Goal: Task Accomplishment & Management: Complete application form

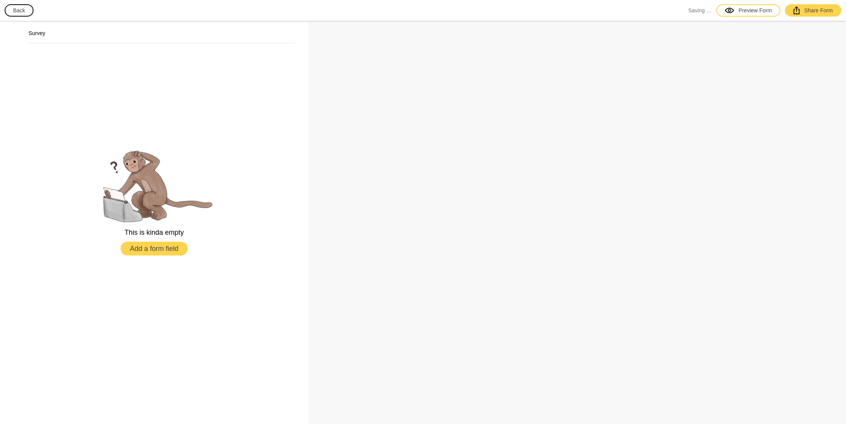
click at [158, 249] on button "Add a form field" at bounding box center [154, 249] width 67 height 14
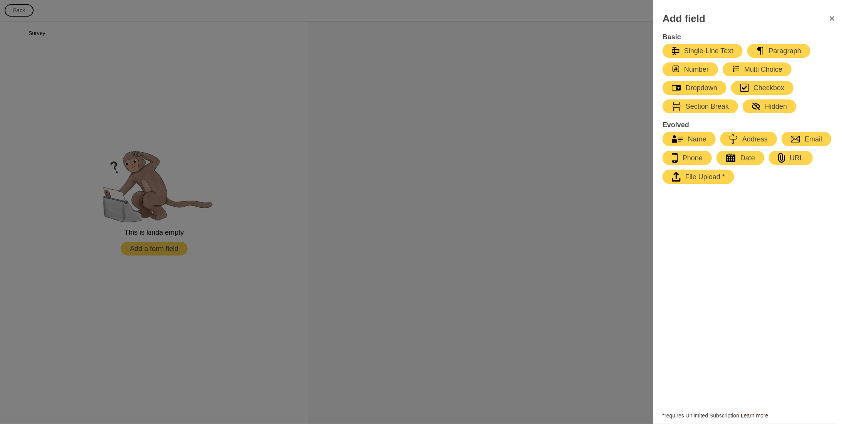
click at [691, 87] on div "Dropdown" at bounding box center [694, 87] width 45 height 9
select select "large"
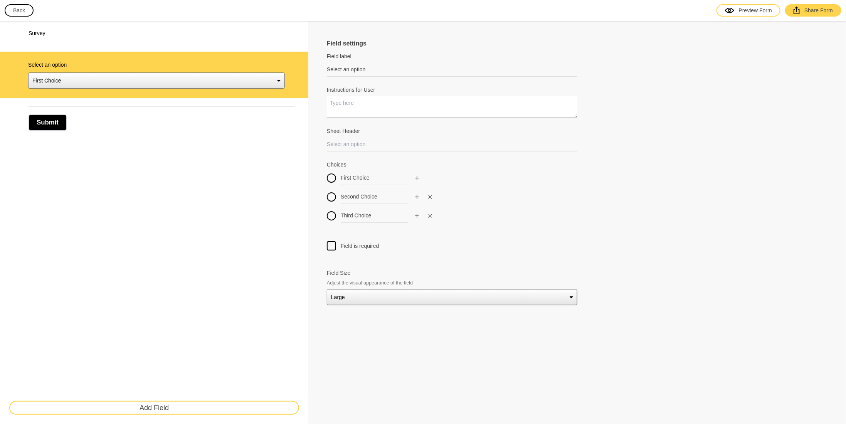
click at [357, 111] on textarea "Instructions for User" at bounding box center [452, 107] width 251 height 22
click at [362, 70] on input "Select an option" at bounding box center [452, 69] width 251 height 14
click at [349, 56] on label "Field label" at bounding box center [452, 56] width 251 height 8
click at [349, 62] on input "Select an option" at bounding box center [452, 69] width 251 height 14
drag, startPoint x: 338, startPoint y: 67, endPoint x: 287, endPoint y: 72, distance: 51.1
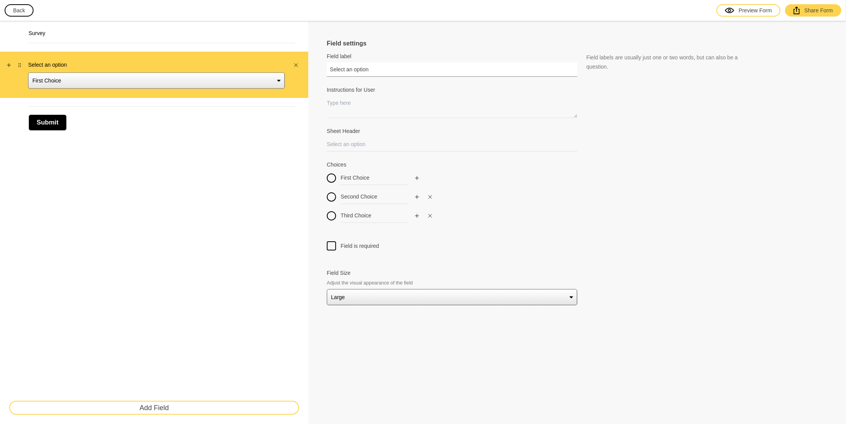
click at [287, 72] on div "Survey Select an option First Choice Second Choice Third Choice Submit Add Fiel…" at bounding box center [423, 222] width 846 height 403
click at [379, 66] on input "Select an option" at bounding box center [452, 69] width 251 height 14
drag, startPoint x: 382, startPoint y: 68, endPoint x: 295, endPoint y: 71, distance: 86.8
click at [295, 71] on div "Survey Select an option First Choice Second Choice Third Choice Submit Add Fiel…" at bounding box center [423, 222] width 846 height 403
paste input "1. In which geographical region(s) do you operate?"
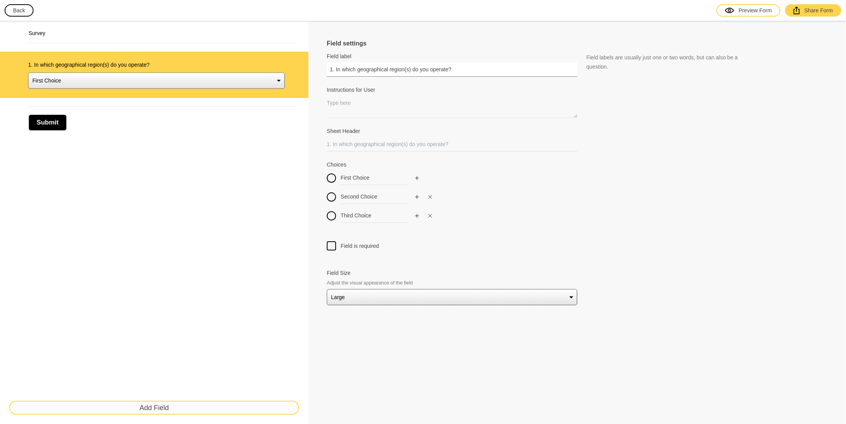
type input "1. In which geographical region(s) do you operate?"
click at [358, 104] on textarea "Instructions for User" at bounding box center [452, 107] width 251 height 22
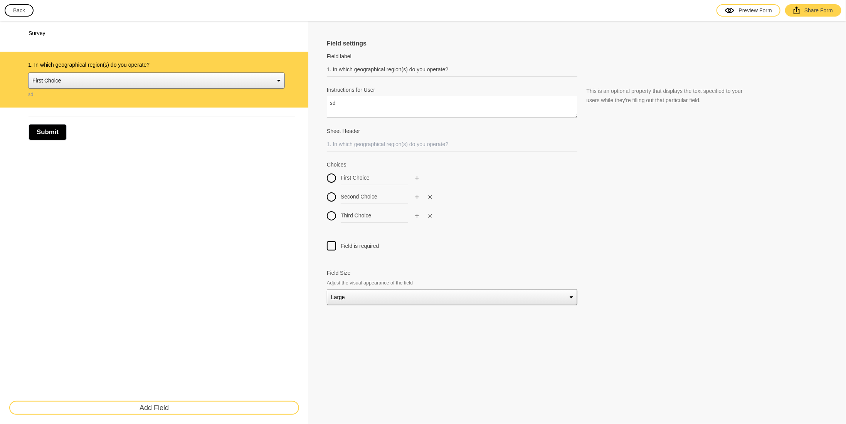
type textarea "s"
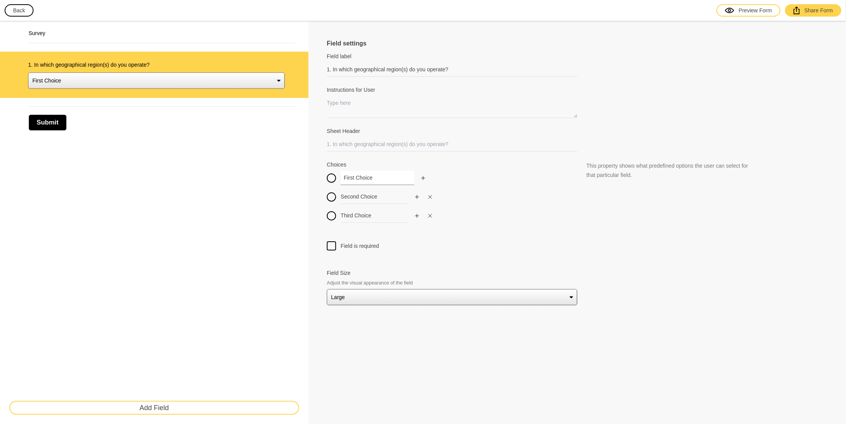
click at [376, 178] on input "First Choice" at bounding box center [378, 178] width 74 height 14
drag, startPoint x: 376, startPoint y: 173, endPoint x: 311, endPoint y: 177, distance: 64.8
click at [312, 176] on div "Field settings Field label 1. In which geographical region(s) do you operate? F…" at bounding box center [577, 222] width 538 height 403
paste input "Europ"
type input "Europe"
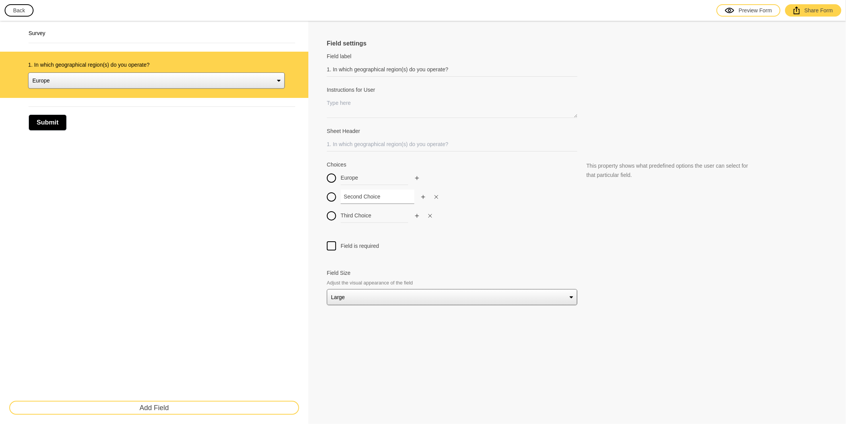
drag, startPoint x: 388, startPoint y: 195, endPoint x: 272, endPoint y: 198, distance: 116.1
click at [273, 198] on div "Survey 1. In which geographical region(s) do you operate? Europe Second Choice …" at bounding box center [423, 222] width 846 height 403
paste input "Middle East & North Africa"
type input "Middle East & North Africa"
drag, startPoint x: 379, startPoint y: 218, endPoint x: 266, endPoint y: 226, distance: 112.8
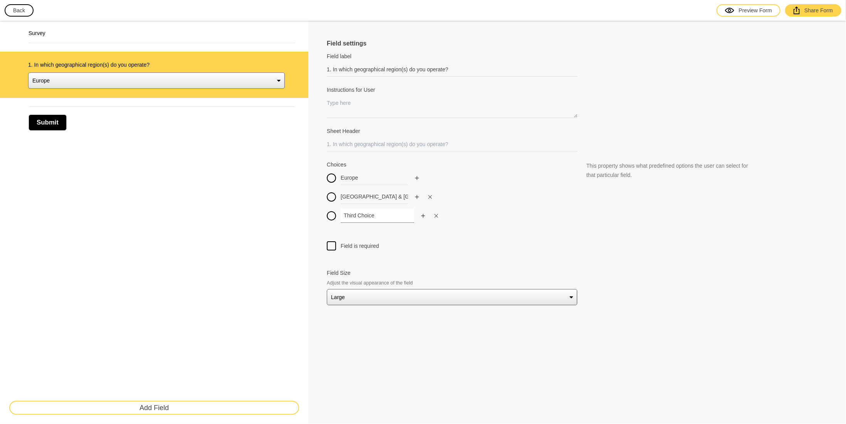
click at [259, 224] on div "Survey 1. In which geographical region(s) do you operate? Europe Middle East & …" at bounding box center [423, 222] width 846 height 403
paste input "Asia"
type input "Asia"
click at [406, 233] on div at bounding box center [577, 236] width 501 height 9
click at [416, 214] on icon "Add" at bounding box center [417, 216] width 5 height 5
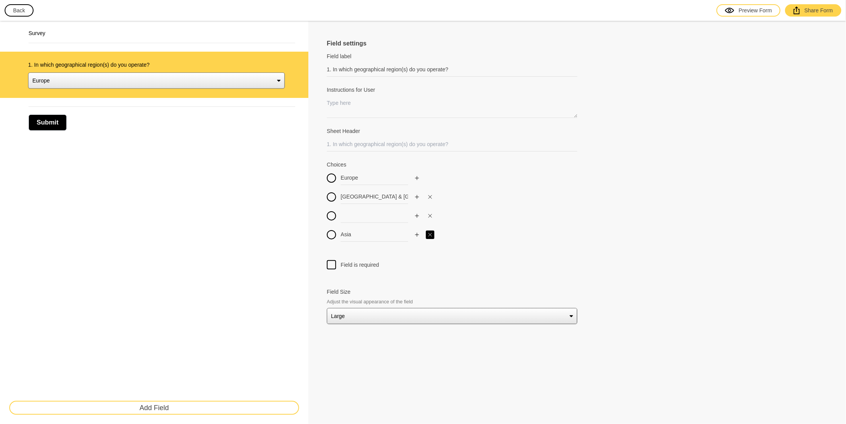
click at [430, 233] on icon "Close" at bounding box center [430, 234] width 5 height 5
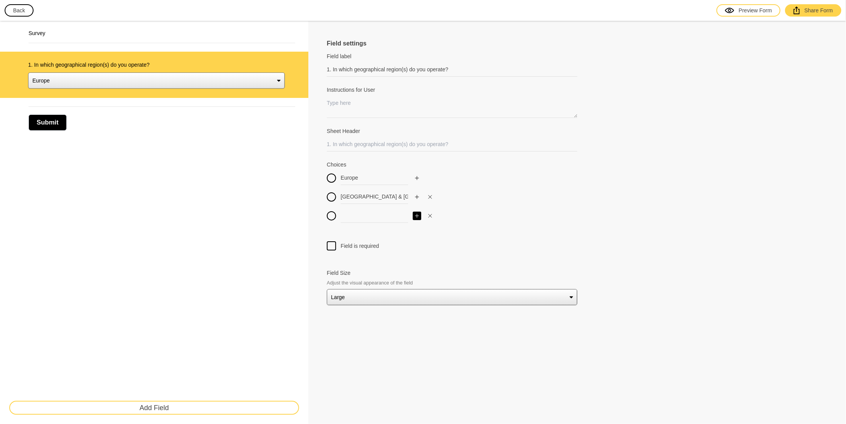
click at [415, 214] on icon "Add" at bounding box center [417, 216] width 5 height 5
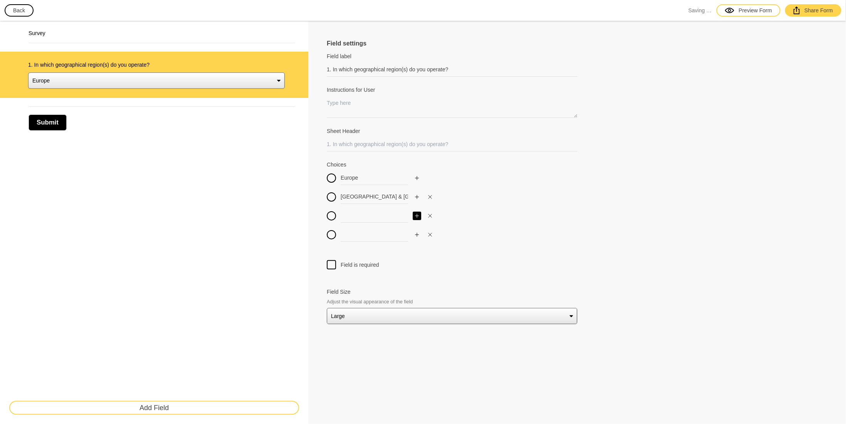
click at [415, 214] on icon "Add" at bounding box center [417, 216] width 5 height 5
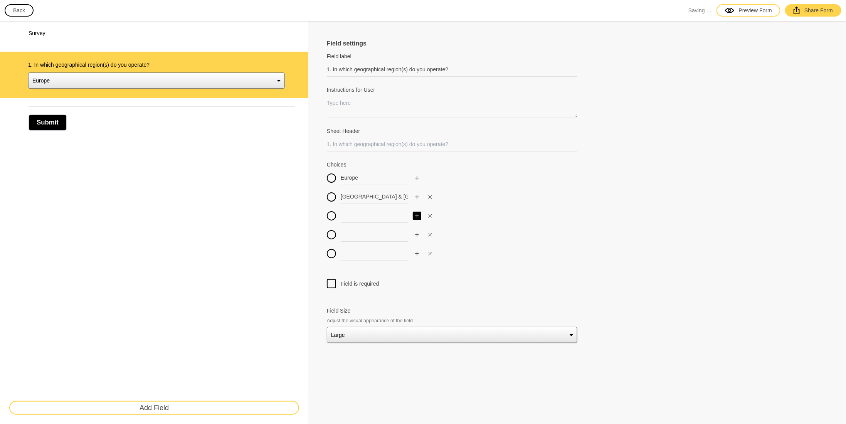
click at [415, 214] on icon "Add" at bounding box center [417, 216] width 5 height 5
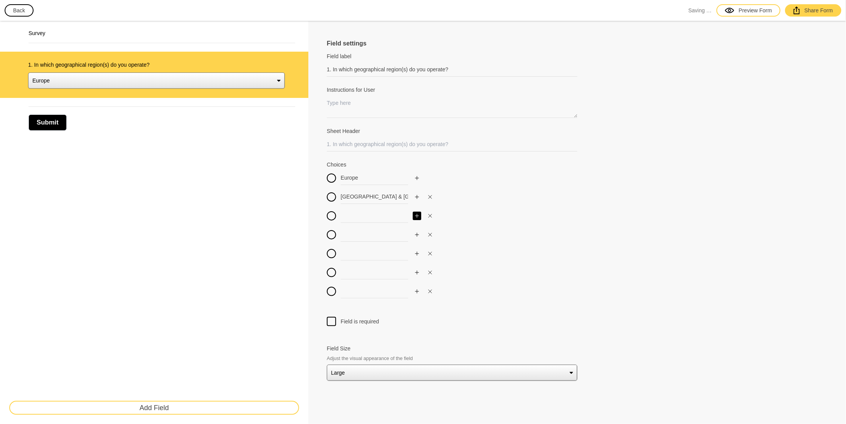
click at [415, 214] on icon "Add" at bounding box center [417, 216] width 5 height 5
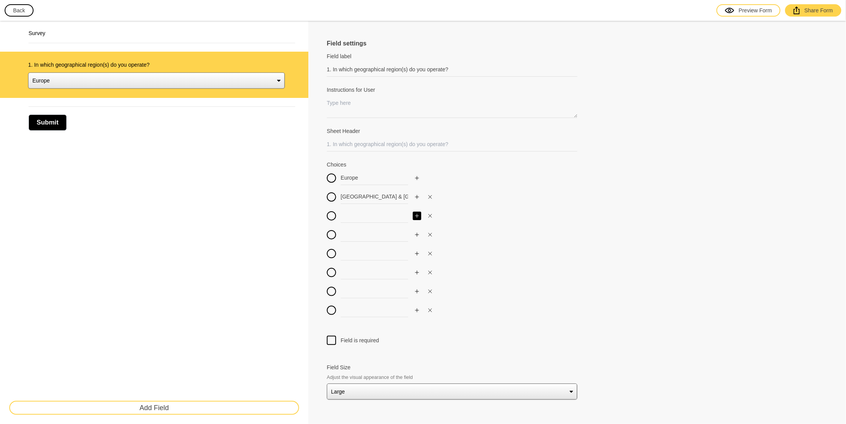
click at [415, 214] on icon "Add" at bounding box center [417, 216] width 5 height 5
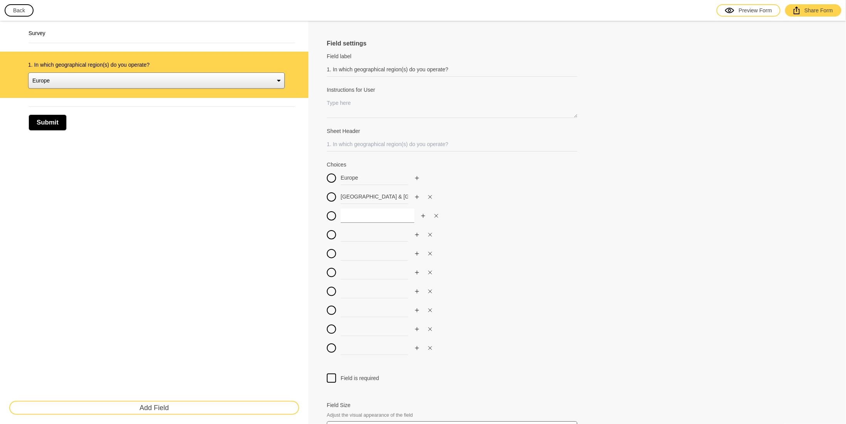
click at [374, 216] on input at bounding box center [378, 216] width 74 height 14
paste input "Asia"
type input "Asia"
click at [365, 234] on input at bounding box center [378, 234] width 74 height 14
paste input "North America"
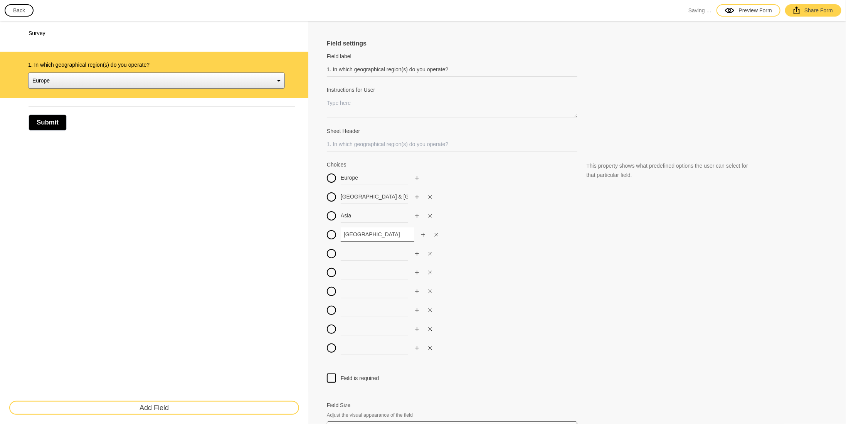
type input "North America"
click at [330, 210] on div "Europe Middle East & North Africa Asia North America" at bounding box center [452, 265] width 251 height 189
click at [364, 251] on input at bounding box center [378, 253] width 74 height 14
paste input "Central America"
type input "Central America"
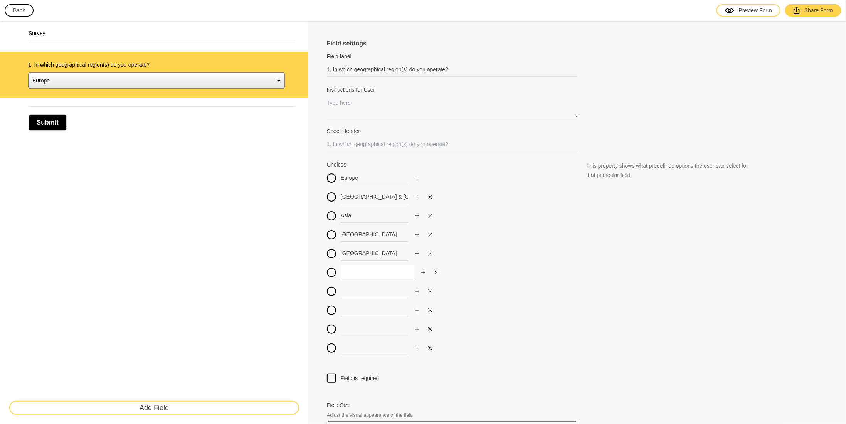
click at [372, 272] on input at bounding box center [378, 272] width 74 height 14
paste input "South America"
type input "South America"
drag, startPoint x: 363, startPoint y: 288, endPoint x: 372, endPoint y: 288, distance: 8.5
click at [364, 287] on input at bounding box center [378, 291] width 74 height 14
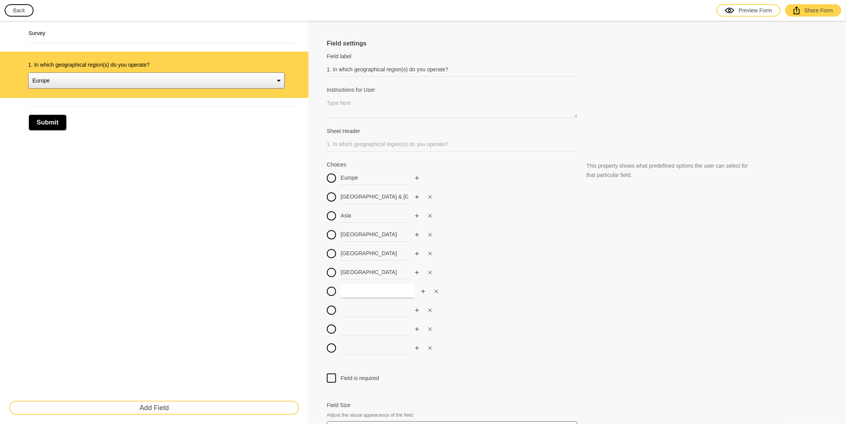
paste input "Australia & New Zealand"
type input "Australia & New Zealand"
click at [430, 308] on icon "Close" at bounding box center [430, 310] width 5 height 5
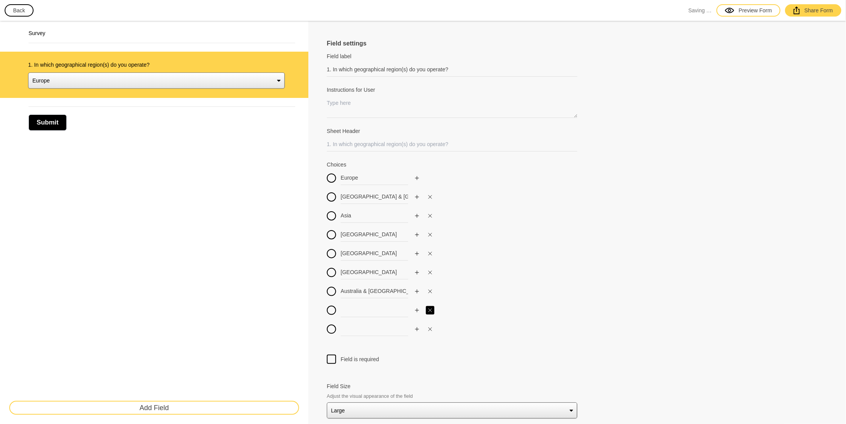
click at [431, 310] on icon "Close" at bounding box center [430, 310] width 5 height 5
click at [431, 310] on button "button" at bounding box center [430, 310] width 8 height 8
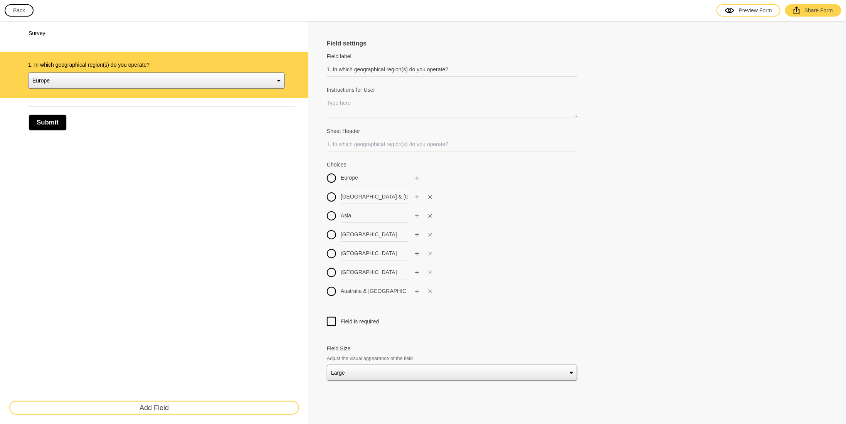
click at [330, 322] on div at bounding box center [331, 321] width 9 height 9
click at [332, 317] on input "Field is required" at bounding box center [332, 317] width 0 height 0
click at [350, 368] on select "Small Medium Large" at bounding box center [452, 373] width 251 height 16
click at [327, 365] on select "Small Medium Large" at bounding box center [452, 373] width 251 height 16
drag, startPoint x: 359, startPoint y: 368, endPoint x: 359, endPoint y: 376, distance: 7.7
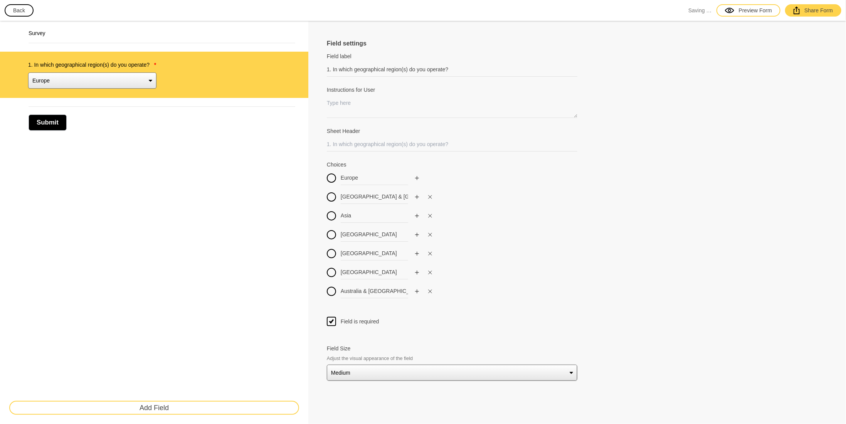
click at [359, 368] on select "Small Medium Large" at bounding box center [452, 373] width 251 height 16
select select "large"
click at [327, 365] on select "Small Medium Large" at bounding box center [452, 373] width 251 height 16
click at [275, 81] on select "Europe Middle East & North Africa Asia North America Central America South Amer…" at bounding box center [156, 80] width 257 height 16
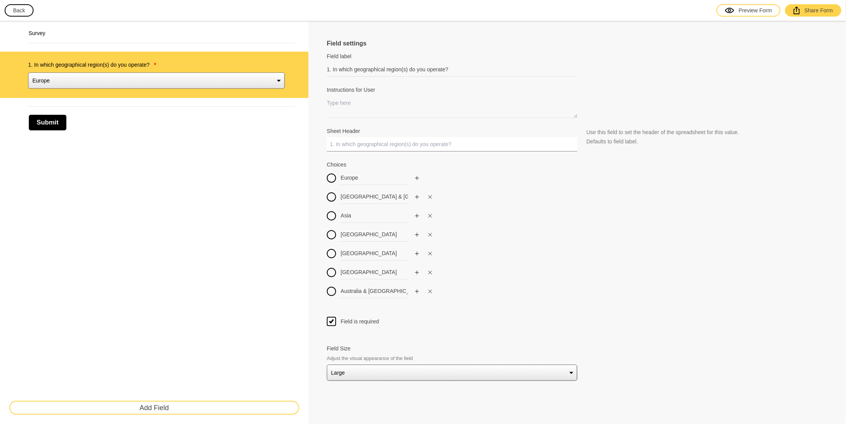
click at [383, 146] on input "Sheet Header" at bounding box center [452, 144] width 251 height 14
type input "geographical_region"
click at [497, 127] on label "Sheet Header" at bounding box center [452, 131] width 251 height 8
click at [497, 137] on input "geographical_region" at bounding box center [452, 144] width 251 height 14
click at [168, 406] on button "Add Field" at bounding box center [154, 408] width 290 height 14
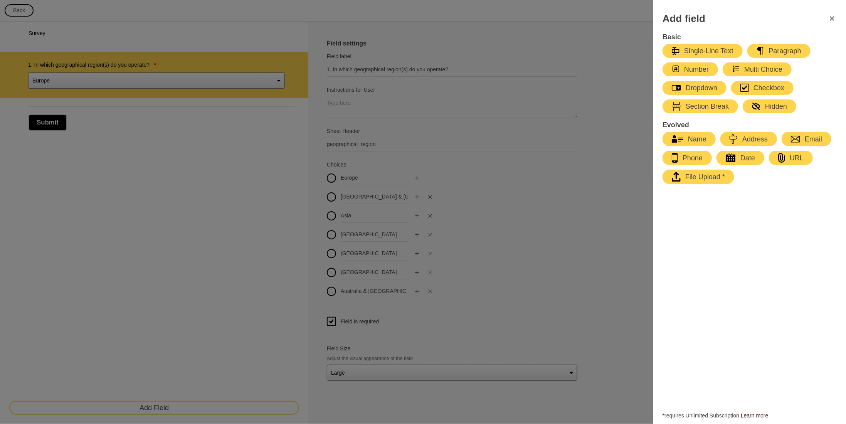
click at [702, 86] on div "Dropdown" at bounding box center [694, 87] width 45 height 9
type input "Select an option"
type input "First Choice"
type input "Second Choice"
type input "Third Choice"
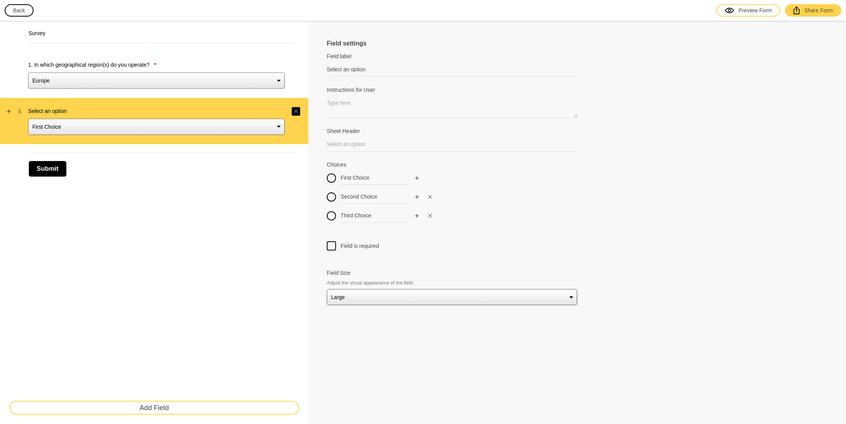
click at [299, 109] on button "button" at bounding box center [296, 111] width 8 height 8
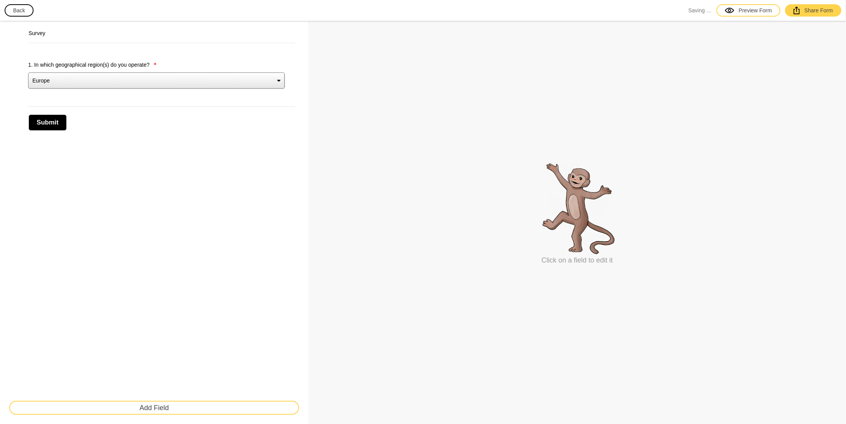
click at [177, 406] on button "Add Field" at bounding box center [154, 408] width 290 height 14
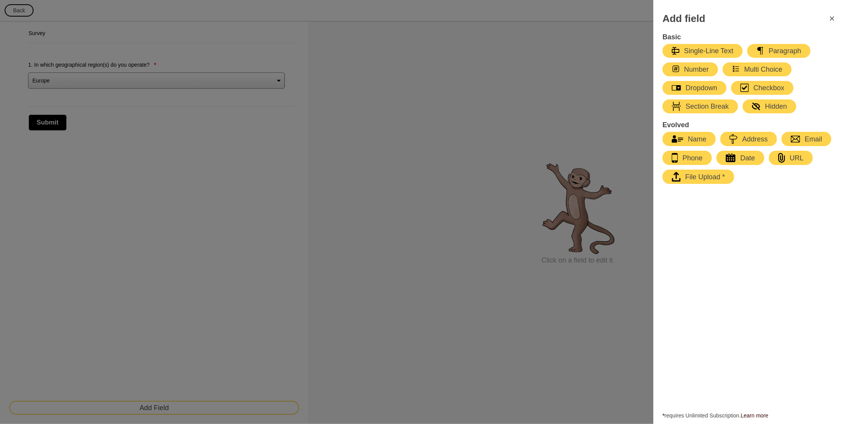
click at [770, 48] on div "Paragraph" at bounding box center [779, 50] width 45 height 9
select select "large"
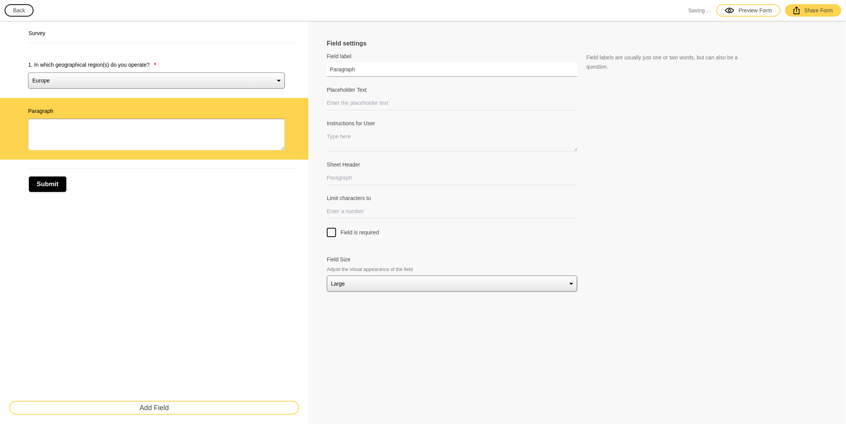
click at [366, 72] on input "Paragraph" at bounding box center [452, 69] width 251 height 14
drag, startPoint x: 369, startPoint y: 71, endPoint x: 263, endPoint y: 73, distance: 106.1
click at [267, 72] on div "Survey 1. In which geographical region(s) do you operate? * Europe Middle East …" at bounding box center [423, 222] width 846 height 403
paste input "2. Which other brands (beside Galeon Yachts) are currently included in your por…"
type input "2. Which other brands (beside Galeon Yachts) are currently included in your por…"
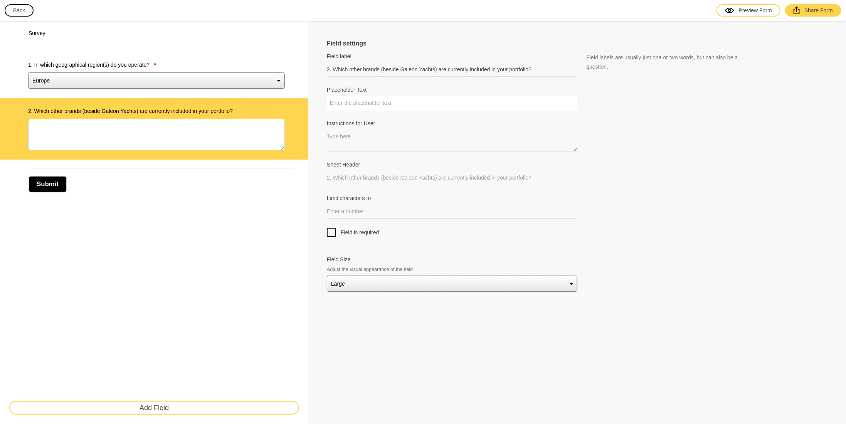
click at [376, 105] on input "Placeholder Text" at bounding box center [452, 103] width 251 height 14
type input "W"
type input "e"
click at [329, 232] on div at bounding box center [331, 232] width 9 height 9
click at [332, 228] on input "Field is required" at bounding box center [332, 228] width 0 height 0
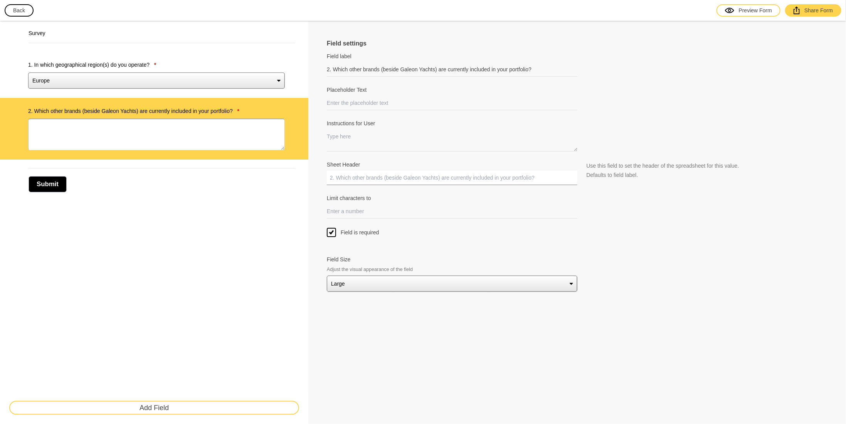
click at [375, 178] on input "Sheet Header" at bounding box center [452, 178] width 251 height 14
type input "other_brands"
click at [197, 238] on div "Survey 1. In which geographical region(s) do you operate? * Europe Middle East …" at bounding box center [154, 222] width 308 height 403
click at [189, 409] on button "Add Field" at bounding box center [154, 408] width 290 height 14
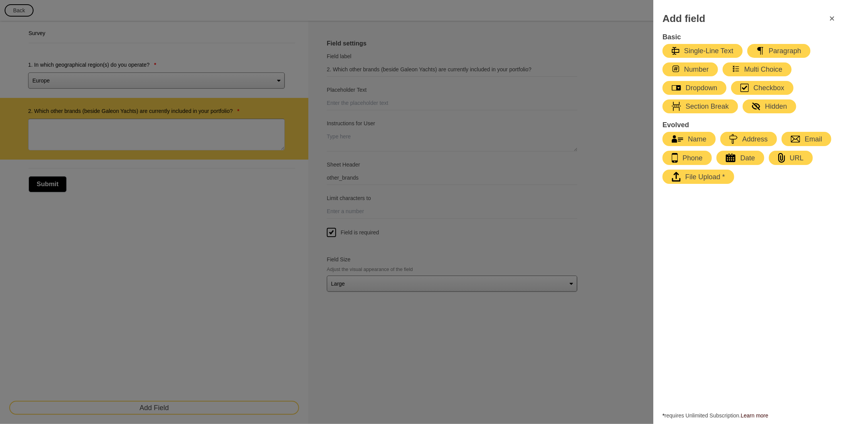
click at [705, 88] on div "Dropdown" at bounding box center [694, 87] width 45 height 9
type input "Select an option"
select select "large"
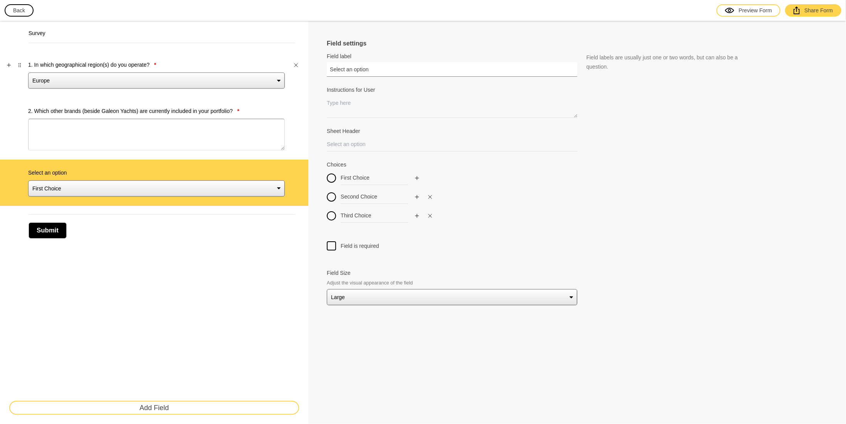
drag, startPoint x: 374, startPoint y: 68, endPoint x: 269, endPoint y: 81, distance: 105.6
click at [269, 81] on div "Survey 1. In which geographical region(s) do you operate? * Europe Middle East …" at bounding box center [423, 222] width 846 height 403
paste input "3. How would you rate and assess the current sales environment in your Territor…"
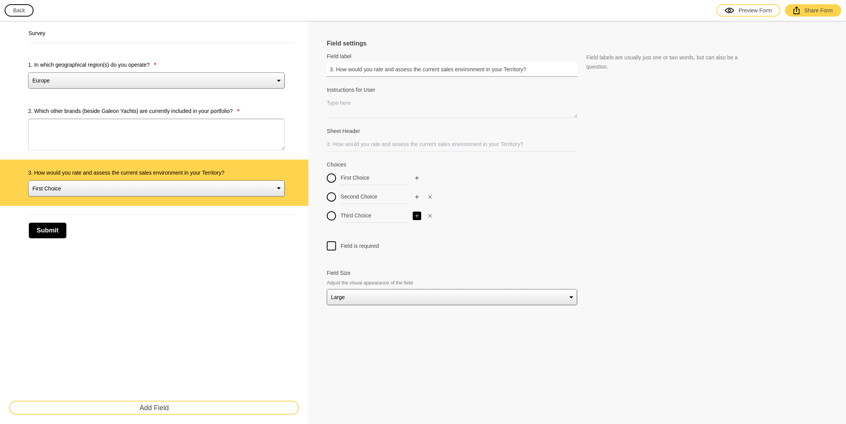
type input "3. How would you rate and assess the current sales environment in your Territor…"
click at [415, 215] on icon "Add" at bounding box center [417, 216] width 5 height 5
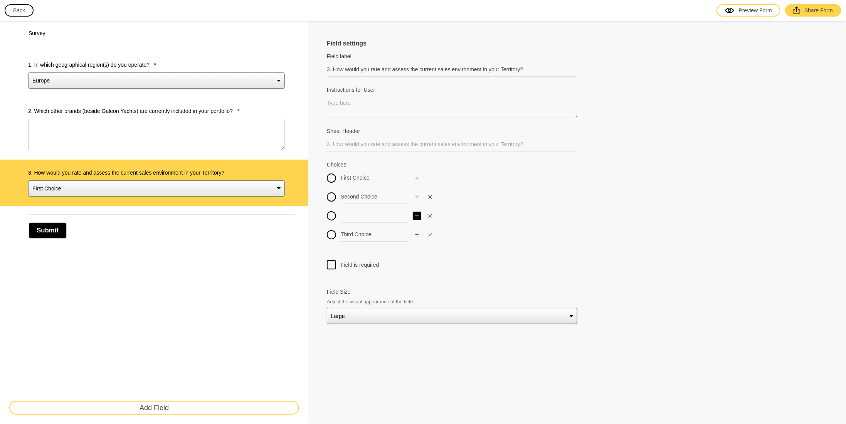
click at [415, 215] on icon "Add" at bounding box center [417, 216] width 5 height 5
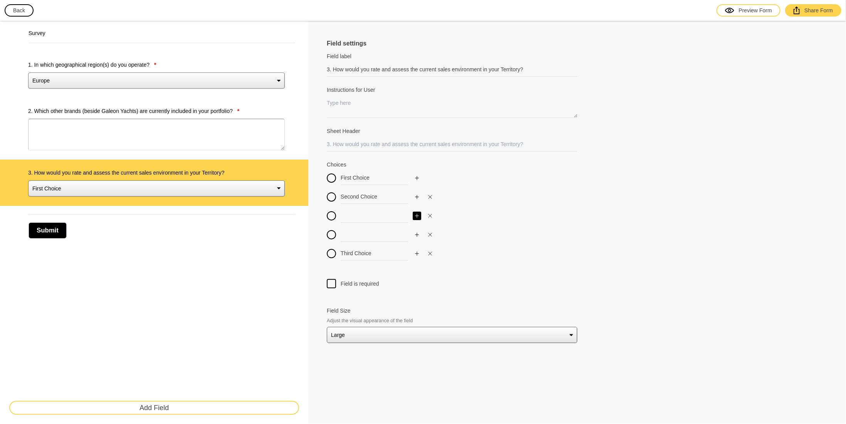
click at [415, 215] on icon "Add" at bounding box center [417, 216] width 5 height 5
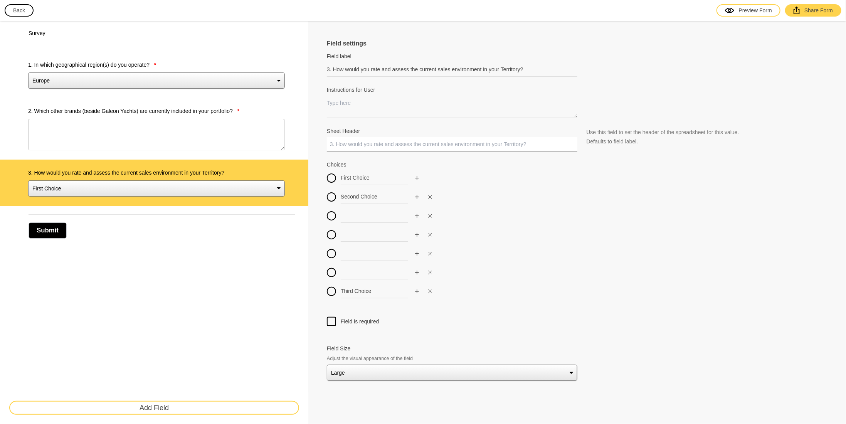
click at [368, 142] on input "Sheet Header" at bounding box center [452, 144] width 251 height 14
type input "rate"
click at [335, 322] on div at bounding box center [331, 321] width 9 height 9
click at [332, 317] on input "Field is required" at bounding box center [332, 317] width 0 height 0
drag, startPoint x: 380, startPoint y: 175, endPoint x: 284, endPoint y: 183, distance: 96.3
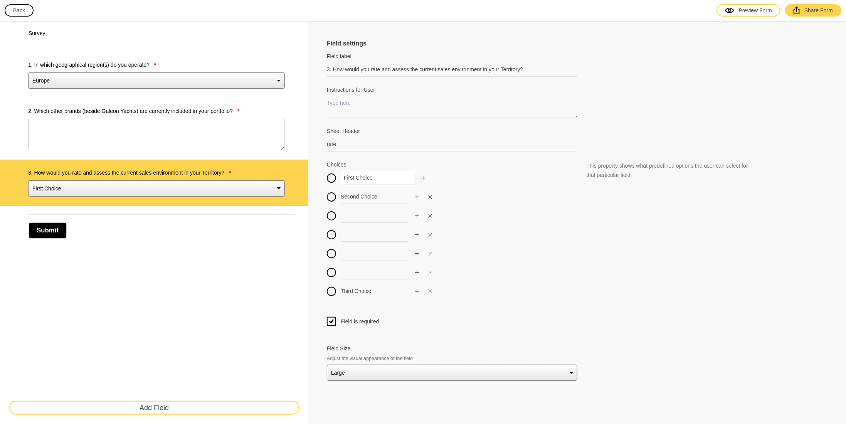
click at [283, 182] on div "Survey 1. In which geographical region(s) do you operate? * Europe Middle East …" at bounding box center [423, 222] width 846 height 403
type input "1"
drag, startPoint x: 377, startPoint y: 194, endPoint x: 293, endPoint y: 196, distance: 83.7
click at [288, 193] on div "Survey 1. In which geographical region(s) do you operate? * Europe Middle East …" at bounding box center [423, 222] width 846 height 403
type input "2"
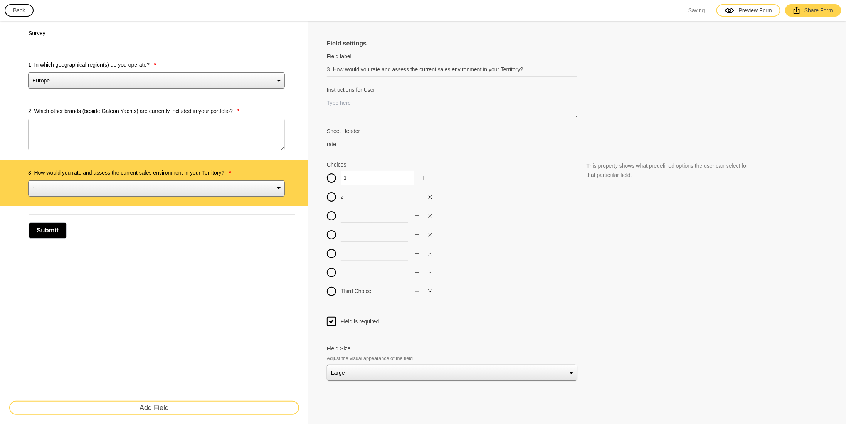
drag, startPoint x: 358, startPoint y: 176, endPoint x: 312, endPoint y: 181, distance: 46.1
click at [315, 180] on div "Field settings Field label 3. How would you rate and assess the current sales e…" at bounding box center [577, 222] width 538 height 403
type input "10"
drag, startPoint x: 349, startPoint y: 195, endPoint x: 318, endPoint y: 206, distance: 33.3
click at [308, 199] on div "Field settings Field label 3. How would you rate and assess the current sales e…" at bounding box center [577, 222] width 538 height 403
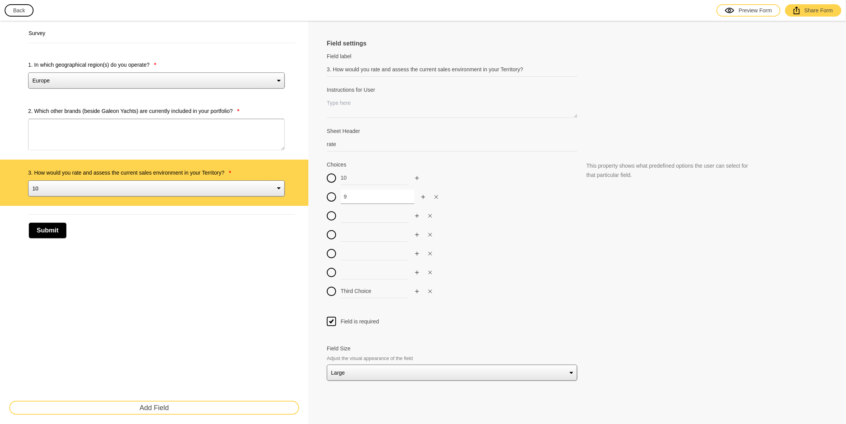
type input "9"
click at [361, 221] on input at bounding box center [378, 216] width 74 height 14
type input "8"
click at [365, 232] on input at bounding box center [378, 234] width 74 height 14
type input "7"
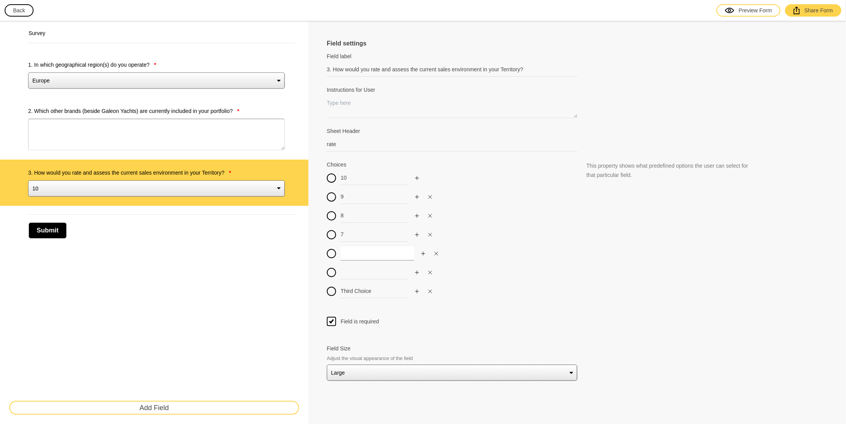
click at [367, 253] on input at bounding box center [378, 253] width 74 height 14
type input "6"
click at [364, 271] on input at bounding box center [378, 272] width 74 height 14
type input "5"
click at [363, 290] on input "Third Choice" at bounding box center [378, 291] width 74 height 14
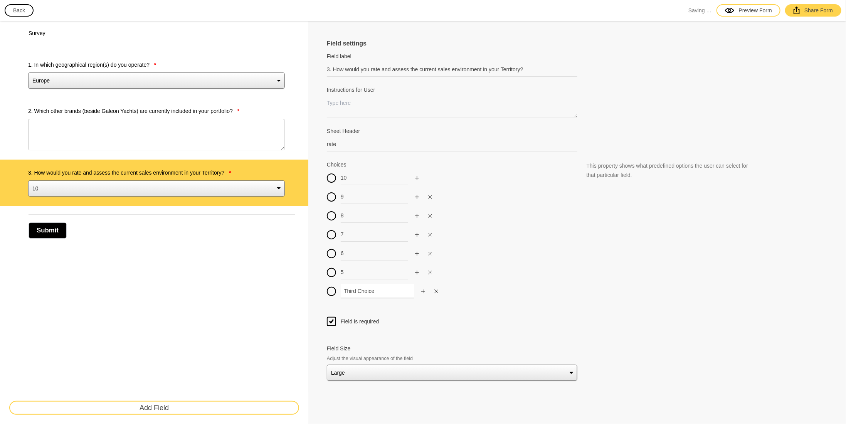
drag, startPoint x: 381, startPoint y: 289, endPoint x: 322, endPoint y: 290, distance: 59.4
click at [323, 290] on div "Field settings Field label 3. How would you rate and assess the current sales e…" at bounding box center [577, 222] width 538 height 403
click at [421, 288] on button "button" at bounding box center [417, 291] width 8 height 8
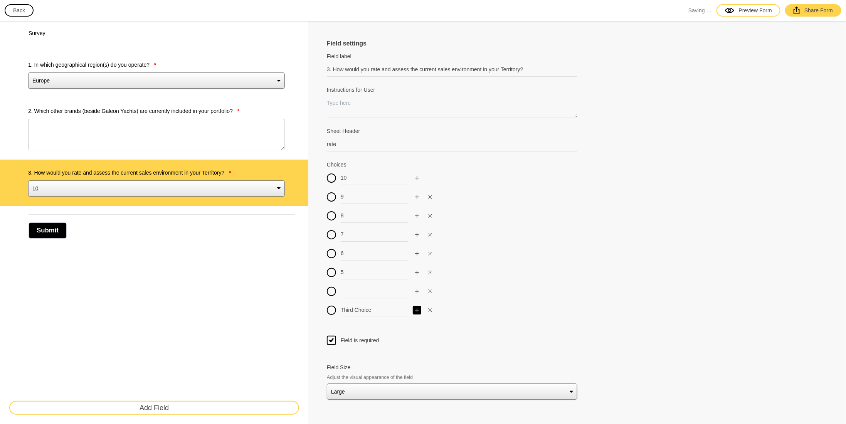
click at [415, 310] on icon "Add" at bounding box center [417, 310] width 5 height 5
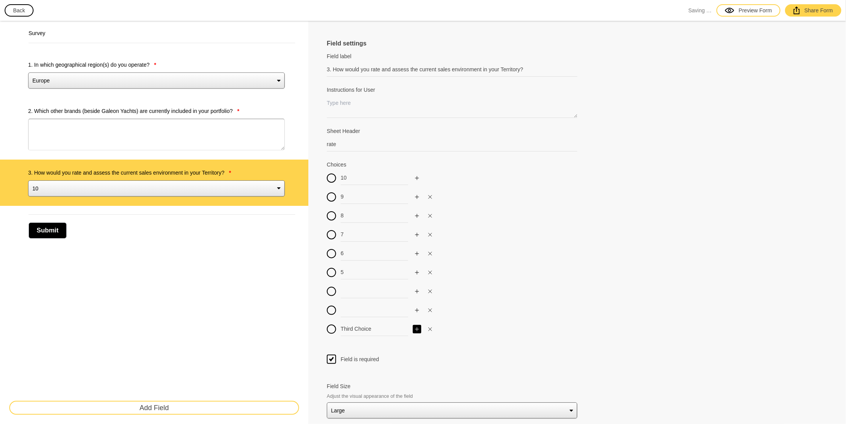
click at [416, 328] on icon "Add" at bounding box center [417, 329] width 5 height 5
click at [358, 289] on input at bounding box center [378, 291] width 74 height 14
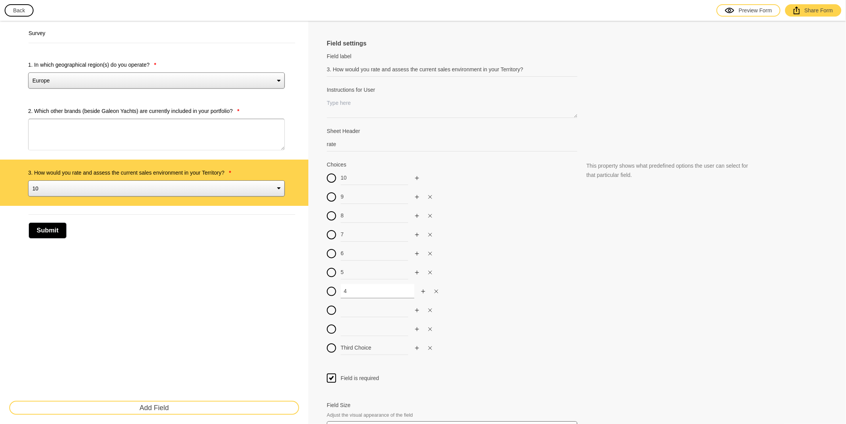
type input "4"
click at [357, 307] on input at bounding box center [378, 310] width 74 height 14
type input "3"
click at [357, 329] on input at bounding box center [378, 329] width 74 height 14
type input "2"
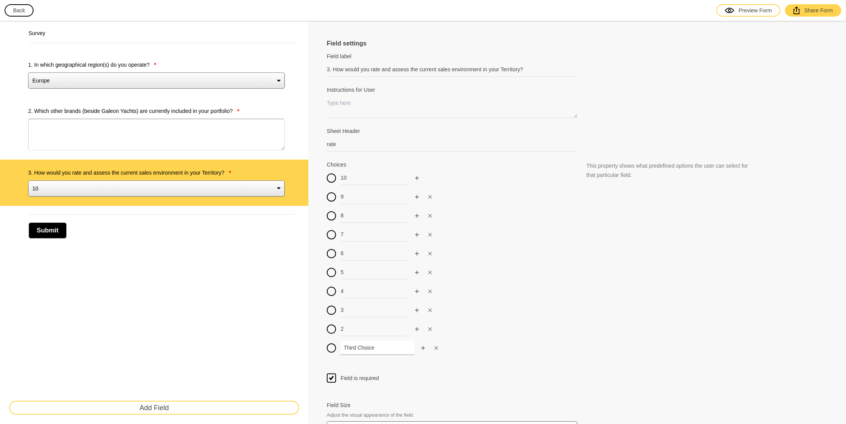
drag, startPoint x: 377, startPoint y: 347, endPoint x: 294, endPoint y: 345, distance: 83.3
click at [298, 345] on div "Survey 1. In which geographical region(s) do you operate? * Europe Middle East …" at bounding box center [423, 238] width 846 height 435
type input "1"
click at [530, 297] on div "10 9 8 7 6 5 4 3 2 1" at bounding box center [452, 265] width 251 height 189
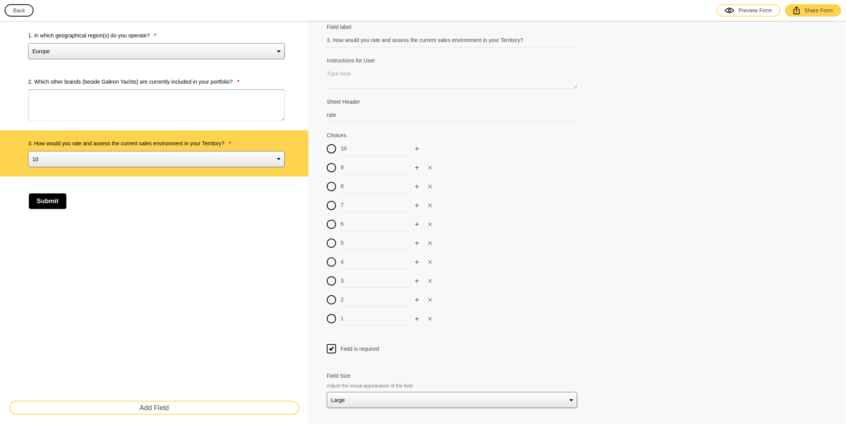
click at [206, 409] on button "Add Field" at bounding box center [154, 408] width 290 height 14
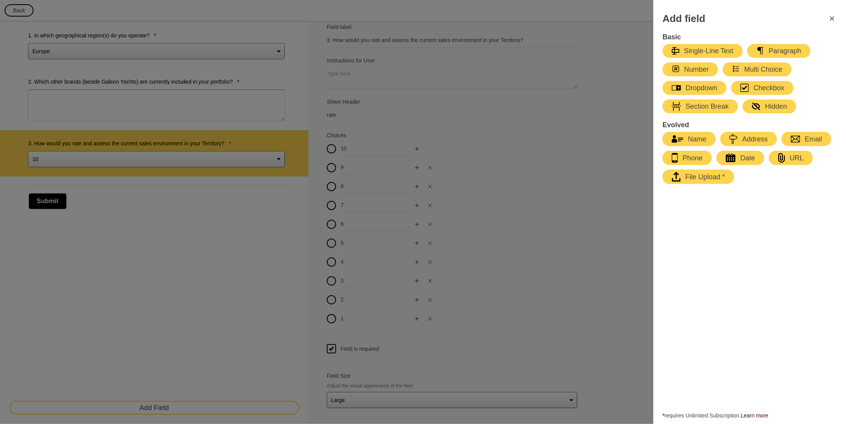
click at [780, 51] on div "Paragraph" at bounding box center [779, 50] width 45 height 9
type input "Paragraph"
select select "large"
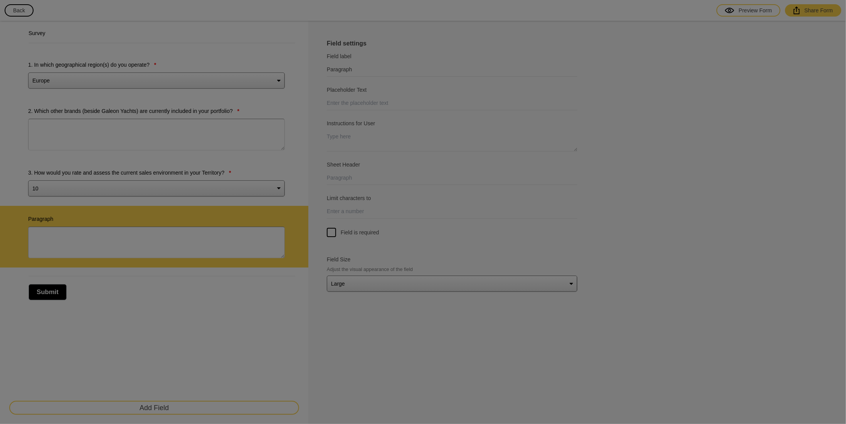
scroll to position [0, 0]
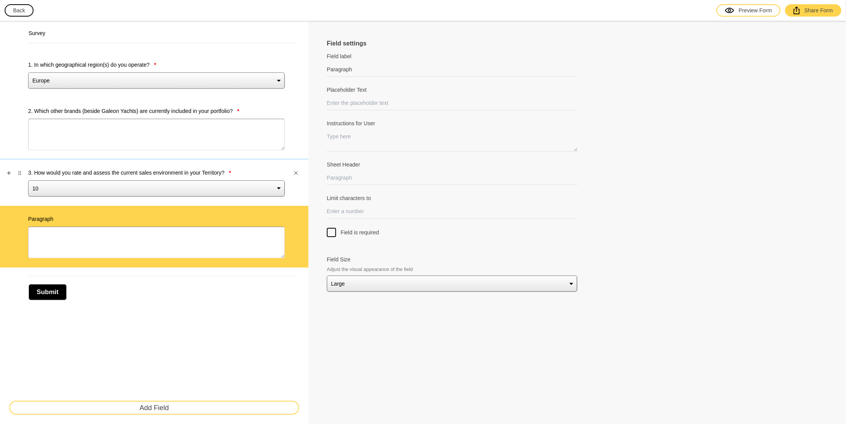
click at [229, 161] on div "3. How would you rate and assess the current sales environment in your Territor…" at bounding box center [154, 183] width 308 height 46
type input "3. How would you rate and assess the current sales environment in your Territor…"
select select "large"
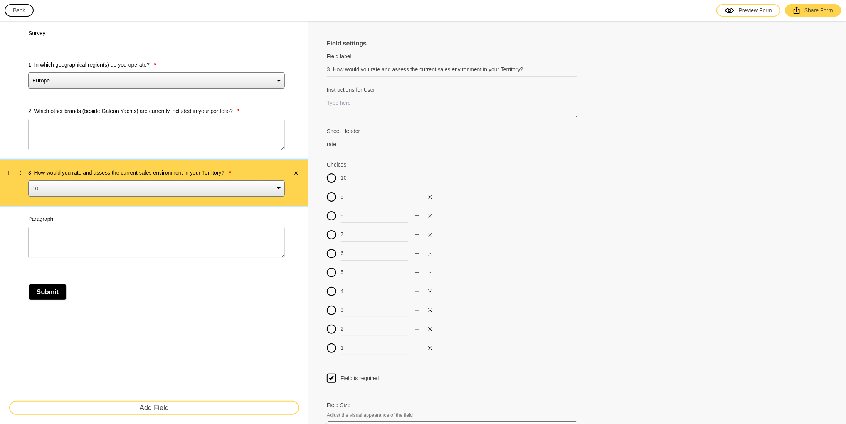
click at [228, 183] on select "10 9 8 7 6 5 4 3 2 1" at bounding box center [156, 188] width 257 height 16
click at [381, 71] on input "3. How would you rate and assess the current sales environment in your Territor…" at bounding box center [452, 69] width 251 height 14
click at [368, 72] on input "3. How would you rate and assess the current sales environment in your Territor…" at bounding box center [452, 69] width 251 height 14
paste input "share your thoughts"
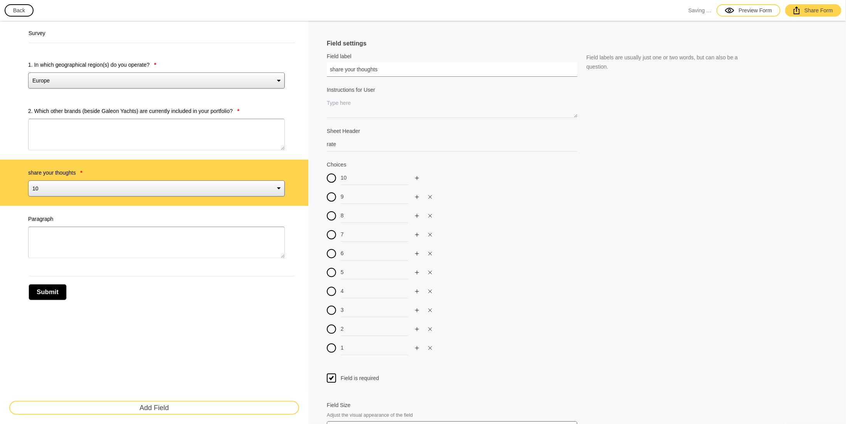
drag, startPoint x: 333, startPoint y: 70, endPoint x: 309, endPoint y: 70, distance: 23.9
click at [309, 70] on div "Field settings Field label share your thoughts Field labels are usually just on…" at bounding box center [577, 238] width 538 height 435
click at [115, 216] on label "Paragraph" at bounding box center [156, 219] width 257 height 8
type input "Paragraph"
select select "large"
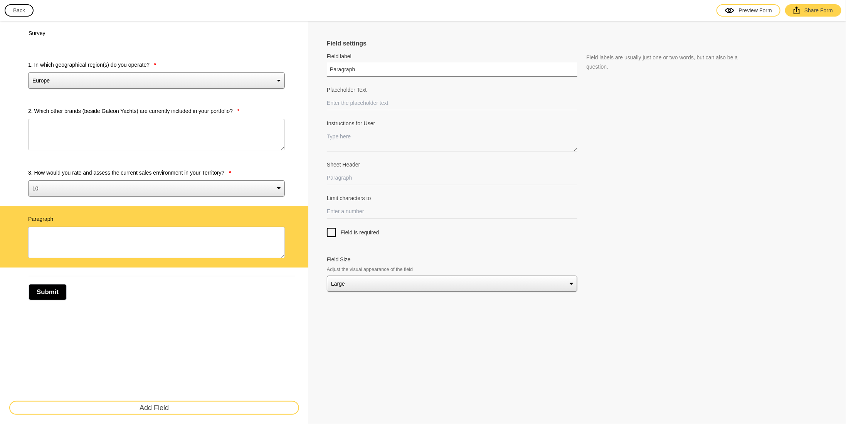
click at [354, 66] on input "Paragraph" at bounding box center [452, 69] width 251 height 14
drag, startPoint x: 359, startPoint y: 69, endPoint x: 267, endPoint y: 69, distance: 92.5
click at [268, 69] on div "Survey 1. In which geographical region(s) do you operate? * Europe Middle East …" at bounding box center [423, 222] width 846 height 403
paste input "share your thoughts"
drag, startPoint x: 332, startPoint y: 67, endPoint x: 317, endPoint y: 68, distance: 15.1
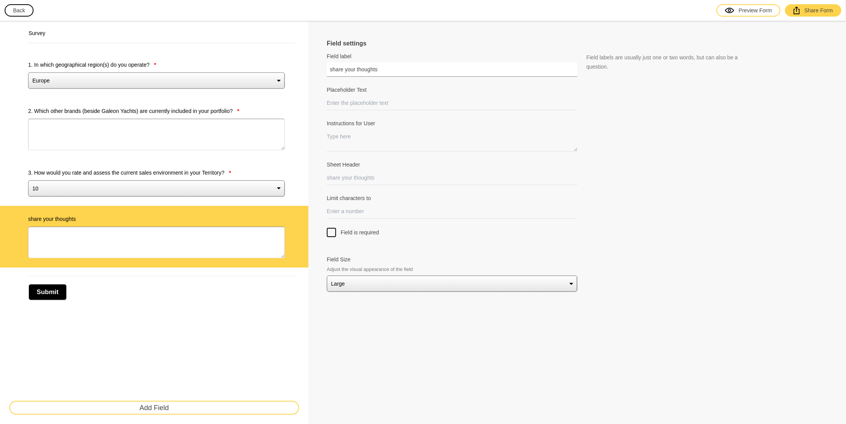
click at [318, 68] on div "Field settings Field label share your thoughts Field labels are usually just on…" at bounding box center [577, 222] width 538 height 403
click at [157, 170] on label "3. How would you rate and assess the current sales environment in your Territor…" at bounding box center [156, 173] width 257 height 8
click at [157, 180] on select "10 9 8 7 6 5 4 3 2 1" at bounding box center [156, 188] width 257 height 16
type input "3. How would you rate and assess the current sales environment in your Territor…"
select select "large"
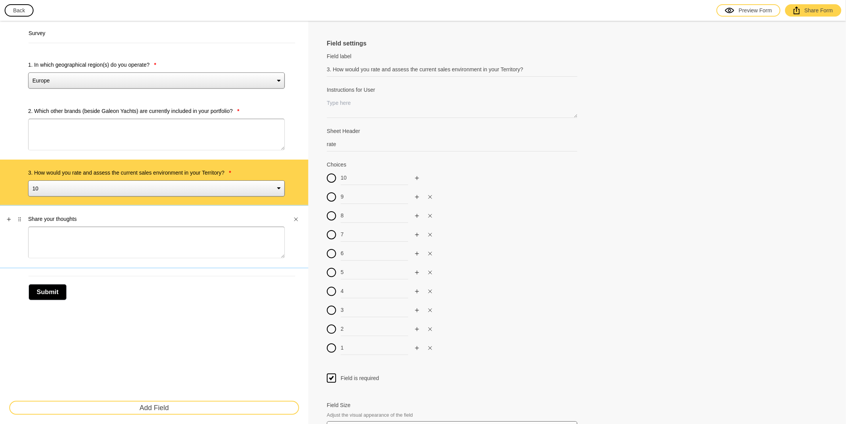
click at [166, 212] on div "Share your thoughts" at bounding box center [154, 237] width 308 height 62
type input "Share your thoughts"
select select "large"
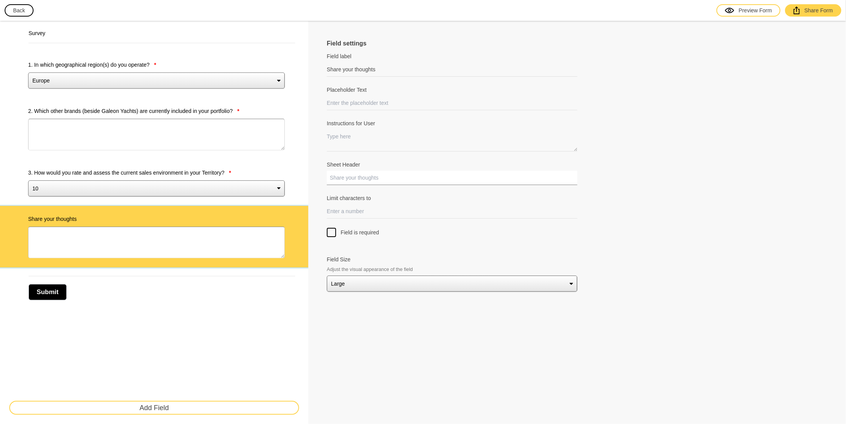
click at [362, 182] on input "Sheet Header" at bounding box center [452, 178] width 251 height 14
type input "review"
click at [375, 155] on div at bounding box center [577, 156] width 501 height 9
click at [170, 411] on button "Add Field" at bounding box center [154, 408] width 290 height 14
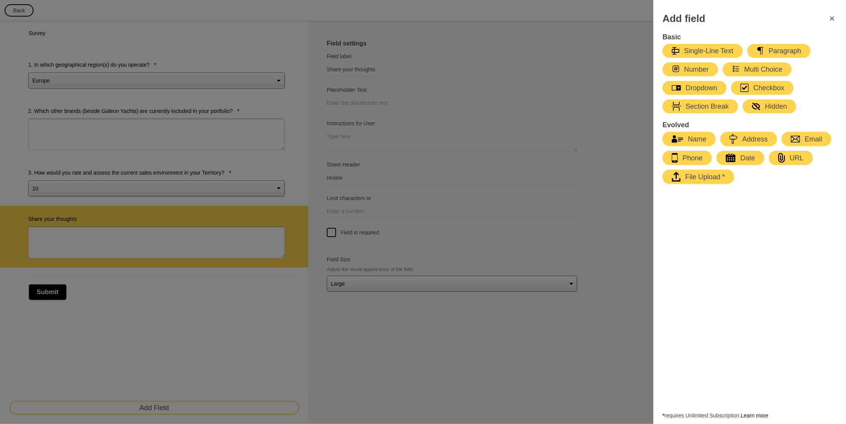
click at [765, 71] on div "Multi Choice" at bounding box center [757, 69] width 51 height 9
type input "Select an option"
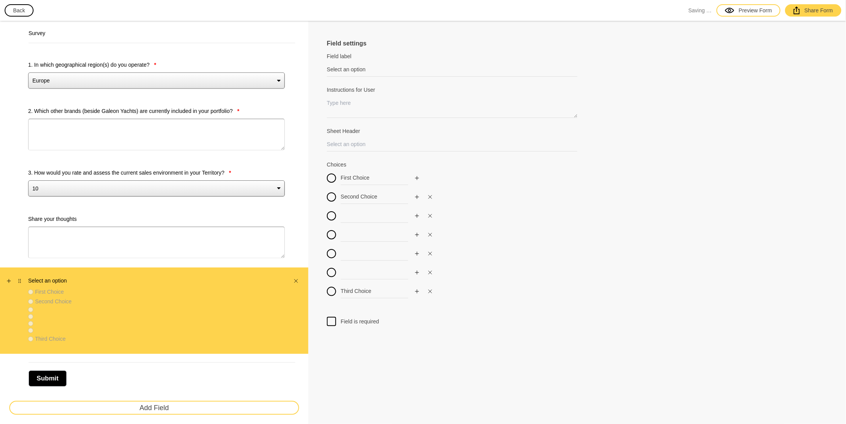
click at [111, 301] on div "Second Choice" at bounding box center [156, 302] width 257 height 8
click at [137, 285] on div "Select an option First Choice Second Choice Third Choice" at bounding box center [156, 311] width 257 height 68
click at [53, 271] on div "Select an option First Choice Second Choice Third Choice" at bounding box center [154, 311] width 308 height 87
click at [57, 300] on label "Second Choice" at bounding box center [53, 302] width 37 height 8
click at [86, 314] on div at bounding box center [156, 316] width 257 height 5
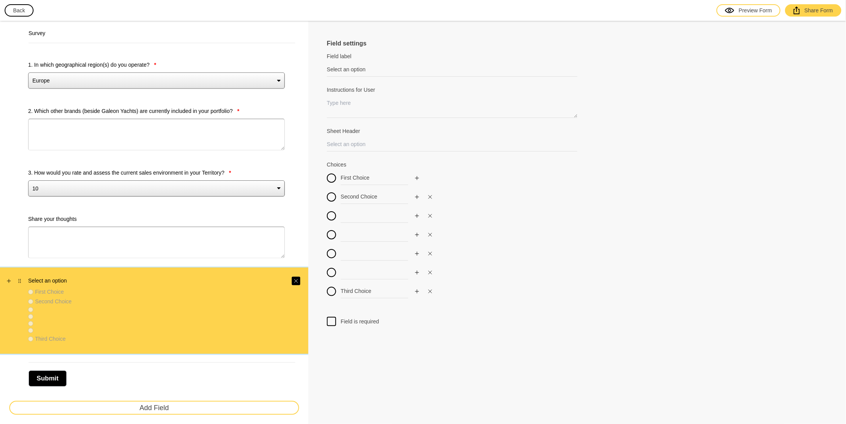
click at [295, 280] on icon "Close" at bounding box center [296, 281] width 5 height 5
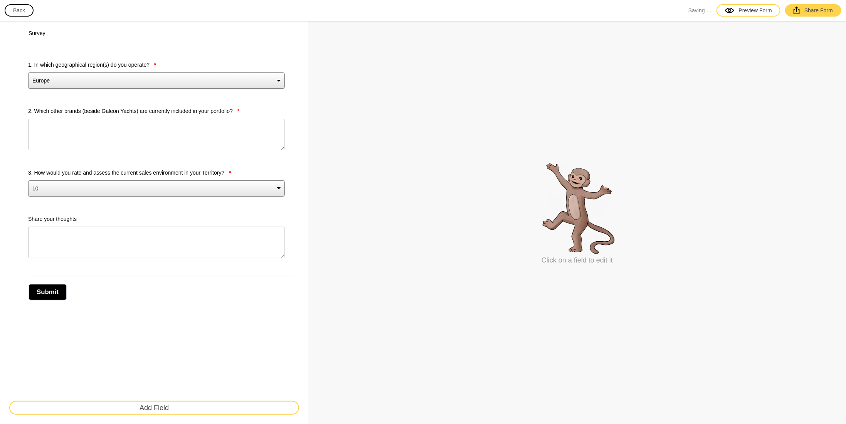
click at [146, 405] on button "Add Field" at bounding box center [154, 408] width 290 height 14
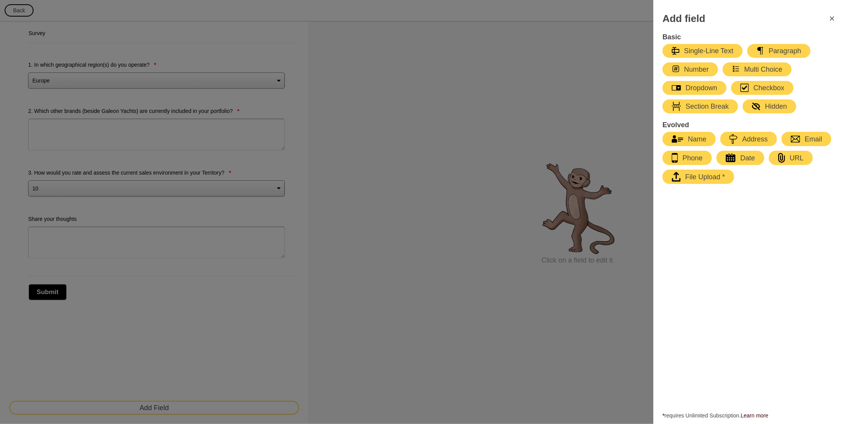
click at [770, 90] on div "Checkbox" at bounding box center [763, 87] width 44 height 9
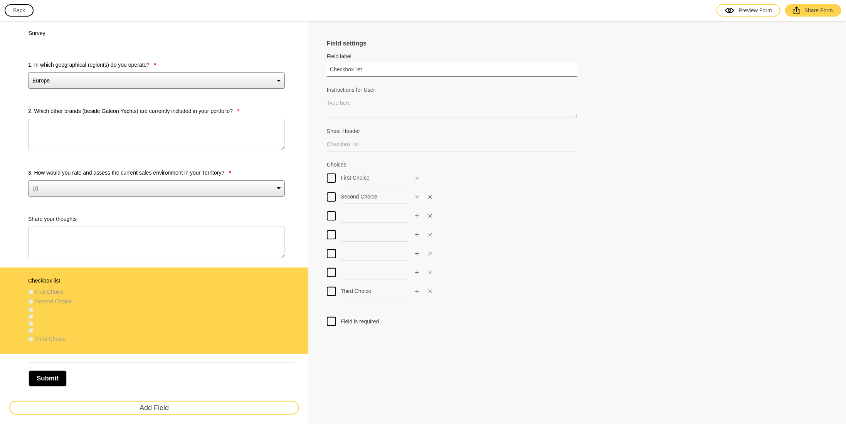
click at [368, 68] on input "Checkbox list" at bounding box center [452, 69] width 251 height 14
drag, startPoint x: 369, startPoint y: 68, endPoint x: 280, endPoint y: 73, distance: 89.6
click at [281, 73] on div "Survey 1. In which geographical region(s) do you operate? * Europe Middle East …" at bounding box center [423, 230] width 846 height 419
paste input "4. What are the main challenges (x2) you are currently facing in the market?"
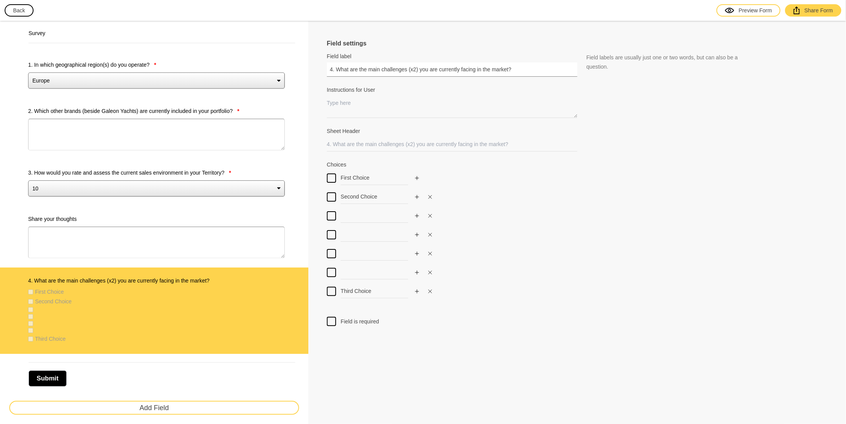
type input "4. What are the main challenges (x2) you are currently facing in the market?"
click at [366, 144] on input "Sheet Header" at bounding box center [452, 144] width 251 height 14
type input "main_challanges"
drag, startPoint x: 372, startPoint y: 178, endPoint x: 327, endPoint y: 179, distance: 45.1
click at [327, 179] on div "Field settings Field label 4. What are the main challenges (x2) you are current…" at bounding box center [577, 230] width 538 height 419
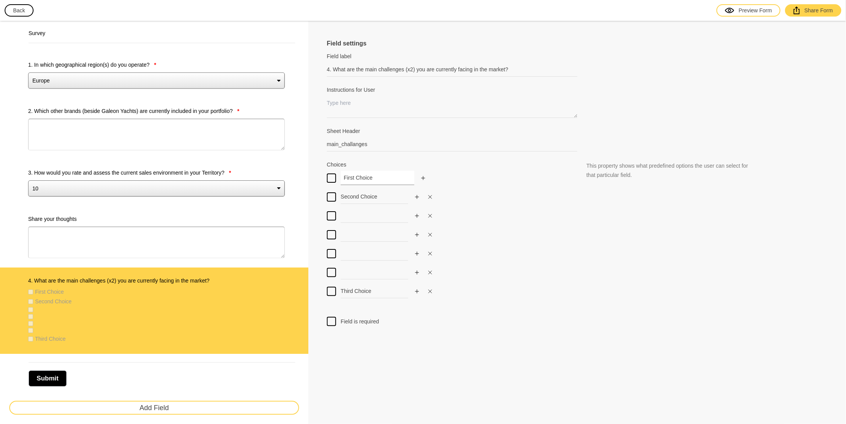
paste input "Competition"
checkbox input "false"
type input "Competition"
drag, startPoint x: 381, startPoint y: 197, endPoint x: 309, endPoint y: 202, distance: 71.9
click at [309, 202] on div "Field settings Field label 4. What are the main challenges (x2) you are current…" at bounding box center [577, 230] width 538 height 419
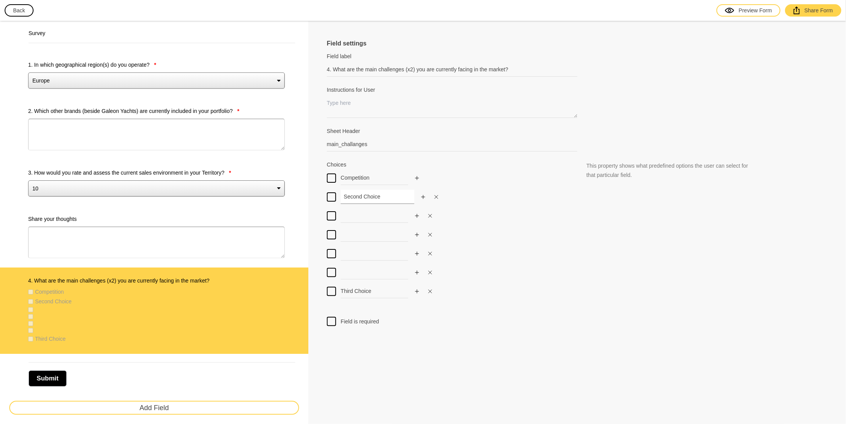
paste input "Economic conditions"
checkbox input "false"
type input "Economic conditions"
checkbox input "false"
type input "Economic conditions"
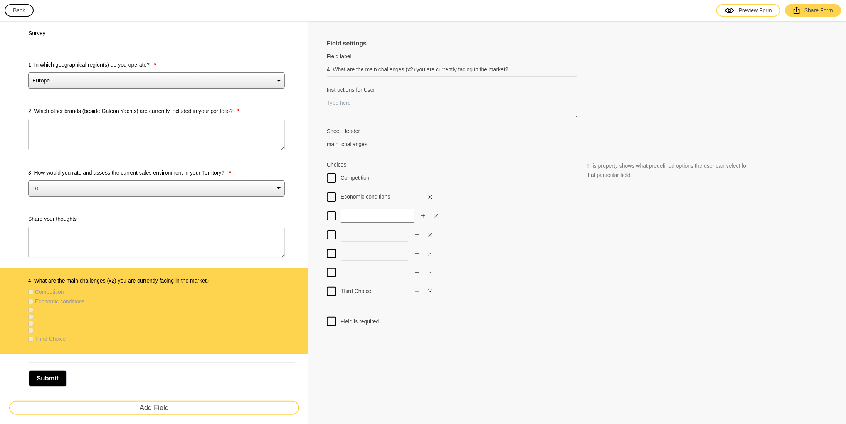
click at [352, 215] on input at bounding box center [378, 216] width 74 height 14
paste input "Changing customer preferences"
checkbox input "false"
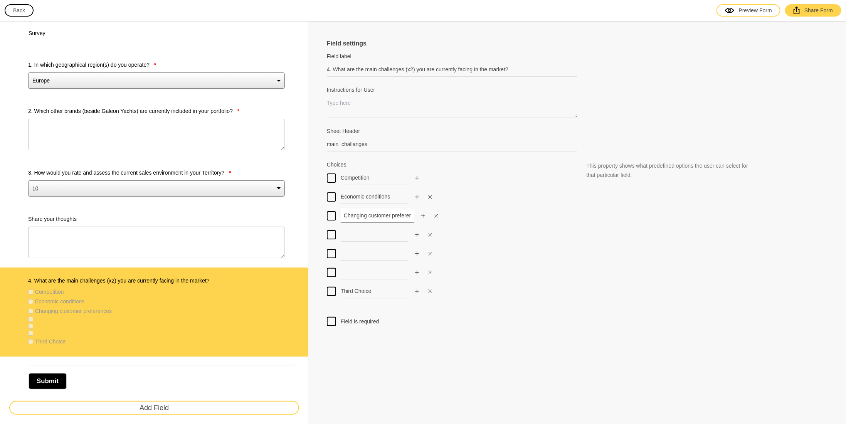
scroll to position [0, 12]
click at [377, 216] on input "Changing customer preferences" at bounding box center [378, 216] width 74 height 14
drag, startPoint x: 379, startPoint y: 215, endPoint x: 276, endPoint y: 217, distance: 103.0
click at [276, 217] on div "Survey 1. In which geographical region(s) do you operate? * Europe Middle East …" at bounding box center [423, 231] width 846 height 421
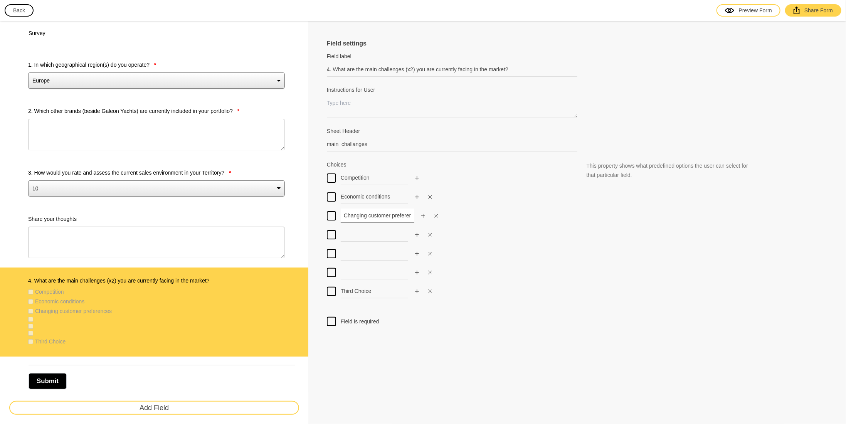
type input "Changing customer preferences"
click at [367, 238] on input at bounding box center [378, 234] width 74 height 14
paste input "Regulatory issues"
checkbox input "false"
type input "Regulatory issues"
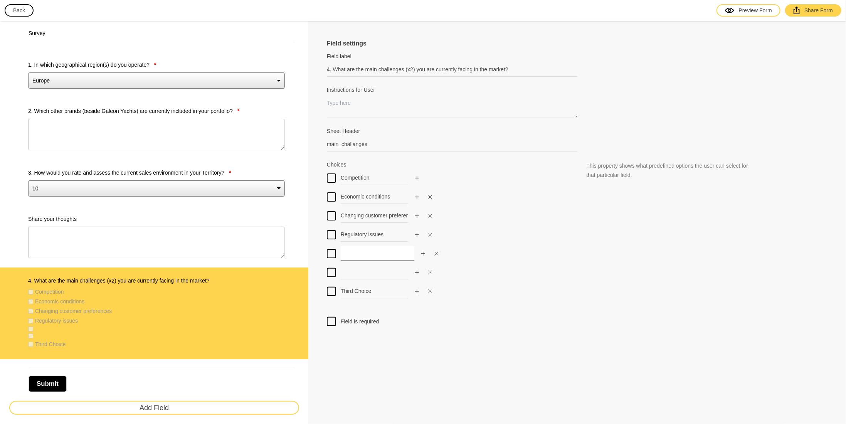
click at [365, 248] on input at bounding box center [378, 253] width 74 height 14
paste input "Galeon Yachts pricing level vs competition"
checkbox input "false"
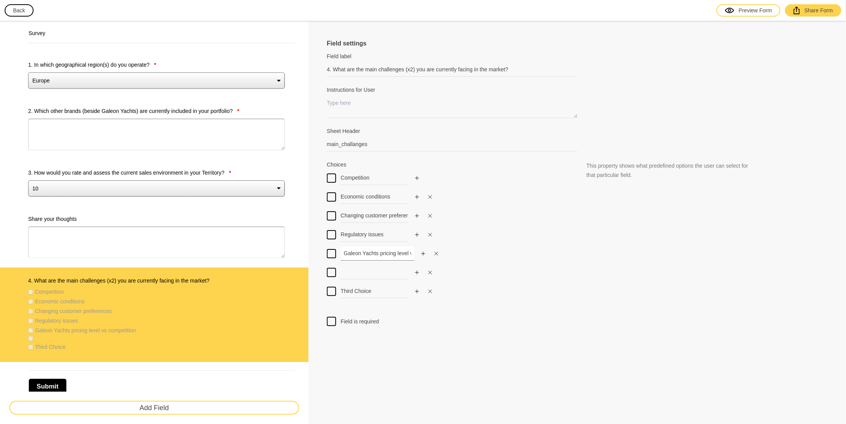
scroll to position [0, 35]
click at [351, 255] on input "Galeon Yachts pricing level vs competition" at bounding box center [378, 253] width 74 height 14
drag, startPoint x: 356, startPoint y: 253, endPoint x: 283, endPoint y: 257, distance: 73.8
click at [283, 257] on div "Survey 1. In which geographical region(s) do you operate? * Europe Middle East …" at bounding box center [423, 234] width 846 height 427
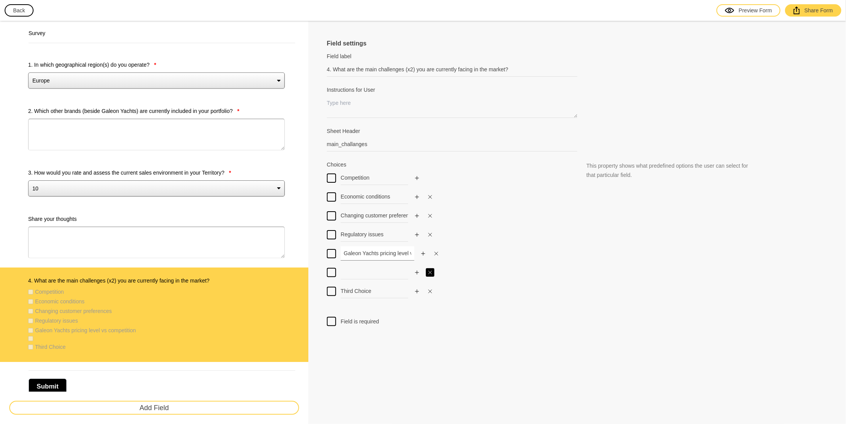
type input "Galeon Yachts pricing level vs competition"
click at [429, 271] on icon "Close" at bounding box center [430, 272] width 3 height 3
checkbox input "false"
type input "Third Choice"
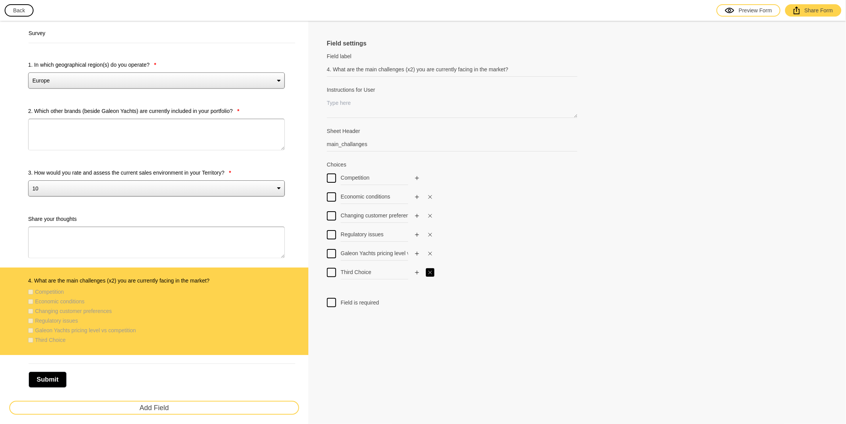
click at [429, 273] on icon "Close" at bounding box center [430, 272] width 5 height 5
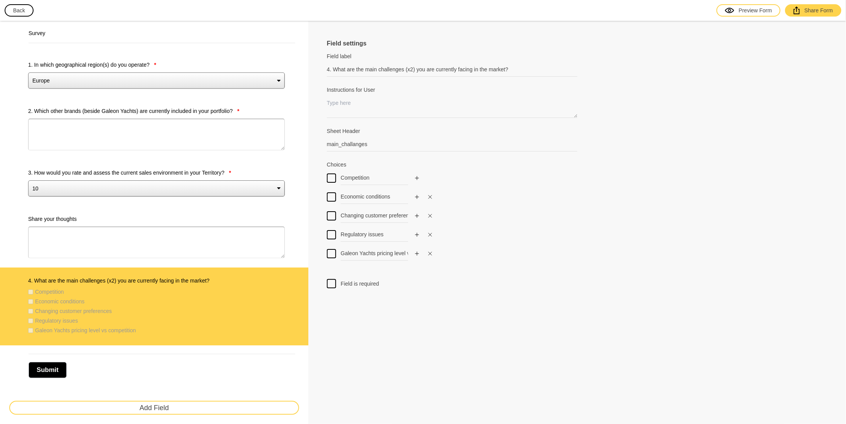
click at [333, 282] on div at bounding box center [331, 283] width 9 height 9
click at [332, 279] on input "Field is required" at bounding box center [332, 279] width 0 height 0
click at [41, 311] on label "Changing customer preferences" at bounding box center [73, 311] width 77 height 8
click at [166, 405] on button "Add Field" at bounding box center [154, 408] width 290 height 14
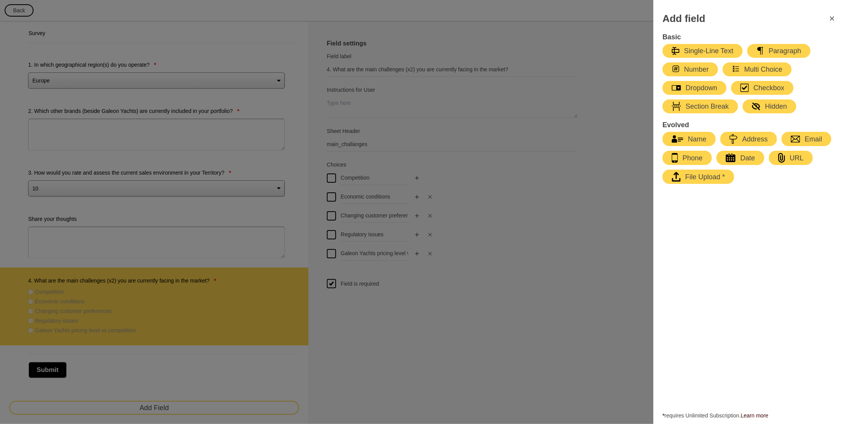
click at [761, 83] on div "Checkbox" at bounding box center [763, 87] width 44 height 9
type input "Checkbox list"
type input "First Choice"
type input "Second Choice"
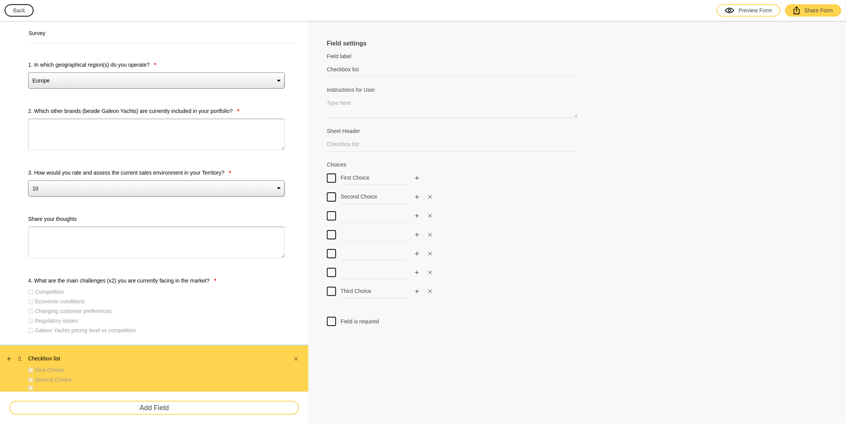
click at [169, 376] on div "Second Choice" at bounding box center [156, 380] width 257 height 8
drag, startPoint x: 371, startPoint y: 71, endPoint x: 285, endPoint y: 77, distance: 85.4
click at [288, 76] on div "Survey 1. In which geographical region(s) do you operate? * Europe Middle East …" at bounding box center [423, 269] width 846 height 497
paste input "5. Which Galeon models (x2) are most in demand among your customers?"
type input "5. Which Galeon models (x2) are most in demand among your customers?"
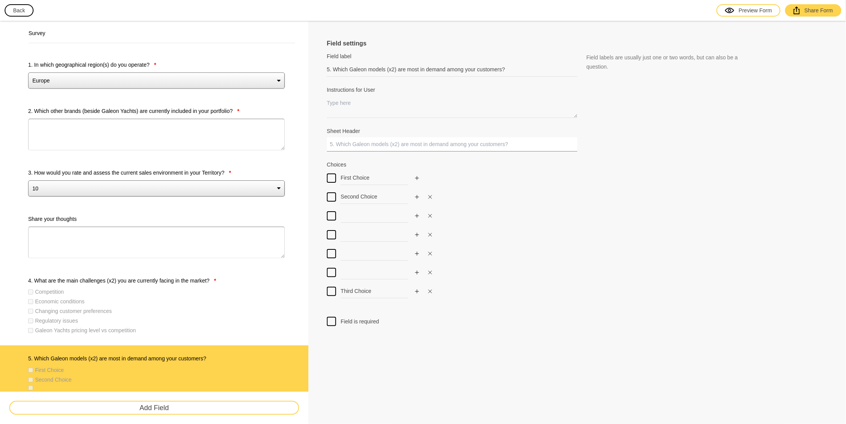
click at [362, 146] on input "Sheet Header" at bounding box center [452, 144] width 251 height 14
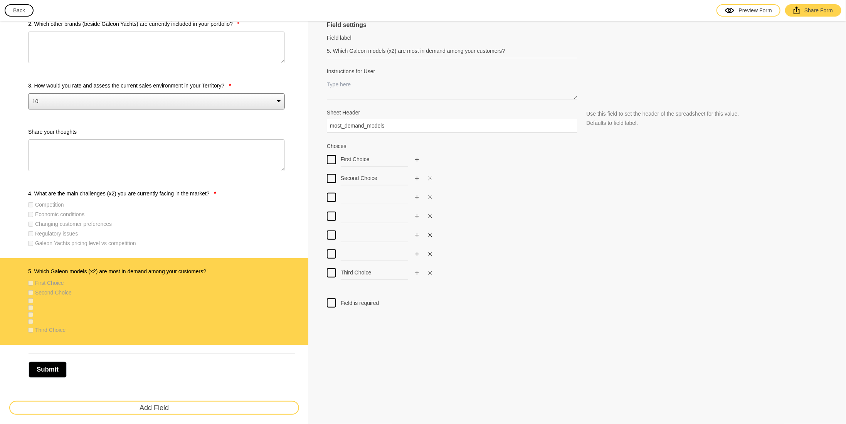
scroll to position [91, 0]
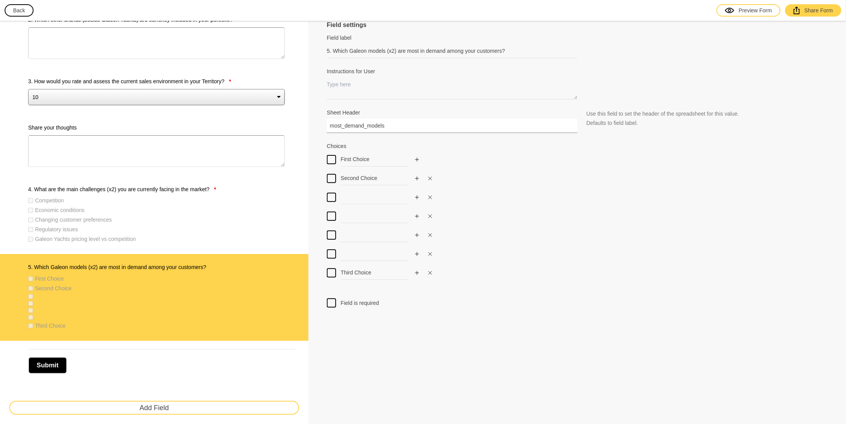
type input "most_demand_models"
drag, startPoint x: 386, startPoint y: 158, endPoint x: 291, endPoint y: 163, distance: 95.4
click at [293, 164] on div "Survey 1. In which geographical region(s) do you operate? * Europe Middle East …" at bounding box center [423, 177] width 846 height 497
paste input "lybridg"
type input "Flybridge"
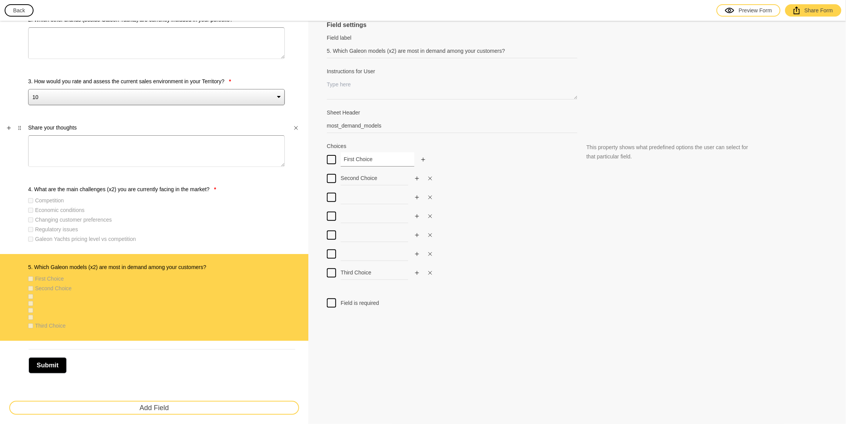
checkbox input "false"
type input "Flybridge"
drag, startPoint x: 386, startPoint y: 180, endPoint x: 318, endPoint y: 185, distance: 68.0
click at [322, 187] on div "Field settings Field label 5. Which Galeon models (x2) are most in demand among…" at bounding box center [577, 177] width 538 height 497
paste input "Hardtop"
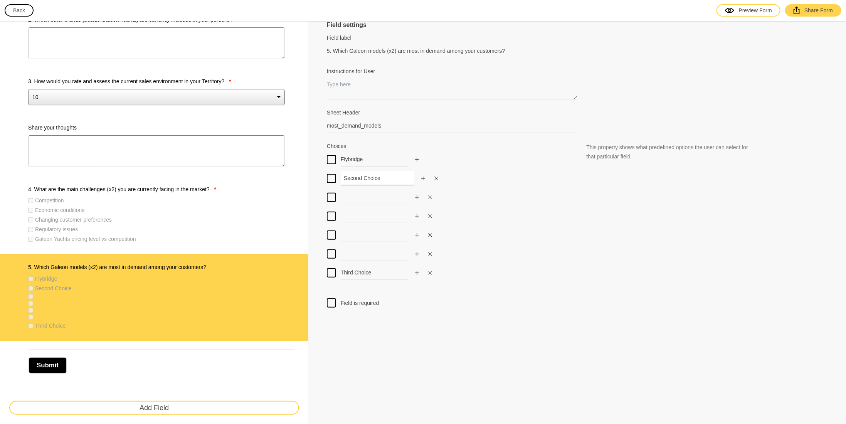
type input "Hardtop"
checkbox input "false"
type input "Hardtop"
click at [354, 196] on input at bounding box center [378, 197] width 74 height 14
paste input "Sport Cruiser"
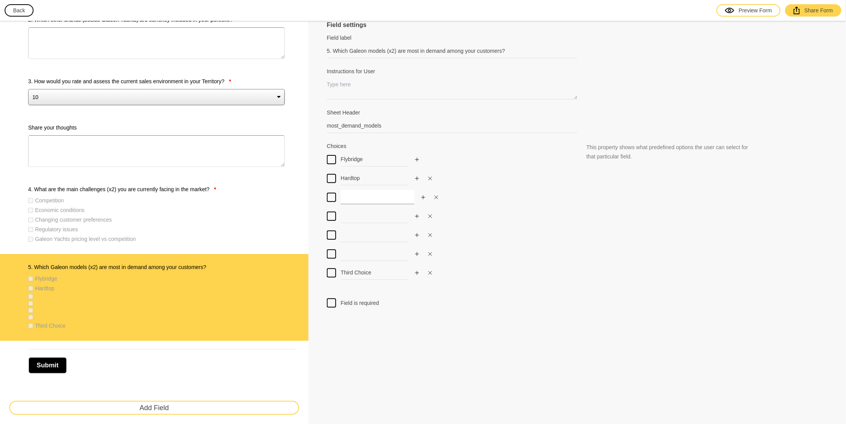
type input "Sport Cruiser"
checkbox input "false"
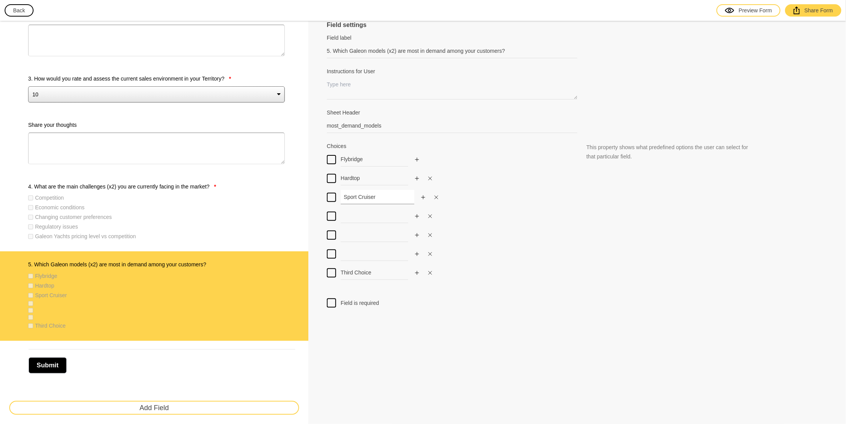
type input "Sport Cruiser"
click at [363, 215] on input at bounding box center [378, 216] width 74 height 14
paste input "Skydeck"
type input "Skydeck"
checkbox input "false"
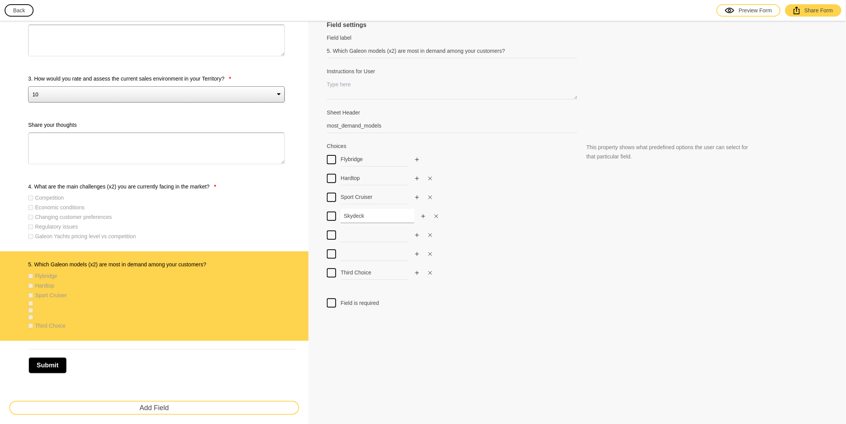
scroll to position [97, 0]
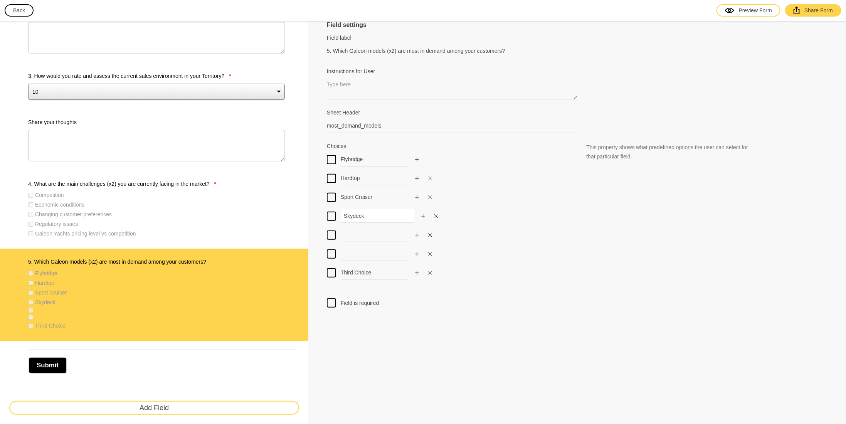
type input "Skydeck"
click at [358, 238] on input at bounding box center [378, 235] width 74 height 14
paste input "Explorer"
type input "Explorer"
checkbox input "false"
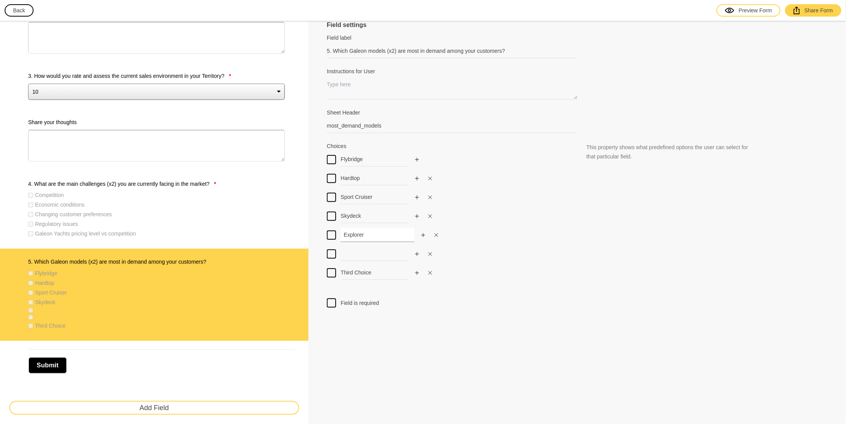
scroll to position [99, 0]
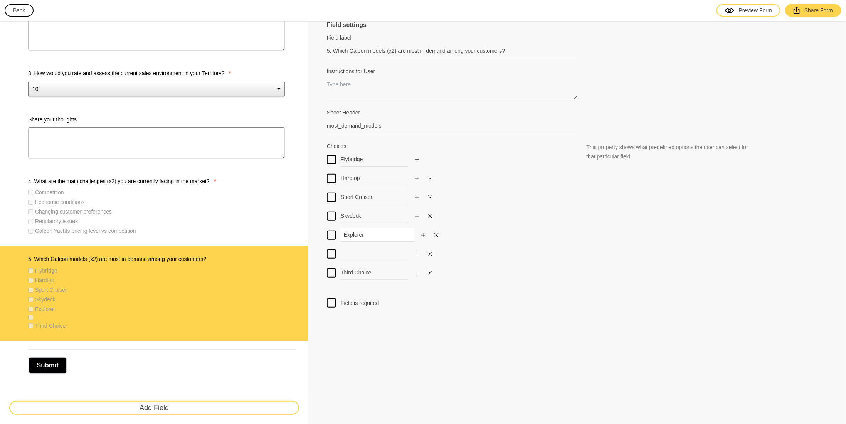
type input "Explorer"
click at [366, 254] on input at bounding box center [378, 254] width 74 height 14
paste input "GTO&GTI"
checkbox input "false"
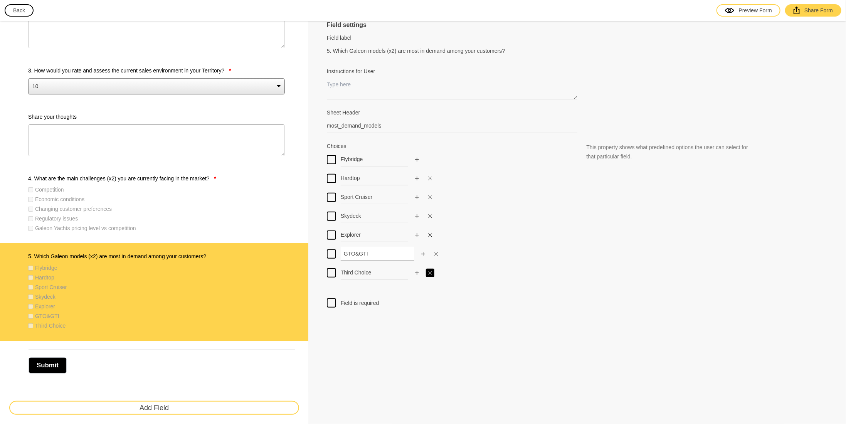
type input "GTO&GTI"
click at [429, 271] on icon "Close" at bounding box center [430, 272] width 3 height 3
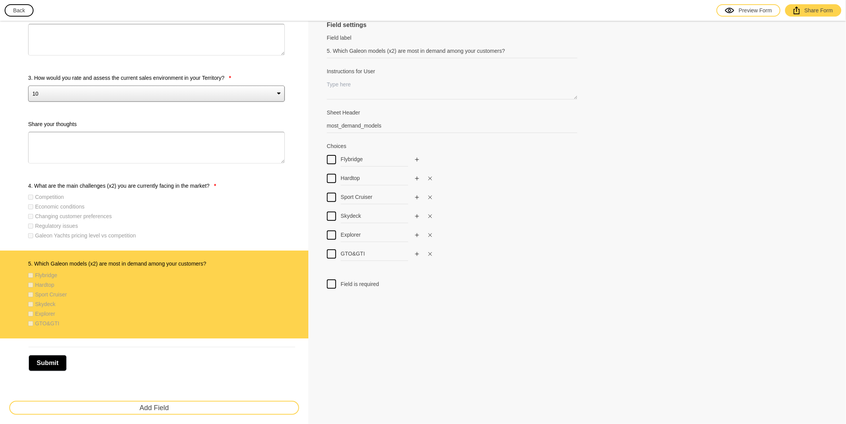
scroll to position [93, 0]
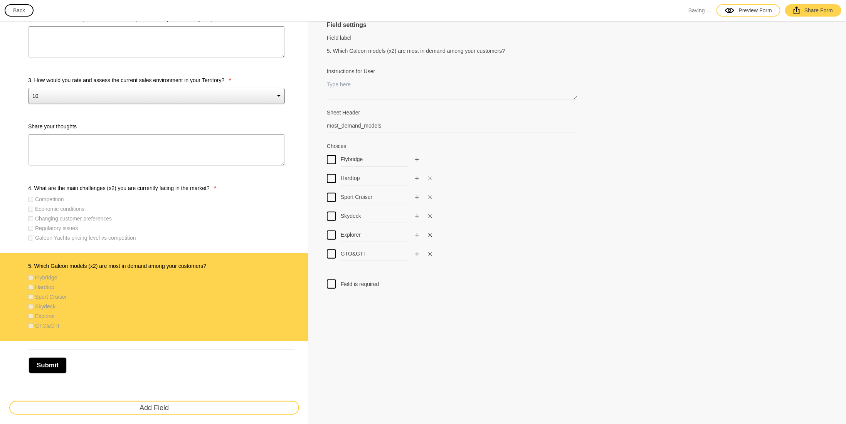
click at [332, 284] on div at bounding box center [331, 284] width 9 height 9
click at [332, 280] on input "Field is required" at bounding box center [332, 280] width 0 height 0
click at [158, 409] on button "Add Field" at bounding box center [154, 408] width 290 height 14
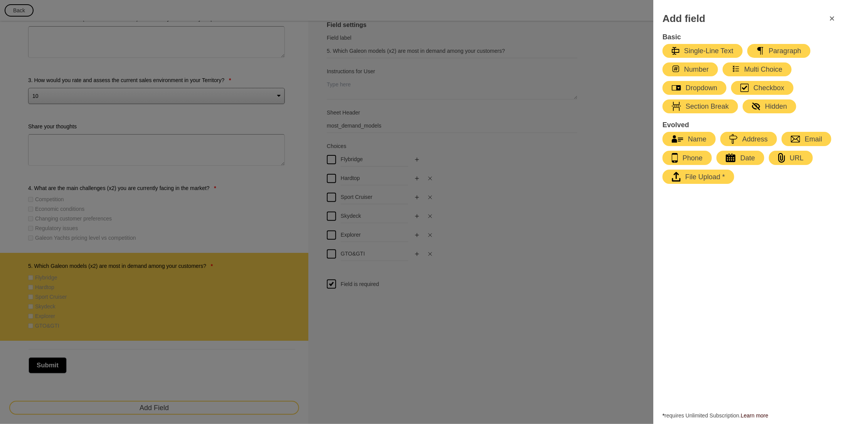
click at [773, 84] on div "Checkbox" at bounding box center [763, 87] width 44 height 9
type input "Checkbox list"
type input "First Choice"
type input "Second Choice"
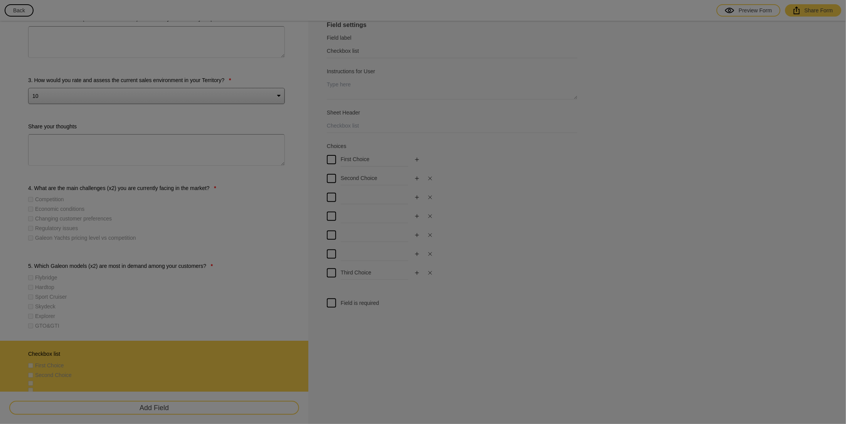
scroll to position [179, 0]
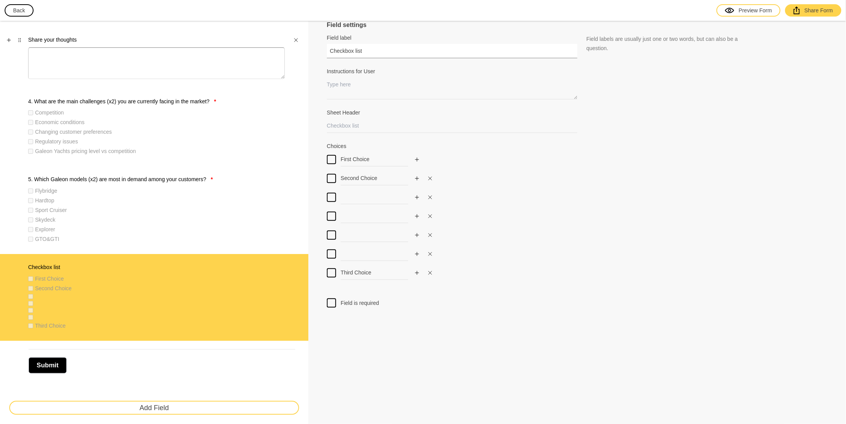
click at [253, 59] on div "Survey 1. In which geographical region(s) do you operate? * Europe Middle East …" at bounding box center [423, 134] width 846 height 585
paste input "6. Which features or characteristics do customers pay the most attention to whe…"
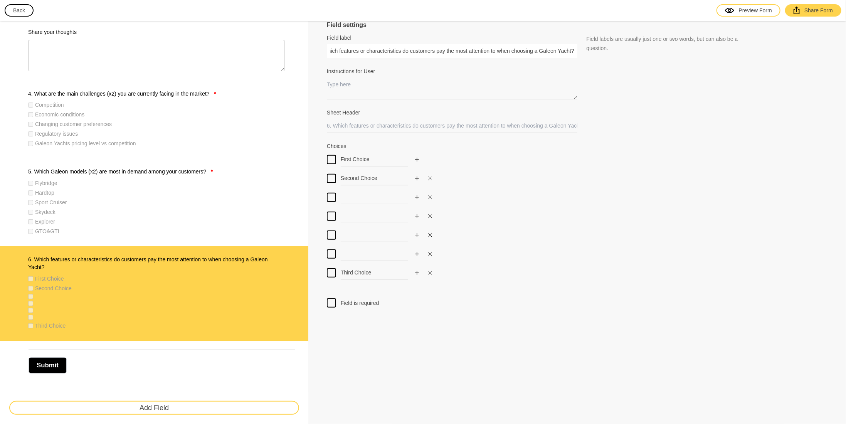
type input "6. Which features or characteristics do customers pay the most attention to whe…"
click at [364, 126] on input "Sheet Header" at bounding box center [452, 126] width 251 height 14
type input "features"
click at [371, 155] on input "First Choice" at bounding box center [378, 159] width 74 height 14
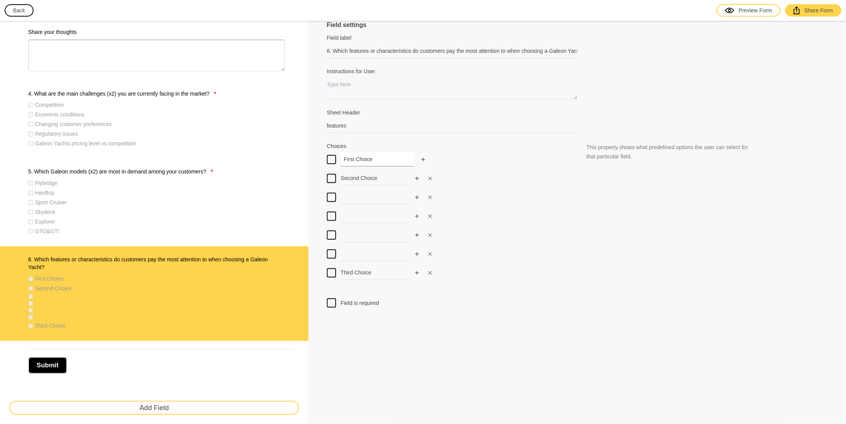
drag, startPoint x: 376, startPoint y: 158, endPoint x: 313, endPoint y: 159, distance: 63.2
click at [317, 160] on div "Field settings Field label 6. Which features or characteristics do customers pa…" at bounding box center [577, 130] width 538 height 593
type input "D"
checkbox input "false"
type input "De"
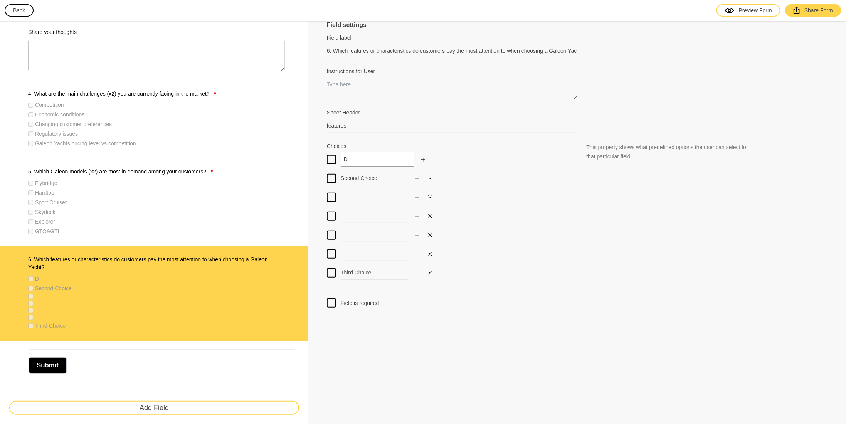
checkbox input "false"
type input "Des"
checkbox input "false"
type input "Desi"
checkbox input "false"
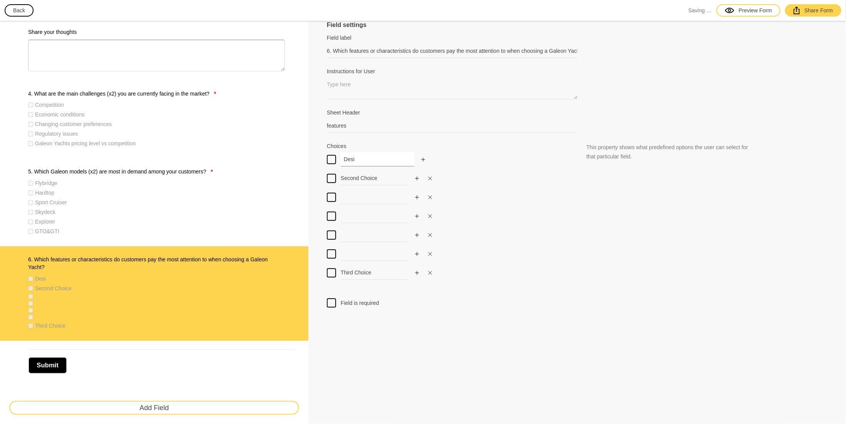
type input "Desig"
checkbox input "false"
type input "Design"
checkbox input "false"
type input "Design"
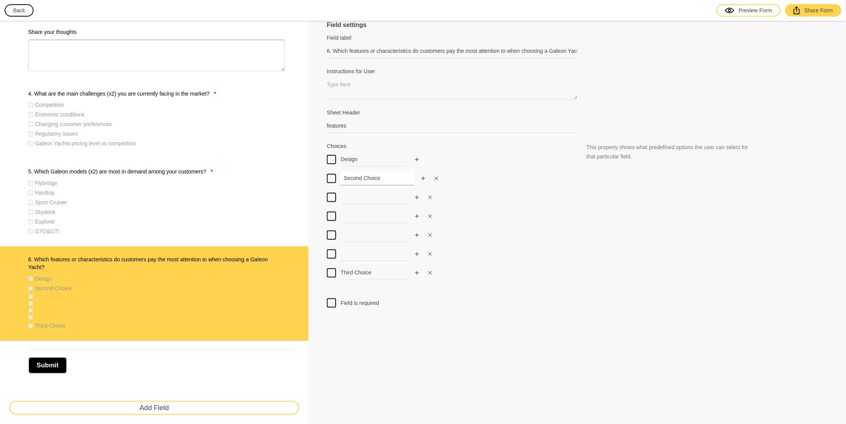
click at [390, 180] on input "Second Choice" at bounding box center [378, 178] width 74 height 14
drag, startPoint x: 386, startPoint y: 179, endPoint x: 324, endPoint y: 181, distance: 62.5
click at [325, 182] on div "Field settings Field label 6. Which features or characteristics do customers pa…" at bounding box center [577, 130] width 538 height 593
paste input "Performan"
type input "Performance"
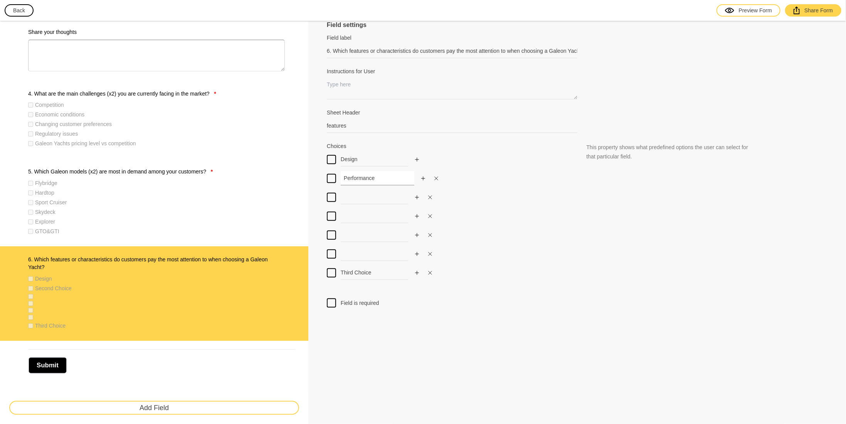
checkbox input "false"
type input "Performance"
click at [520, 221] on div at bounding box center [452, 216] width 251 height 14
click at [358, 196] on input at bounding box center [378, 197] width 74 height 14
type input "P"
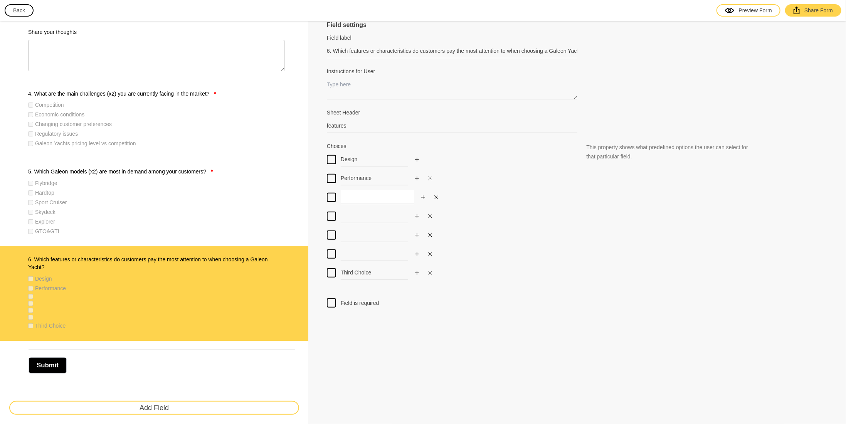
checkbox input "false"
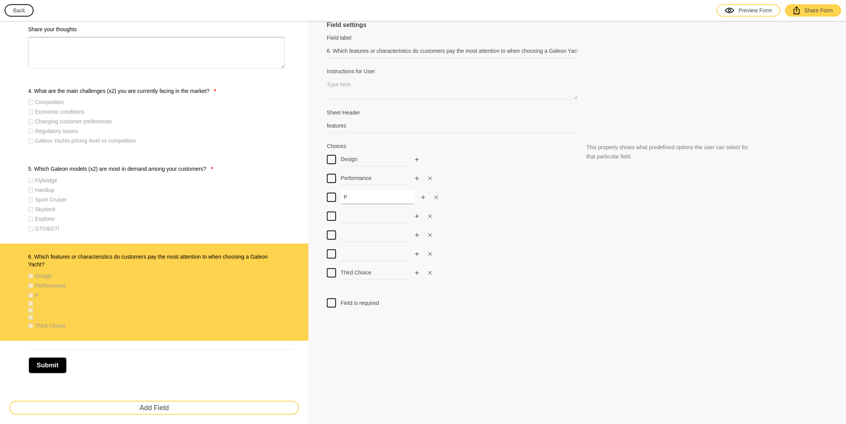
type input "Pr"
checkbox input "false"
type input "Pri"
checkbox input "false"
type input "Pric"
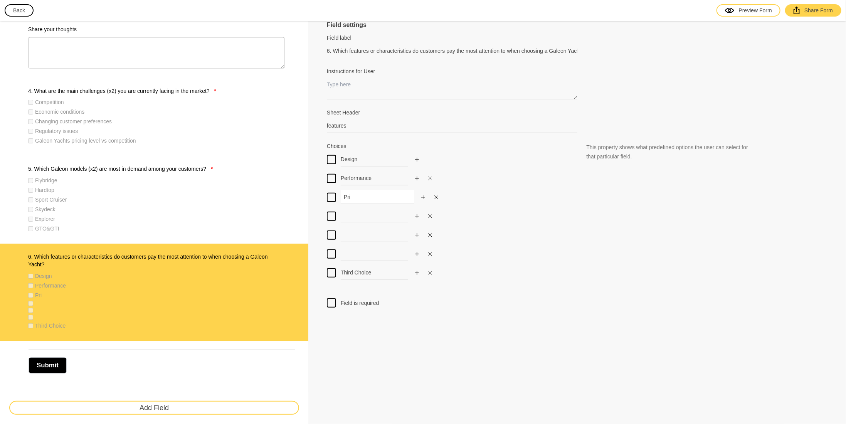
checkbox input "false"
type input "Price"
checkbox input "false"
type input "Price"
click at [361, 215] on input at bounding box center [378, 216] width 74 height 14
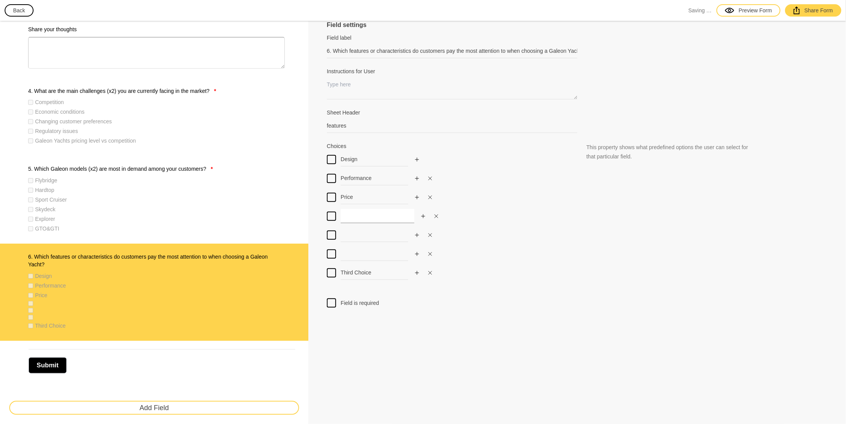
paste input "Innovation"
type input "Innovation"
checkbox input "false"
type input "Innovation"
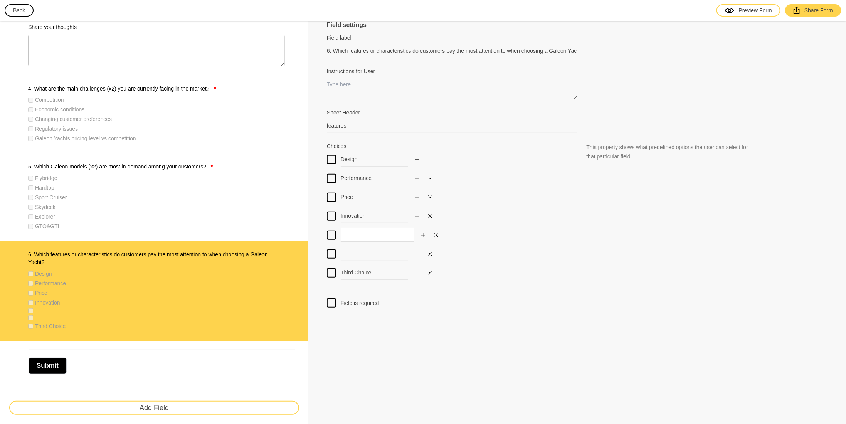
click at [386, 237] on input at bounding box center [378, 235] width 74 height 14
paste input "Craftsmanship"
type input "Craftsmanship"
checkbox input "false"
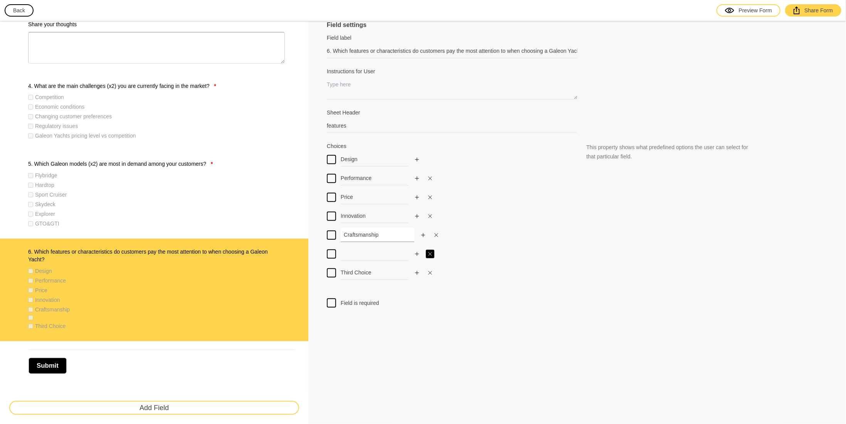
type input "Craftsmanship"
click at [429, 252] on icon "Close" at bounding box center [430, 253] width 3 height 3
type input "Third Choice"
checkbox input "false"
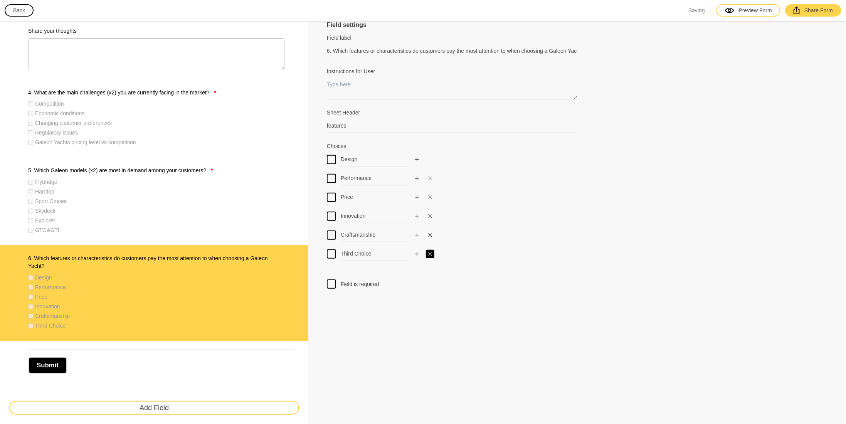
click at [429, 252] on icon "Close" at bounding box center [430, 253] width 3 height 3
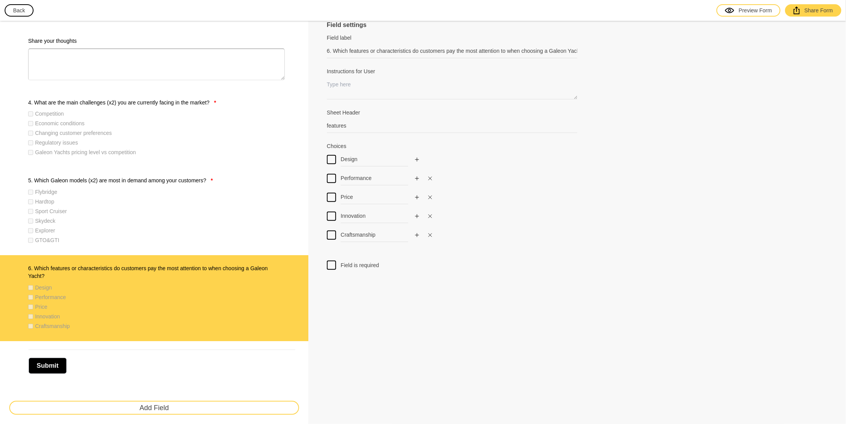
click at [334, 265] on div at bounding box center [331, 265] width 9 height 9
click at [332, 261] on input "Field is required" at bounding box center [332, 261] width 0 height 0
click at [198, 223] on div "Flybridge Hardtop Sport Cruiser Skydeck Explorer GTO&GTI" at bounding box center [156, 217] width 257 height 58
type input "5. Which Galeon models (x2) are most in demand among your customers?"
type input "most_demand_models"
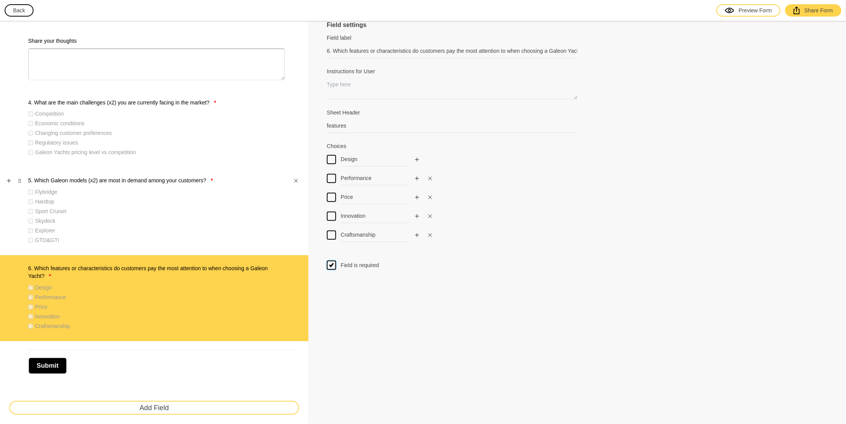
type input "Flybridge"
type input "Hardtop"
type input "Sport Cruiser"
type input "Skydeck"
type input "Explorer"
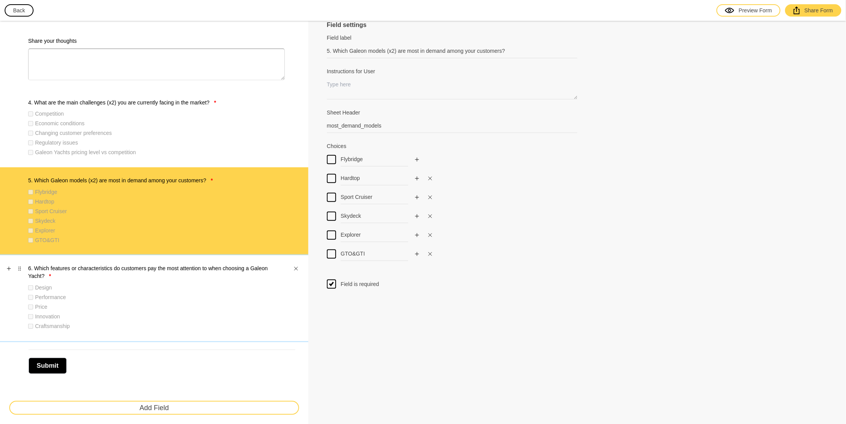
click at [204, 298] on div "Performance" at bounding box center [156, 297] width 257 height 8
type input "6. Which features or characteristics do customers pay the most attention to whe…"
type input "features"
type input "Design"
type input "Performance"
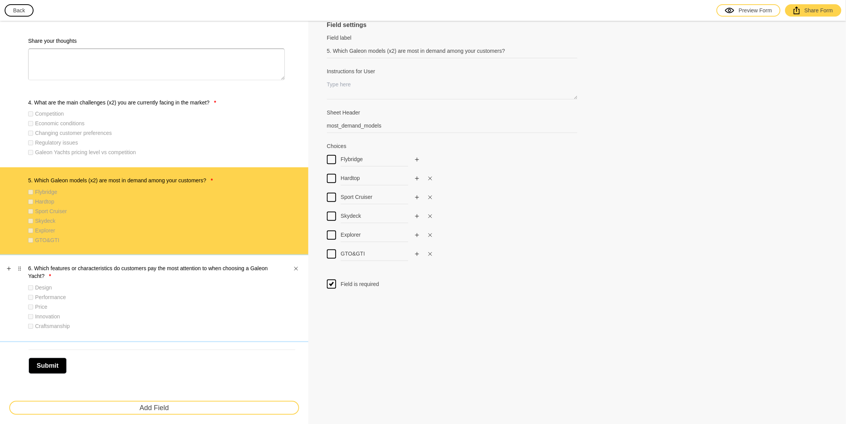
type input "Price"
type input "Innovation"
type input "Craftsmanship"
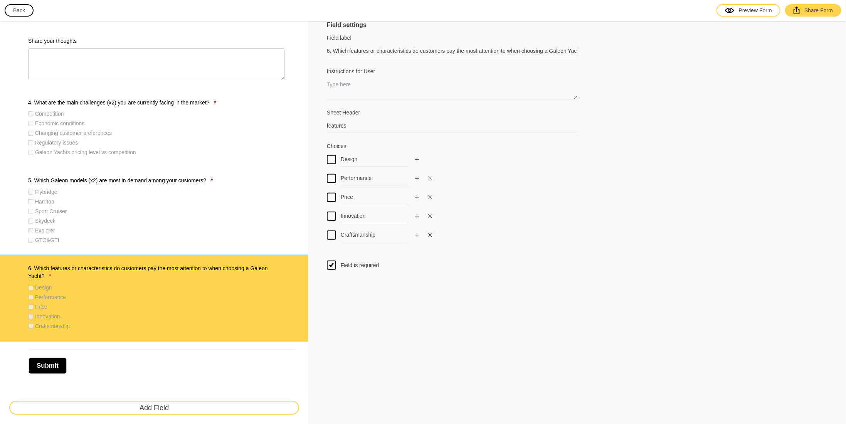
click at [189, 404] on button "Add Field" at bounding box center [154, 408] width 290 height 14
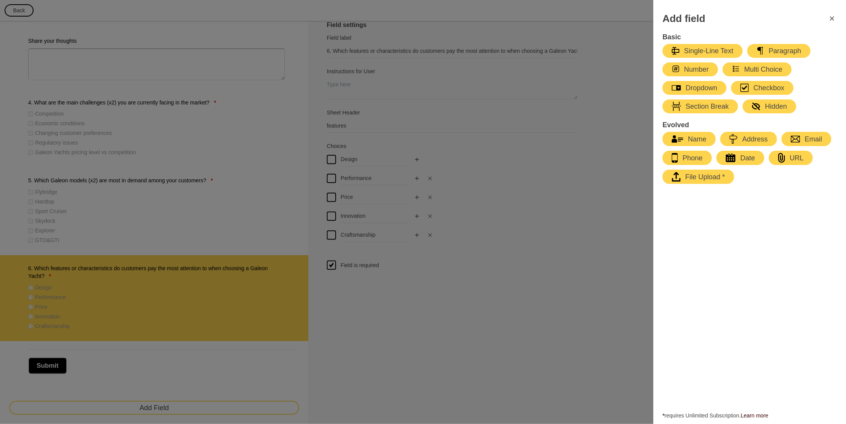
click at [698, 72] on div "Number" at bounding box center [690, 69] width 37 height 9
type input "Number"
select select "large"
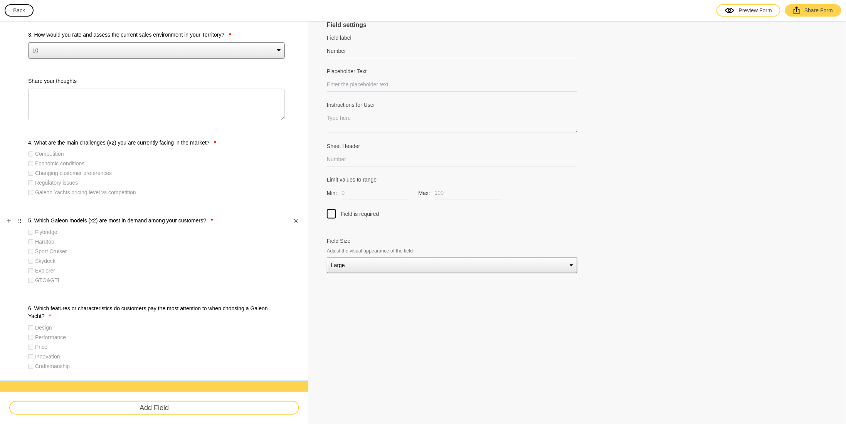
scroll to position [70, 0]
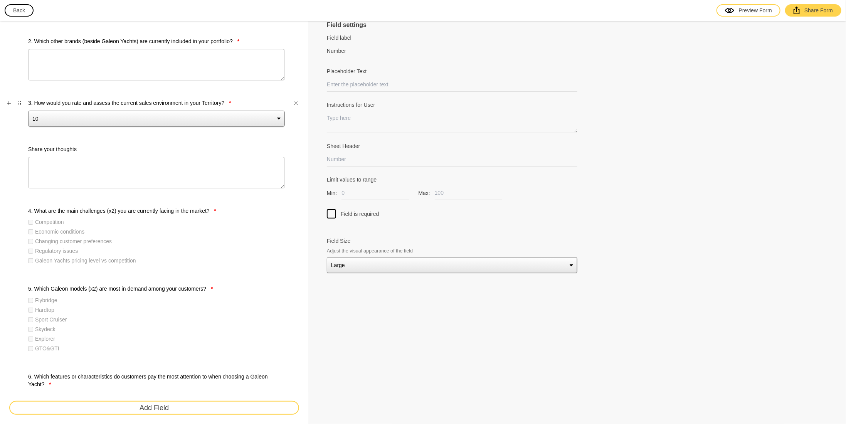
click at [104, 116] on select "10 9 8 7 6 5 4 3 2 1" at bounding box center [156, 119] width 257 height 16
type input "3. How would you rate and assess the current sales environment in your Territor…"
select select "large"
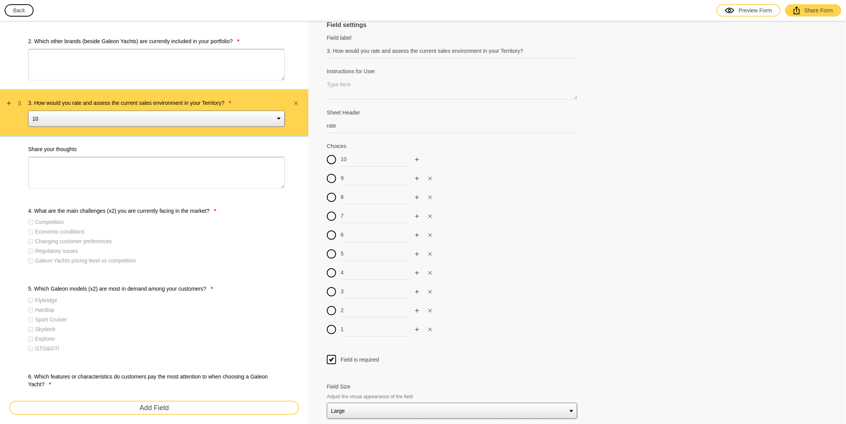
click at [104, 116] on select "10 9 8 7 6 5 4 3 2 1" at bounding box center [156, 119] width 257 height 16
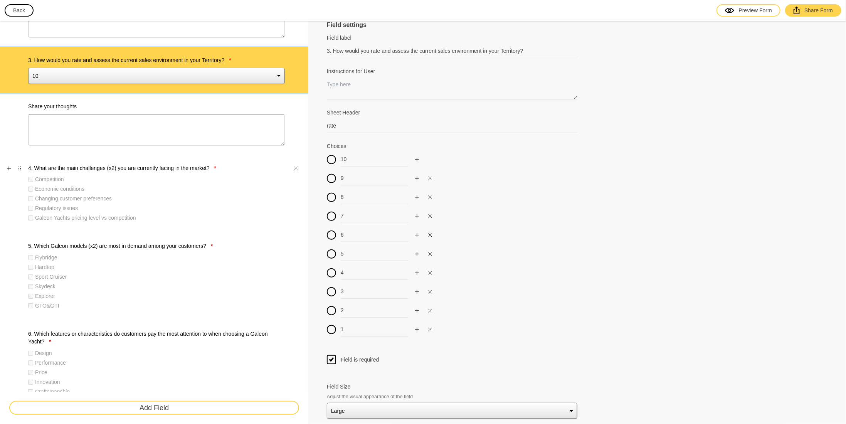
scroll to position [224, 0]
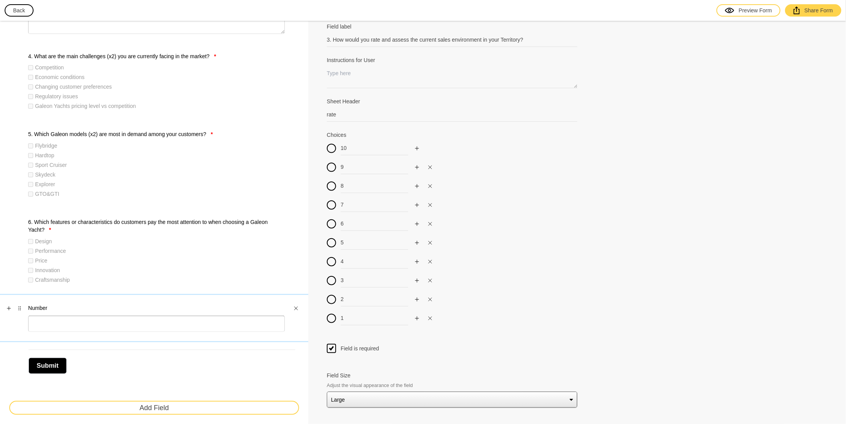
click at [71, 309] on label "Number" at bounding box center [156, 308] width 257 height 8
type input "Number"
select select "large"
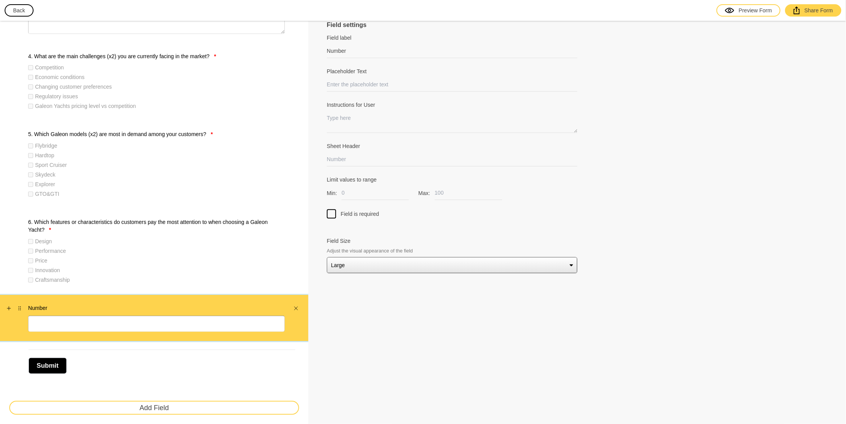
click at [298, 306] on icon "Close" at bounding box center [296, 308] width 5 height 5
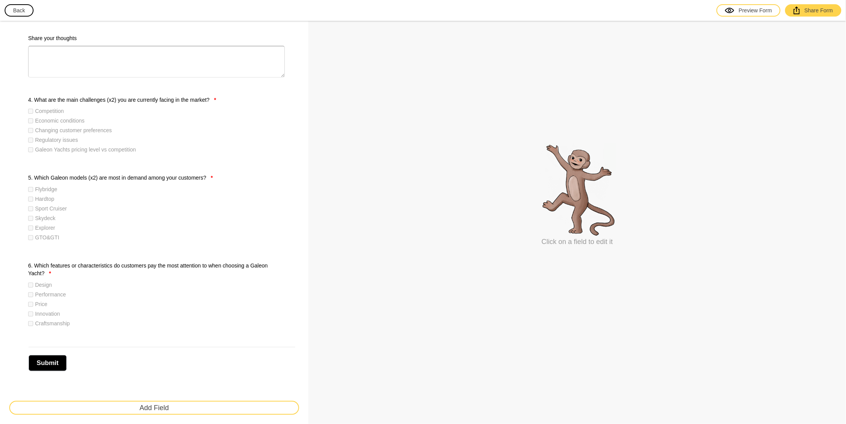
scroll to position [178, 0]
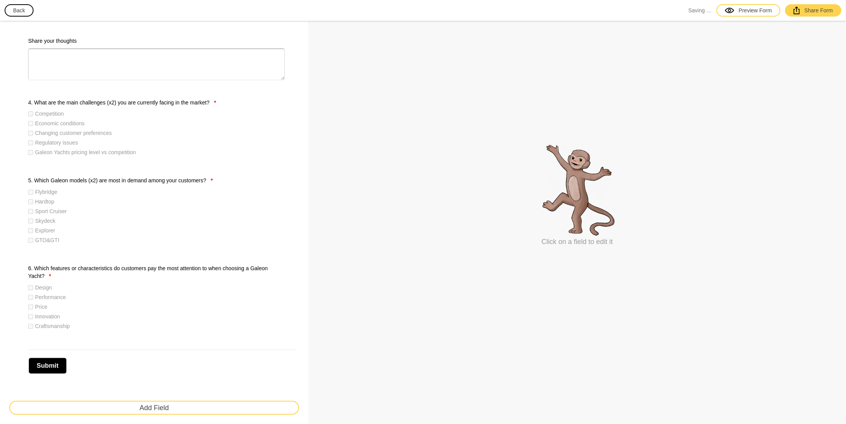
click at [158, 407] on button "Add Field" at bounding box center [154, 408] width 290 height 14
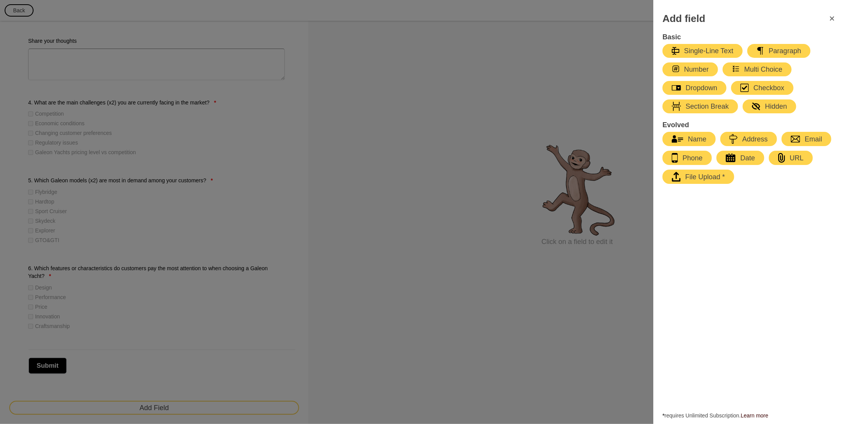
click at [684, 86] on div "button" at bounding box center [683, 87] width 5 height 9
select select "large"
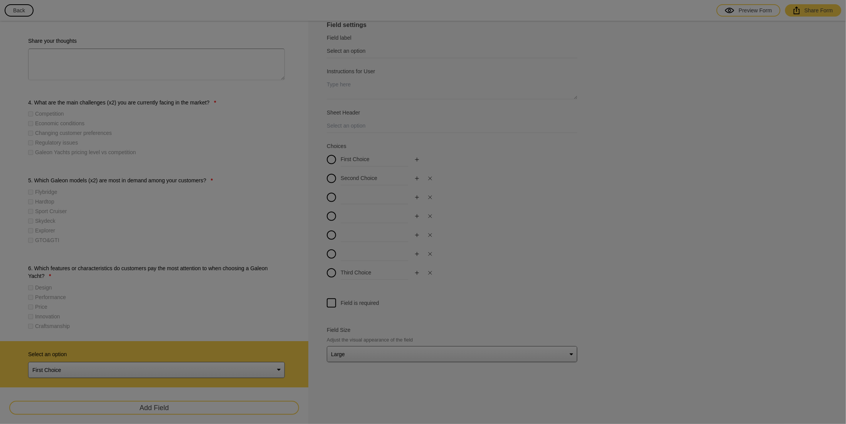
scroll to position [224, 0]
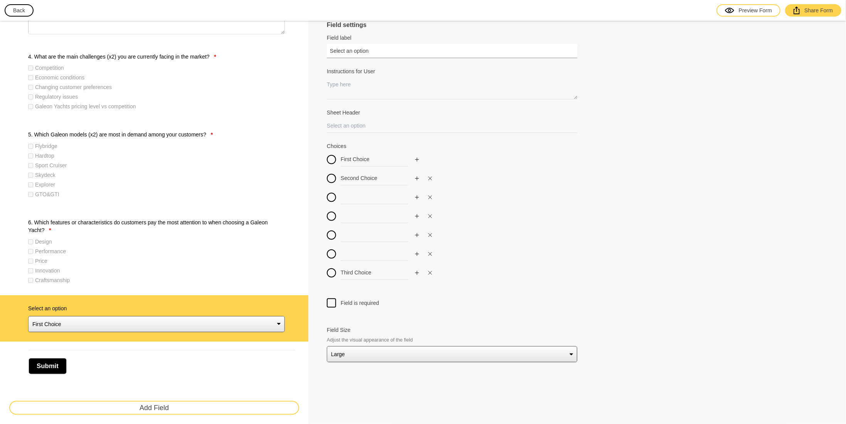
click at [384, 51] on input "Select an option" at bounding box center [452, 51] width 251 height 14
drag, startPoint x: 383, startPoint y: 51, endPoint x: 252, endPoint y: 52, distance: 130.7
click at [271, 52] on div "Survey 1. In which geographical region(s) do you operate? * Europe Middle East …" at bounding box center [423, 112] width 846 height 630
paste input "7. How would you rate Galeon’s competitiveness compared to other brands you rep…"
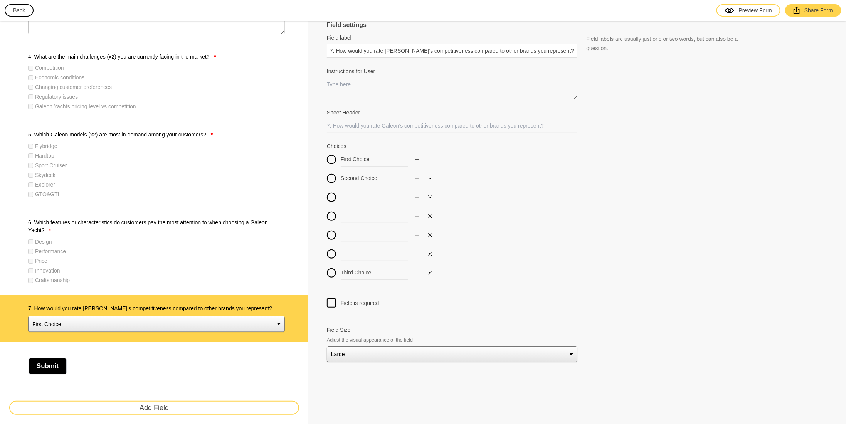
type input "7. How would you rate Galeon’s competitiveness compared to other brands you rep…"
click at [404, 124] on input "Sheet Header" at bounding box center [452, 126] width 251 height 14
type input "competitivness_rate"
drag, startPoint x: 374, startPoint y: 158, endPoint x: 308, endPoint y: 158, distance: 65.9
click at [308, 158] on div "Survey 1. In which geographical region(s) do you operate? * Europe Middle East …" at bounding box center [423, 112] width 846 height 630
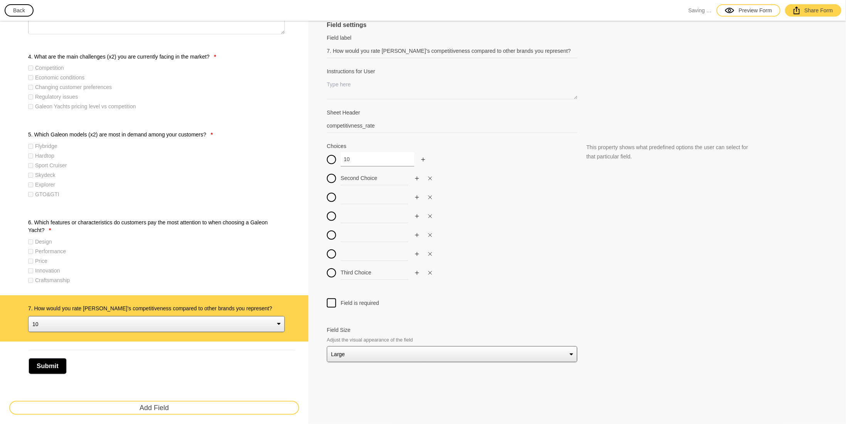
type input "10"
drag, startPoint x: 392, startPoint y: 177, endPoint x: 281, endPoint y: 180, distance: 111.1
click at [281, 180] on div "Survey 1. In which geographical region(s) do you operate? * Europe Middle East …" at bounding box center [423, 112] width 846 height 630
type input "9"
click at [372, 197] on input at bounding box center [378, 197] width 74 height 14
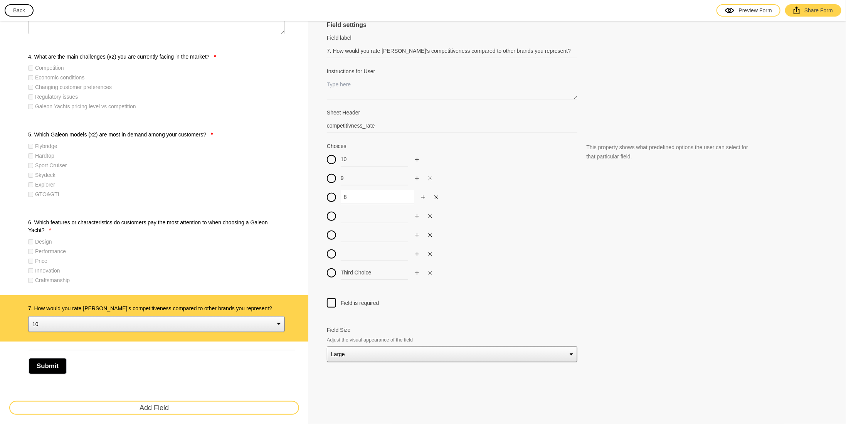
type input "8"
click at [372, 216] on input at bounding box center [378, 216] width 74 height 14
type input "7"
click at [363, 236] on input at bounding box center [378, 235] width 74 height 14
type input "6"
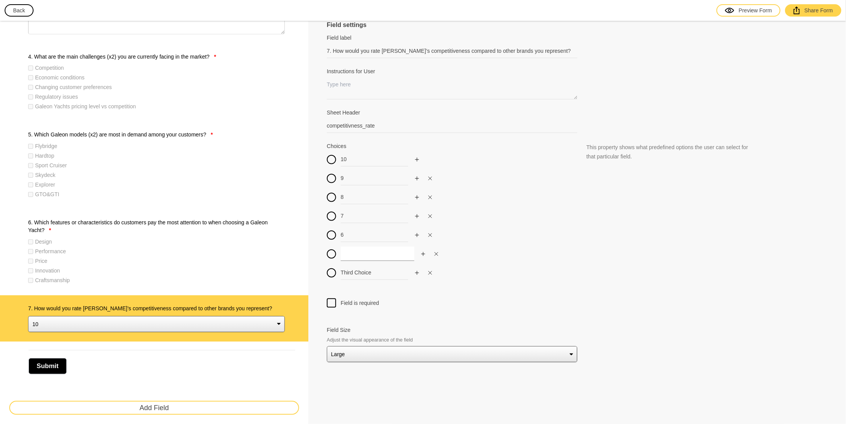
click at [374, 258] on input at bounding box center [378, 254] width 74 height 14
type input "5"
click at [416, 272] on icon "Add" at bounding box center [417, 273] width 5 height 5
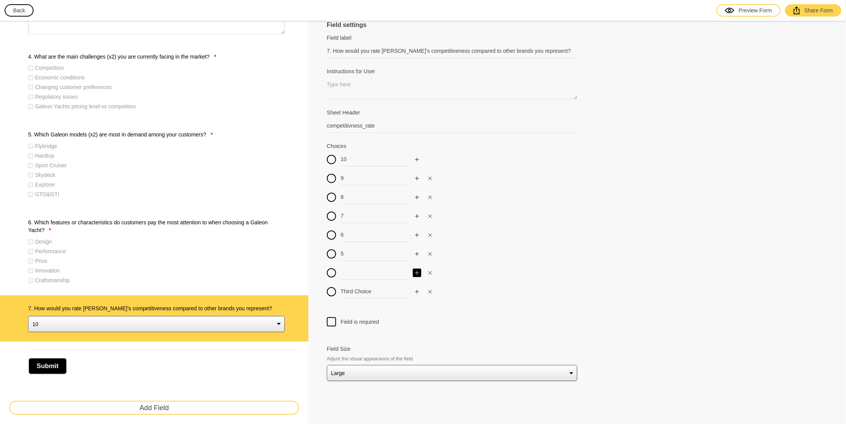
click at [416, 272] on icon "Add" at bounding box center [417, 273] width 5 height 5
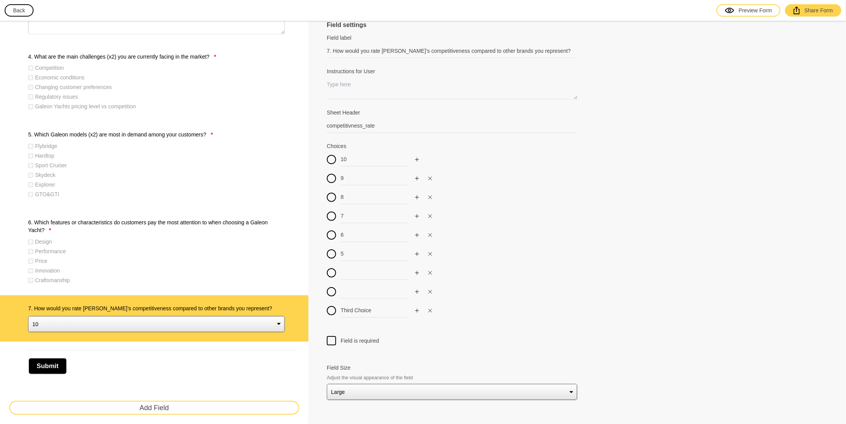
click at [416, 273] on icon "Add" at bounding box center [417, 273] width 5 height 5
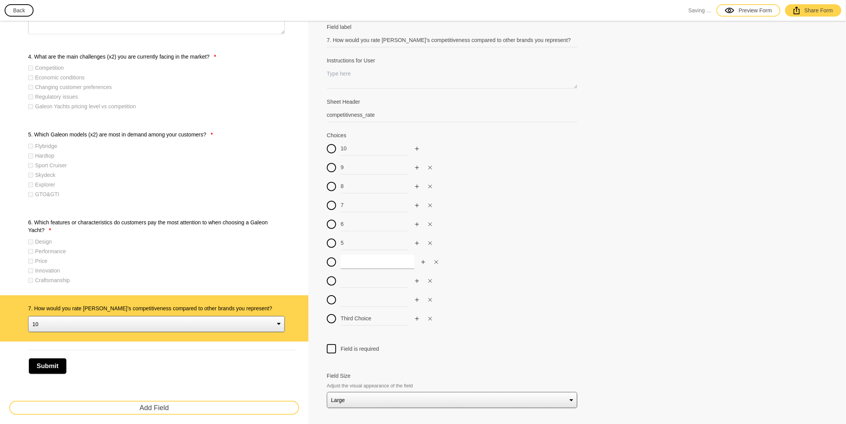
click at [345, 259] on input at bounding box center [378, 262] width 74 height 14
type input "4"
click at [369, 278] on input at bounding box center [378, 281] width 74 height 14
type input "3"
click at [369, 296] on input at bounding box center [378, 300] width 74 height 14
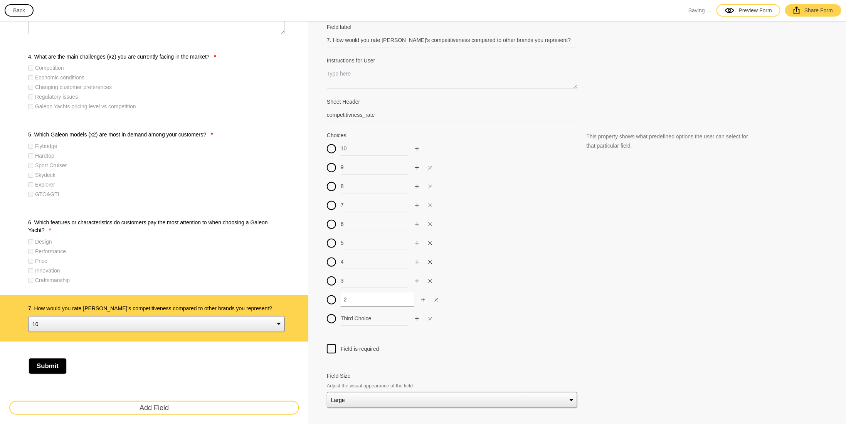
type input "2"
drag, startPoint x: 376, startPoint y: 317, endPoint x: 288, endPoint y: 319, distance: 87.9
click at [293, 319] on div "Survey 1. In which geographical region(s) do you operate? * Europe Middle East …" at bounding box center [423, 112] width 846 height 630
type input "1"
click at [333, 346] on div at bounding box center [331, 349] width 9 height 9
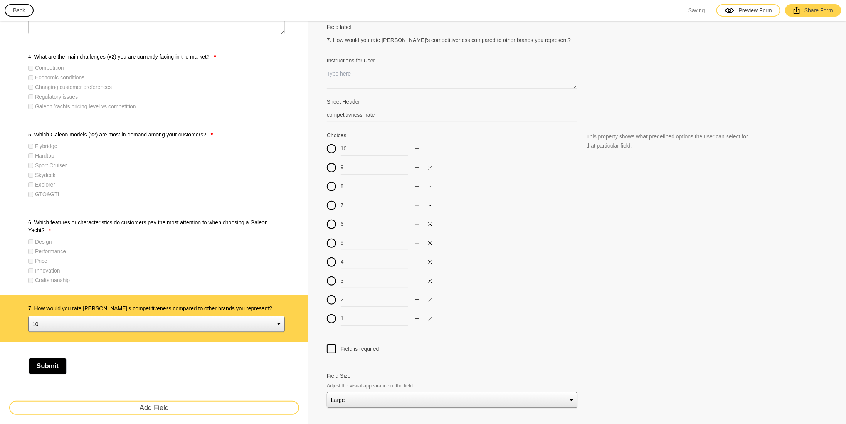
click at [332, 345] on input "Field is required" at bounding box center [332, 345] width 0 height 0
click at [473, 345] on div "Field is required" at bounding box center [577, 349] width 501 height 9
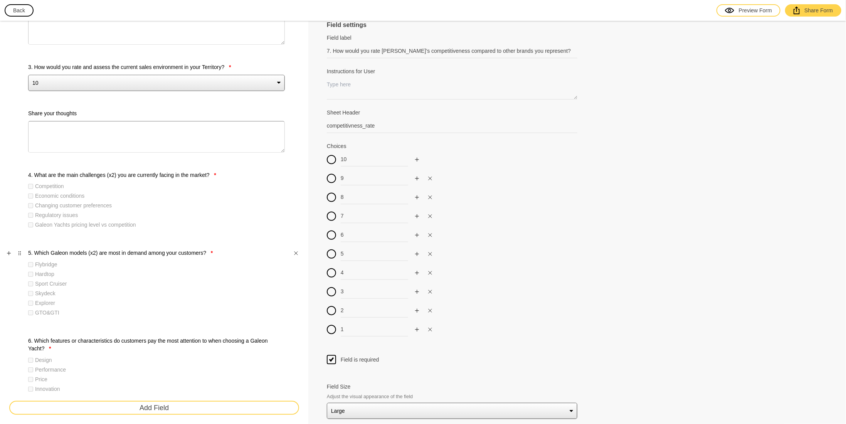
scroll to position [224, 0]
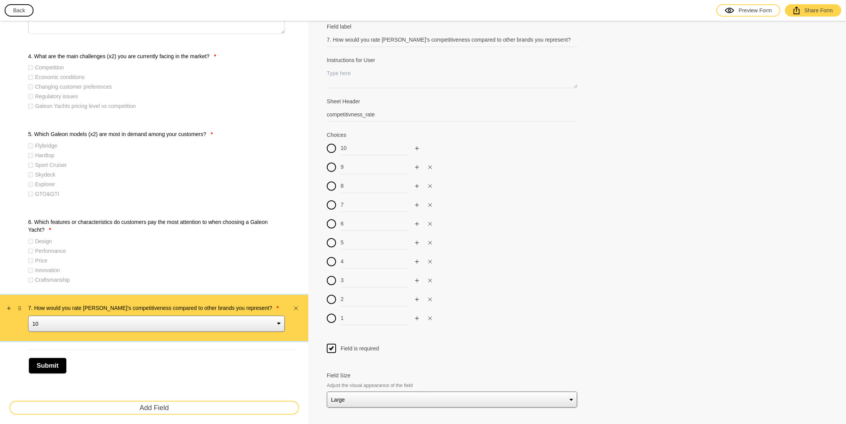
click at [254, 304] on label "7. How would you rate Galeon’s competitiveness compared to other brands you rep…" at bounding box center [156, 308] width 257 height 8
click at [254, 316] on select "10 9 8 7 6 5 4 3 2 1" at bounding box center [156, 324] width 257 height 16
click at [7, 308] on icon "Add" at bounding box center [9, 308] width 5 height 5
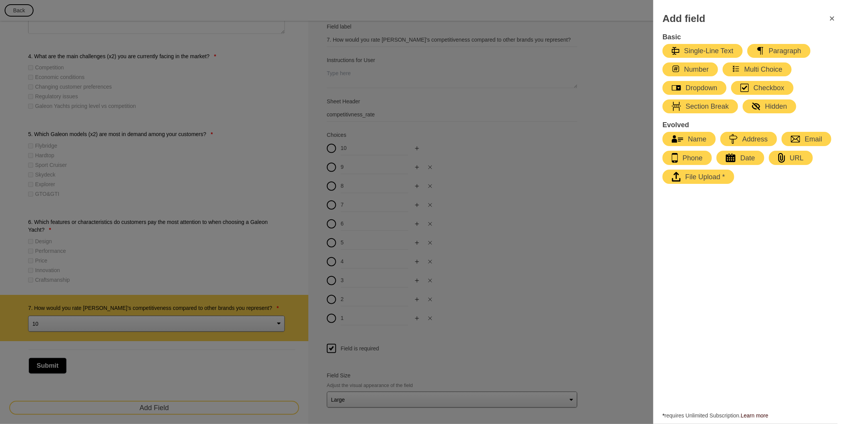
click at [832, 20] on icon "FormClose" at bounding box center [832, 18] width 9 height 9
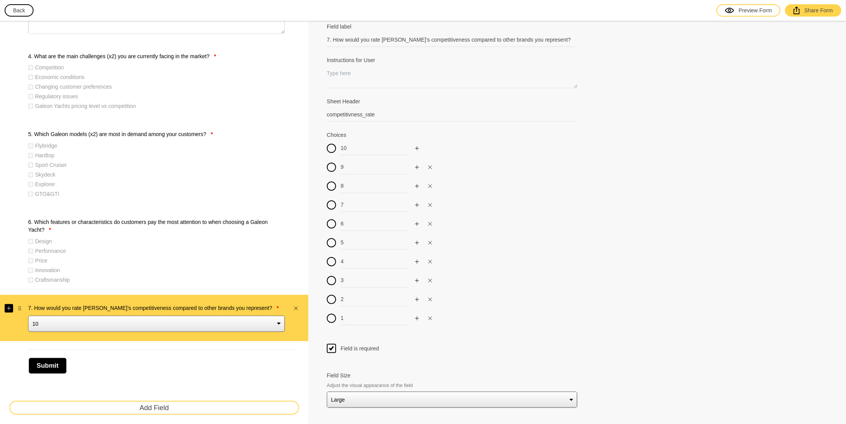
click at [9, 310] on button "button" at bounding box center [9, 308] width 8 height 8
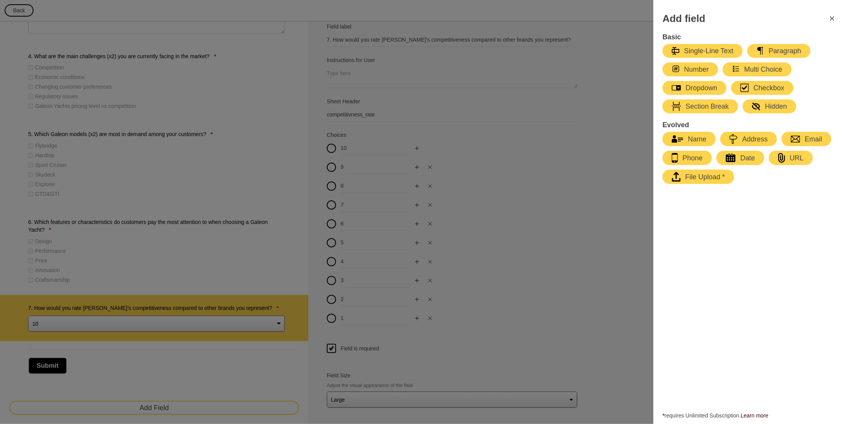
click at [690, 86] on div "Dropdown" at bounding box center [694, 87] width 45 height 9
type input "Select an option"
type input "First Choice"
type input "Second Choice"
type input "Third Choice"
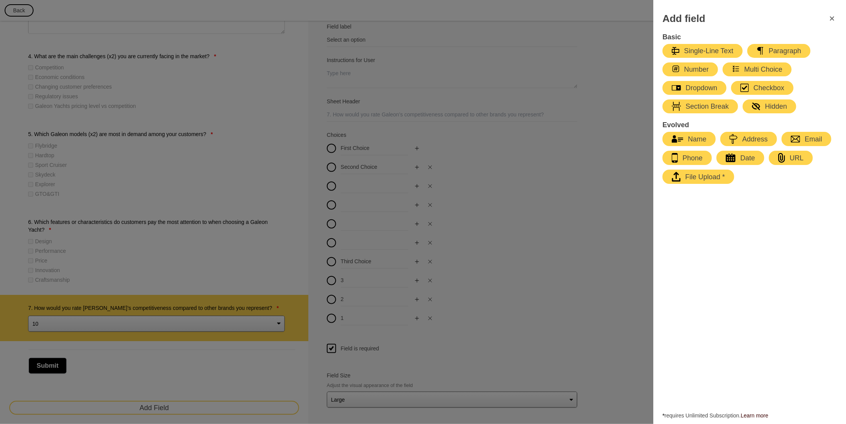
scroll to position [270, 0]
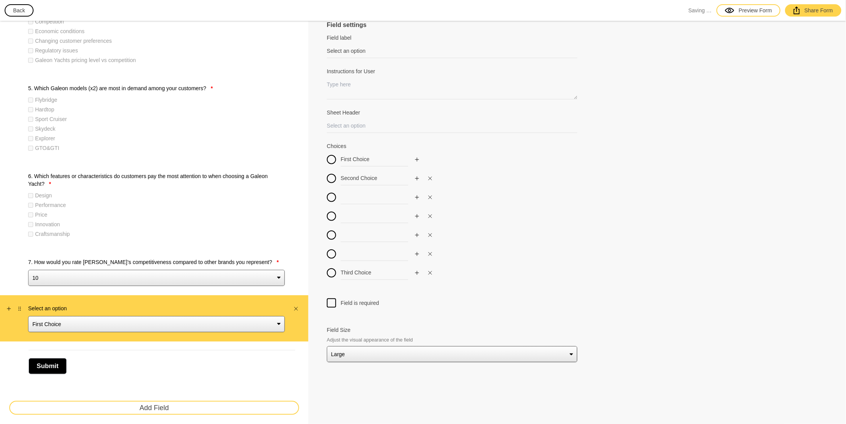
click at [129, 321] on select "First Choice Second Choice Third Choice" at bounding box center [156, 324] width 257 height 16
click at [128, 321] on select "First Choice Second Choice Third Choice" at bounding box center [156, 324] width 257 height 16
click at [57, 307] on label "Select an option" at bounding box center [156, 309] width 257 height 8
click at [57, 316] on select "First Choice Second Choice Third Choice" at bounding box center [156, 324] width 257 height 16
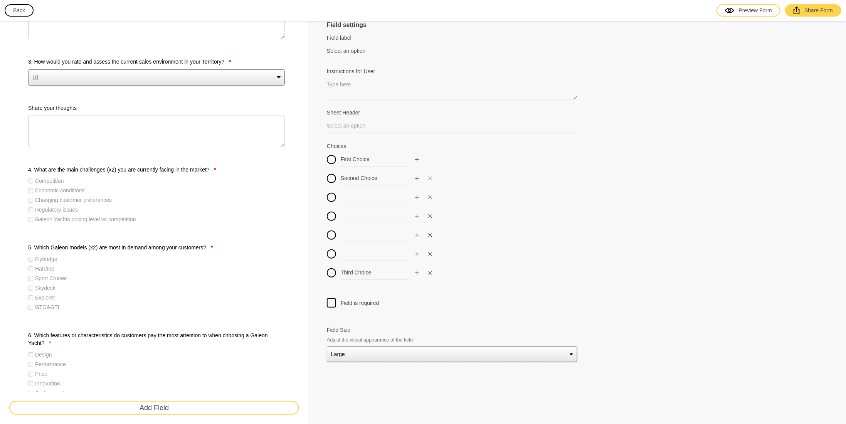
scroll to position [0, 0]
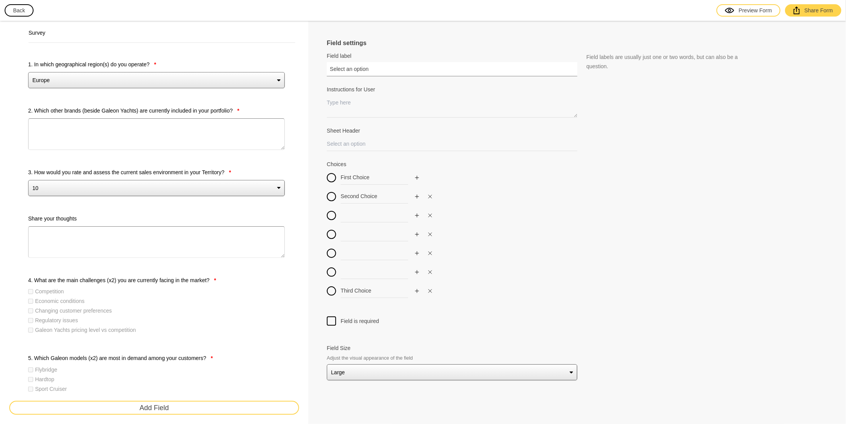
drag, startPoint x: 376, startPoint y: 70, endPoint x: 260, endPoint y: 68, distance: 116.4
click at [260, 68] on div "Survey 1. In which geographical region(s) do you operate? * Europe Middle East …" at bounding box center [423, 358] width 846 height 676
paste input "8. How important is sustainability and eco-friendly technology in your customer…"
type input "8. How important is sustainability and eco-friendly technology in your customer…"
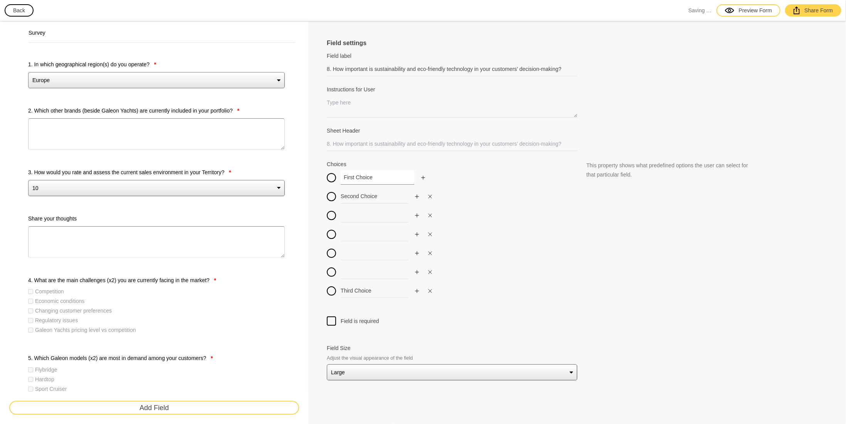
drag, startPoint x: 347, startPoint y: 176, endPoint x: 251, endPoint y: 179, distance: 96.1
click at [271, 183] on div "Survey 1. In which geographical region(s) do you operate? * Europe Middle East …" at bounding box center [423, 358] width 846 height 676
type input "10"
click at [369, 141] on input "Sheet Header" at bounding box center [452, 144] width 251 height 14
type input "eco_friendly_importance"
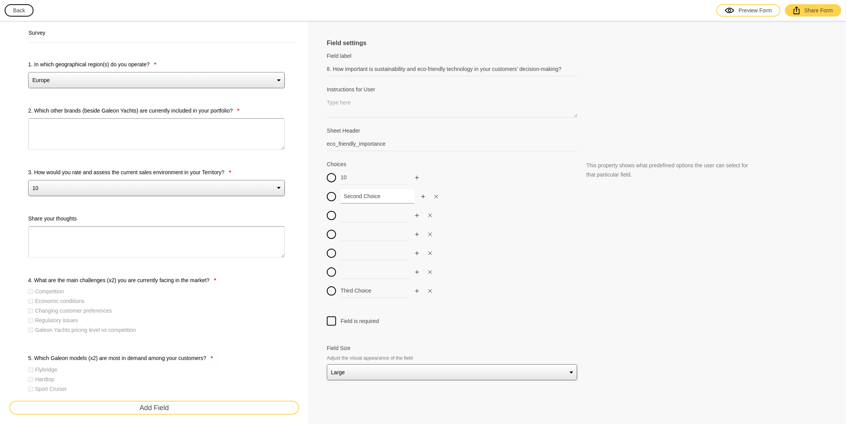
drag, startPoint x: 392, startPoint y: 194, endPoint x: 282, endPoint y: 195, distance: 109.9
click at [286, 195] on div "Survey 1. In which geographical region(s) do you operate? * Europe Middle East …" at bounding box center [423, 358] width 846 height 676
type input "9"
click at [354, 216] on input at bounding box center [378, 215] width 74 height 14
type input "8"
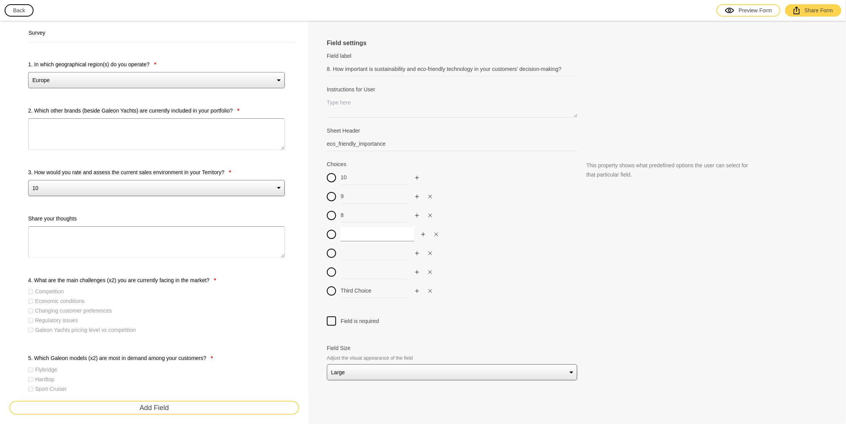
click at [350, 233] on input at bounding box center [378, 234] width 74 height 14
type input "7"
click at [372, 251] on input at bounding box center [378, 253] width 74 height 14
type input "6"
click at [369, 273] on input at bounding box center [378, 272] width 74 height 14
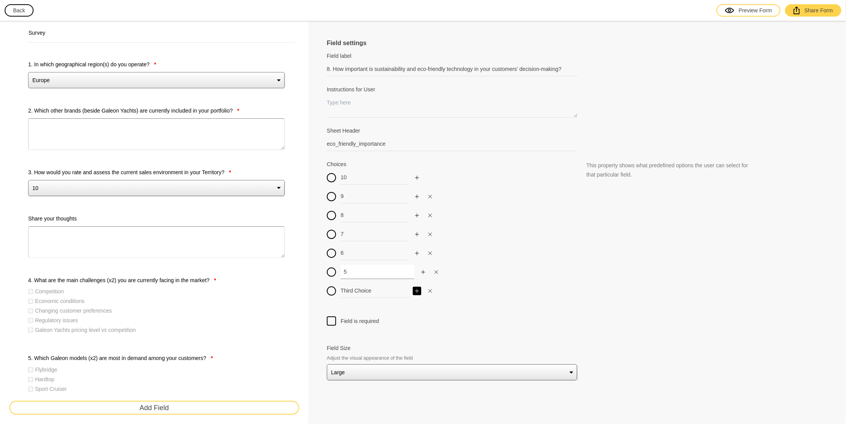
type input "5"
click at [416, 290] on icon "Add" at bounding box center [417, 291] width 5 height 5
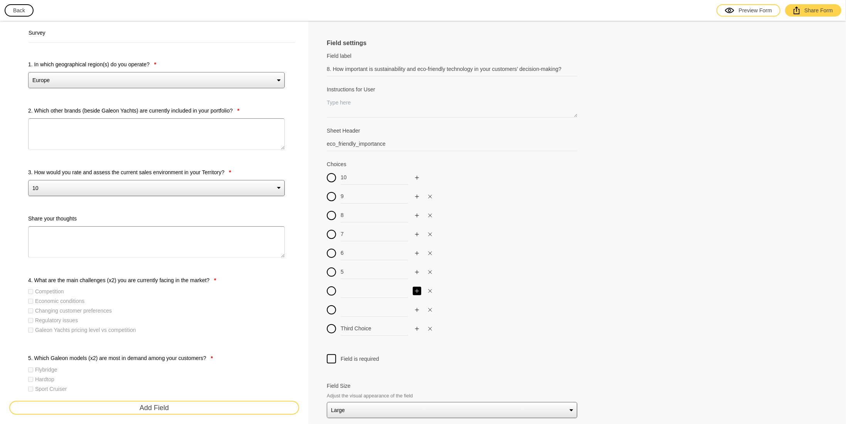
click at [416, 290] on icon "Add" at bounding box center [417, 291] width 5 height 5
click at [346, 292] on input at bounding box center [378, 291] width 74 height 14
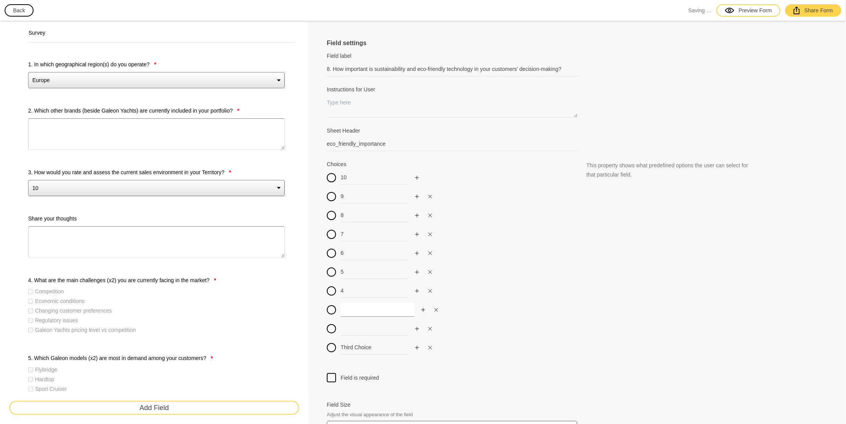
click at [360, 304] on input at bounding box center [378, 310] width 74 height 14
click at [359, 328] on input at bounding box center [378, 329] width 74 height 14
drag, startPoint x: 376, startPoint y: 349, endPoint x: 327, endPoint y: 348, distance: 48.2
click at [339, 348] on div "Third Choice" at bounding box center [452, 347] width 251 height 14
click at [485, 367] on div at bounding box center [577, 368] width 501 height 9
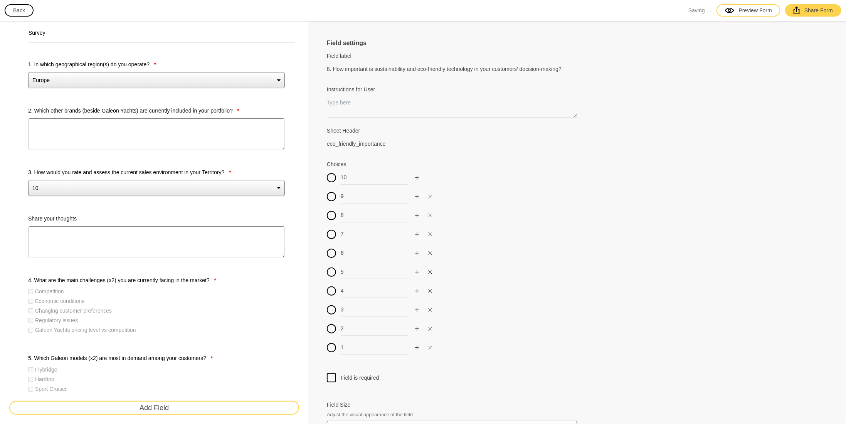
click at [332, 376] on div at bounding box center [331, 377] width 9 height 9
click at [332, 373] on input "Field is required" at bounding box center [332, 373] width 0 height 0
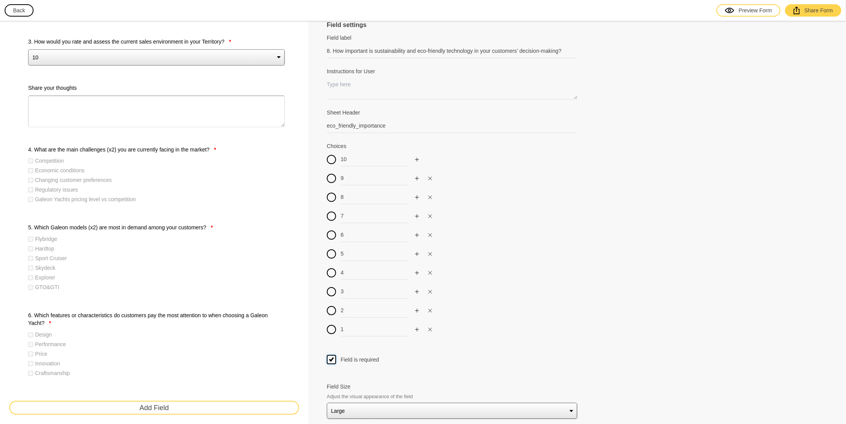
scroll to position [270, 0]
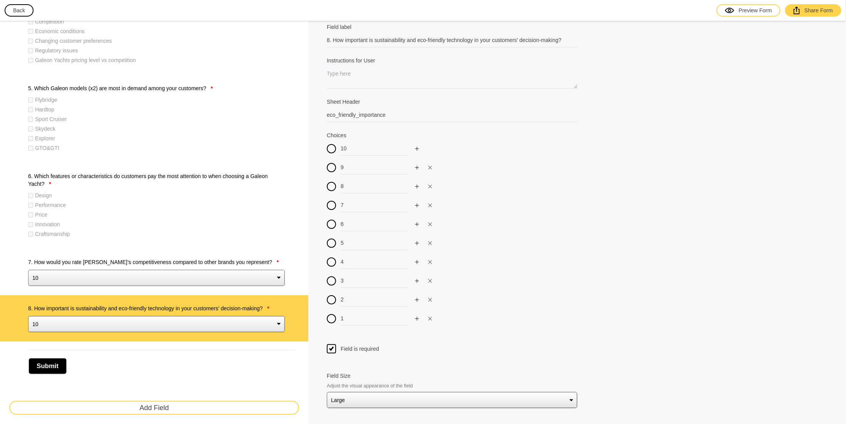
click at [181, 407] on button "Add Field" at bounding box center [154, 408] width 290 height 14
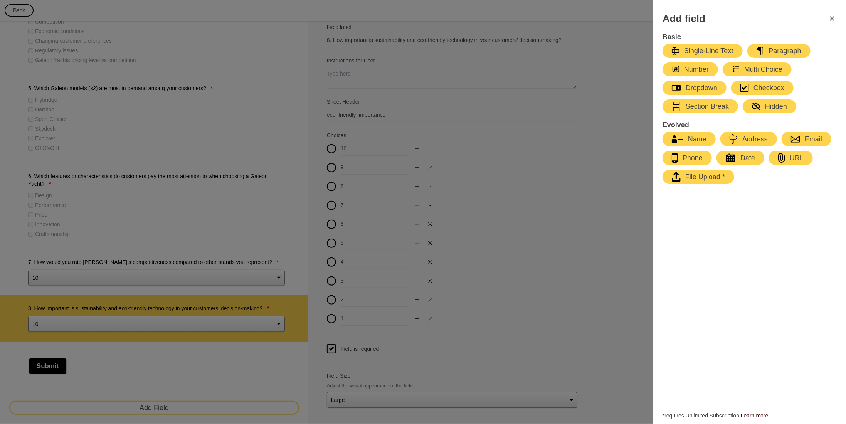
click at [776, 51] on div "Paragraph" at bounding box center [779, 50] width 45 height 9
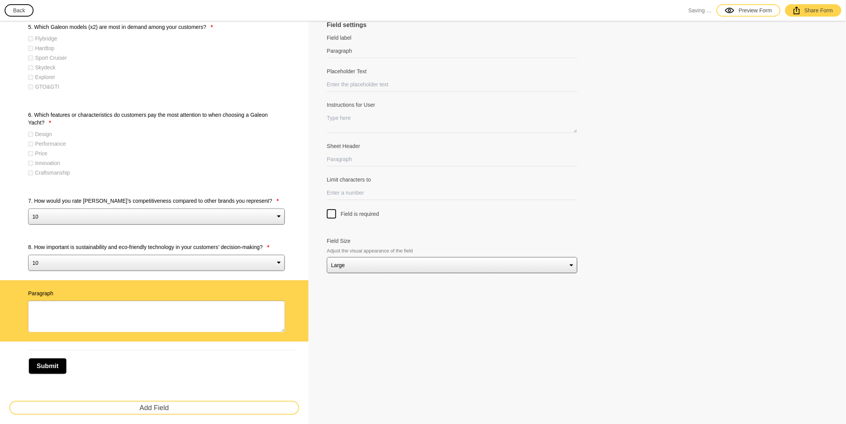
scroll to position [139, 0]
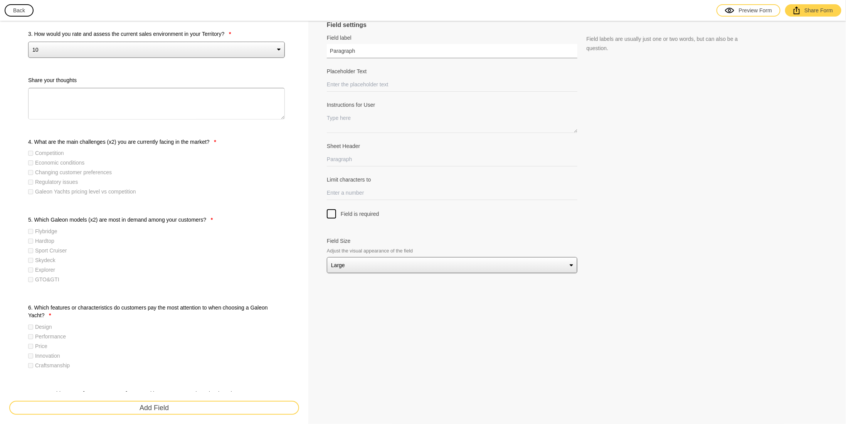
click at [358, 48] on input "Paragraph" at bounding box center [452, 51] width 251 height 14
drag, startPoint x: 309, startPoint y: 54, endPoint x: 275, endPoint y: 57, distance: 34.0
click at [275, 57] on div "Survey 1. In which geographical region(s) do you operate? * Europe Middle East …" at bounding box center [423, 251] width 846 height 738
paste input "9. Have you noticed any significant changes in customer preferences recently?"
click at [389, 162] on input "Sheet Header" at bounding box center [452, 159] width 251 height 14
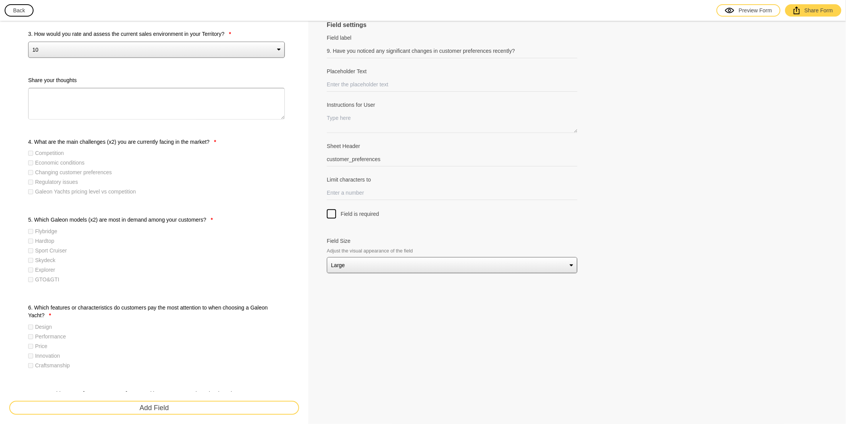
click at [427, 213] on div "Field is required" at bounding box center [577, 213] width 501 height 9
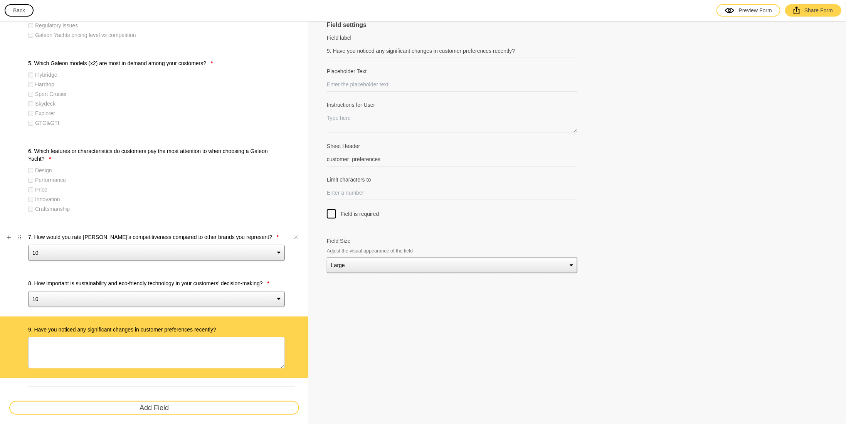
scroll to position [332, 0]
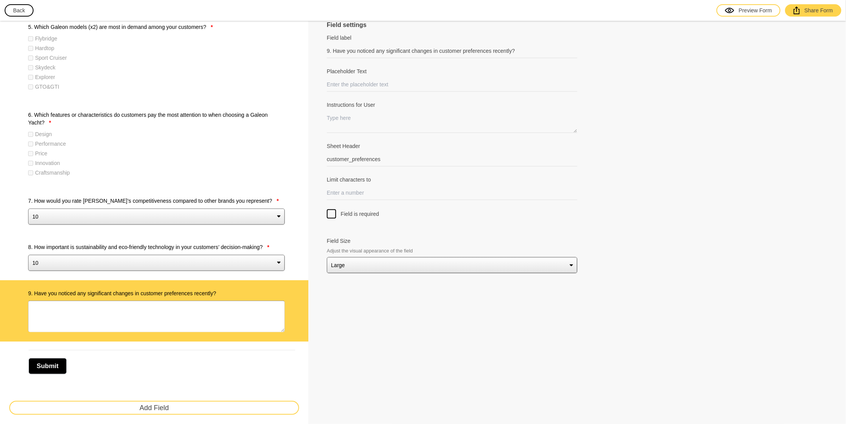
click at [175, 408] on button "Add Field" at bounding box center [154, 408] width 290 height 14
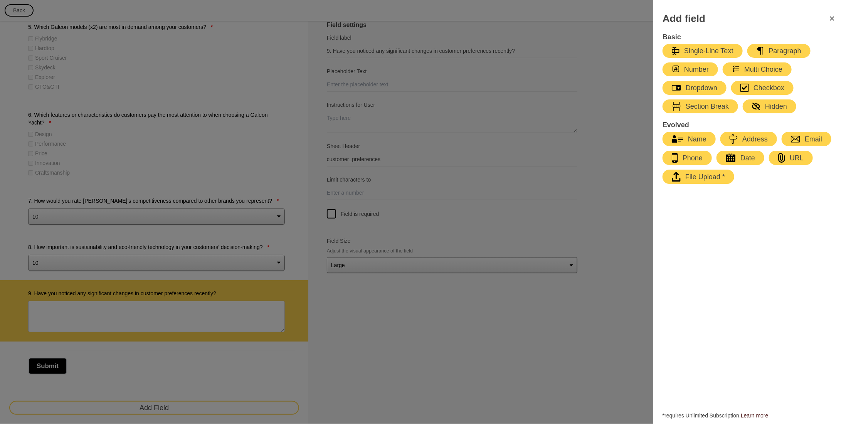
click at [780, 49] on div "Paragraph" at bounding box center [779, 50] width 45 height 9
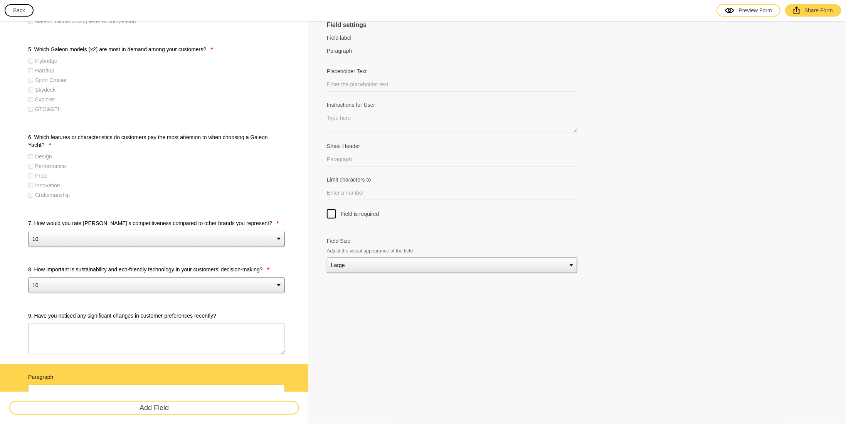
scroll to position [277, 0]
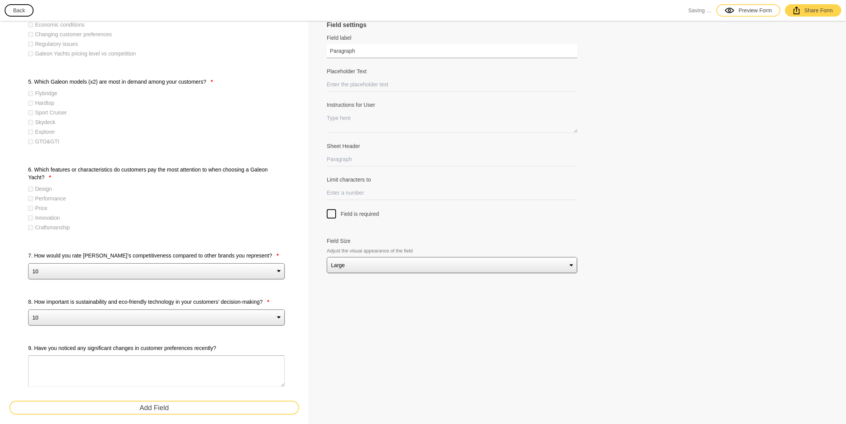
click at [358, 47] on input "Paragraph" at bounding box center [452, 51] width 251 height 14
paste input "10. What are the key factors that influence customers when choosing between Gal…"
click at [403, 51] on input "10. What are the key factors that influence customers when choosing between Gal…" at bounding box center [452, 51] width 251 height 14
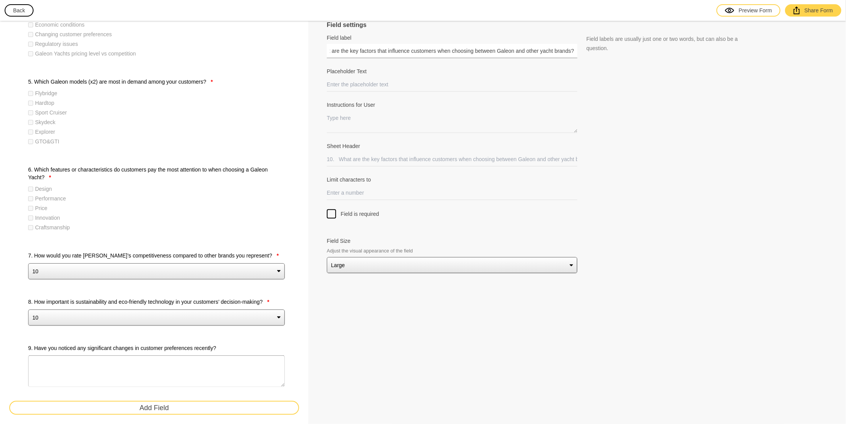
scroll to position [0, 0]
drag, startPoint x: 412, startPoint y: 50, endPoint x: 243, endPoint y: 50, distance: 168.9
click at [243, 50] on div "Survey 1. In which geographical region(s) do you operate? * Europe Middle East …" at bounding box center [423, 147] width 846 height 807
click at [362, 160] on input "Sheet Header" at bounding box center [452, 159] width 251 height 14
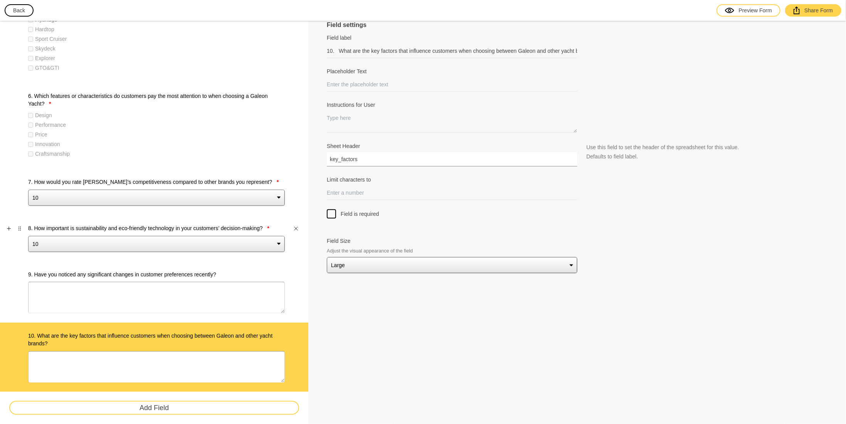
scroll to position [400, 0]
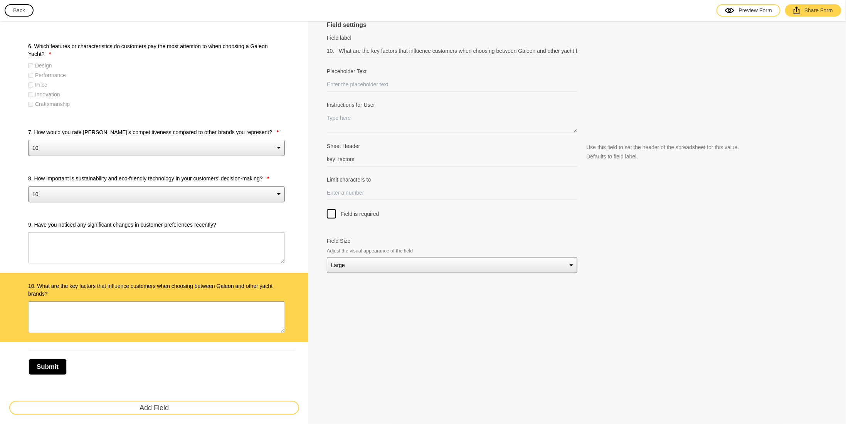
click at [168, 407] on button "Add Field" at bounding box center [154, 408] width 290 height 14
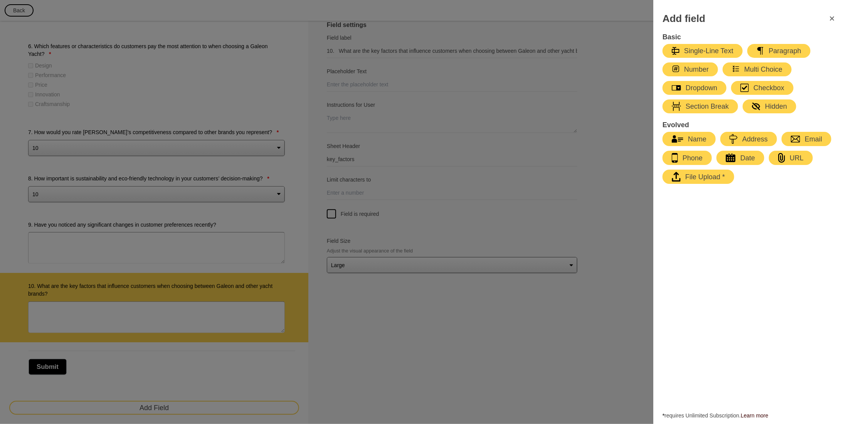
click at [707, 92] on div "Dropdown" at bounding box center [694, 87] width 45 height 9
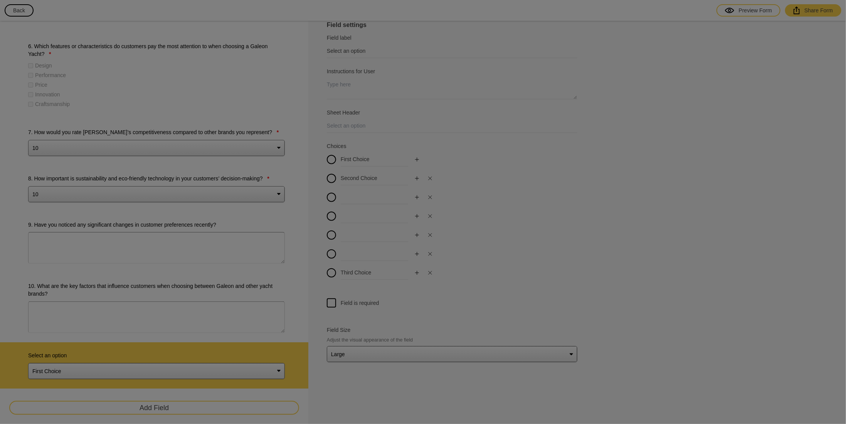
scroll to position [446, 0]
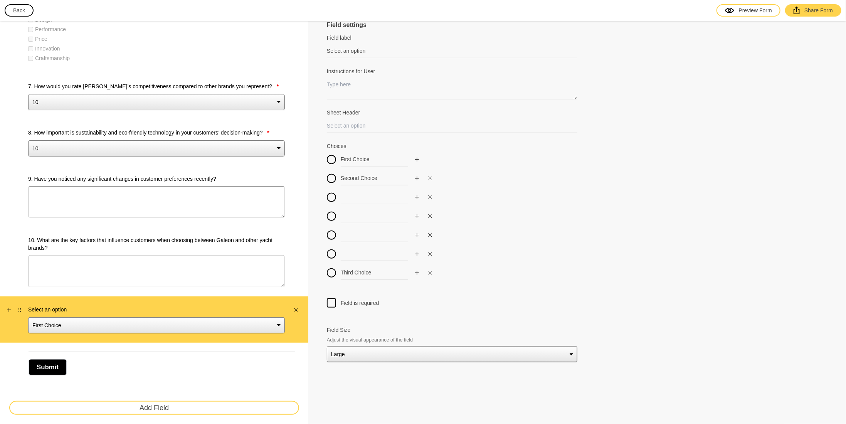
click at [53, 306] on label "Select an option" at bounding box center [156, 310] width 257 height 8
click at [53, 317] on select "First Choice Second Choice Third Choice" at bounding box center [156, 325] width 257 height 16
drag, startPoint x: 372, startPoint y: 49, endPoint x: 263, endPoint y: 61, distance: 109.4
click at [263, 61] on div "Survey 1. In which geographical region(s) do you operate? * Europe Middle East …" at bounding box center [423, 2] width 846 height 854
paste input "11. How would you rate your last year cooperation with Galeon Yachts?"
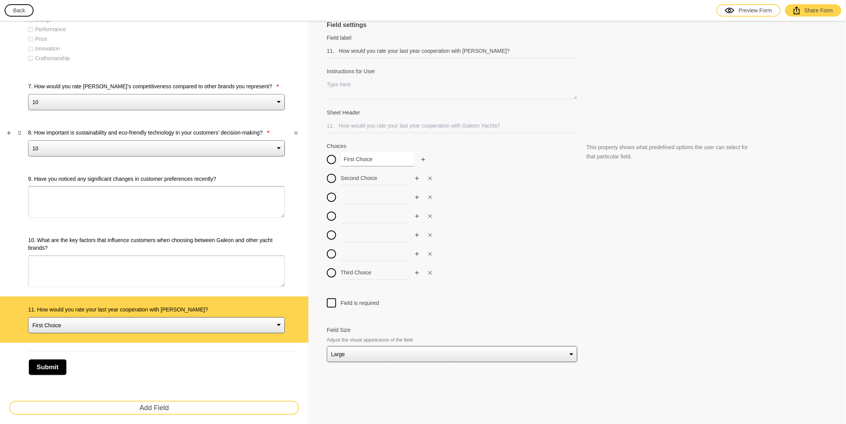
drag, startPoint x: 374, startPoint y: 160, endPoint x: 276, endPoint y: 162, distance: 97.6
click at [276, 162] on div "Survey 1. In which geographical region(s) do you operate? * Europe Middle East …" at bounding box center [423, 2] width 846 height 854
drag, startPoint x: 382, startPoint y: 177, endPoint x: 309, endPoint y: 178, distance: 72.5
click at [316, 179] on div "Field settings Field label 11. How would you rate your last year cooperation wi…" at bounding box center [577, 2] width 538 height 854
click at [356, 198] on input at bounding box center [378, 197] width 74 height 14
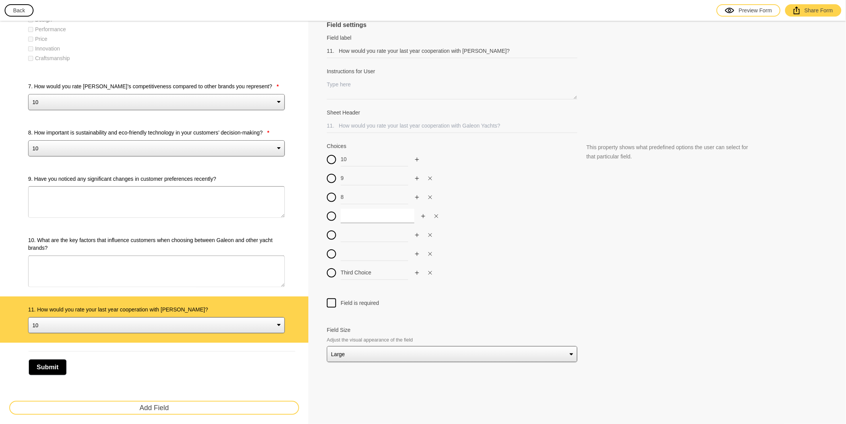
click at [383, 219] on input at bounding box center [378, 216] width 74 height 14
click at [372, 234] on input at bounding box center [378, 235] width 74 height 14
click at [363, 251] on input at bounding box center [378, 254] width 74 height 14
drag, startPoint x: 376, startPoint y: 269, endPoint x: 301, endPoint y: 271, distance: 74.8
click at [312, 271] on div "Field settings Field label 11. How would you rate your last year cooperation wi…" at bounding box center [577, 2] width 538 height 854
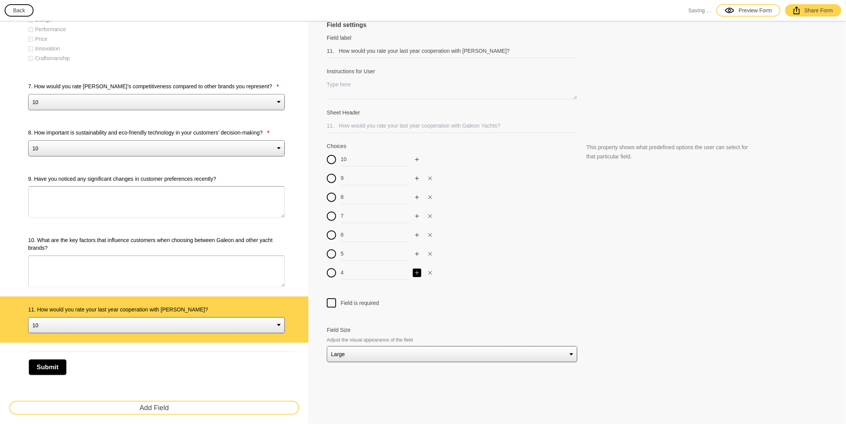
click at [425, 275] on div "4" at bounding box center [452, 273] width 251 height 14
click at [417, 273] on button "button" at bounding box center [417, 273] width 8 height 8
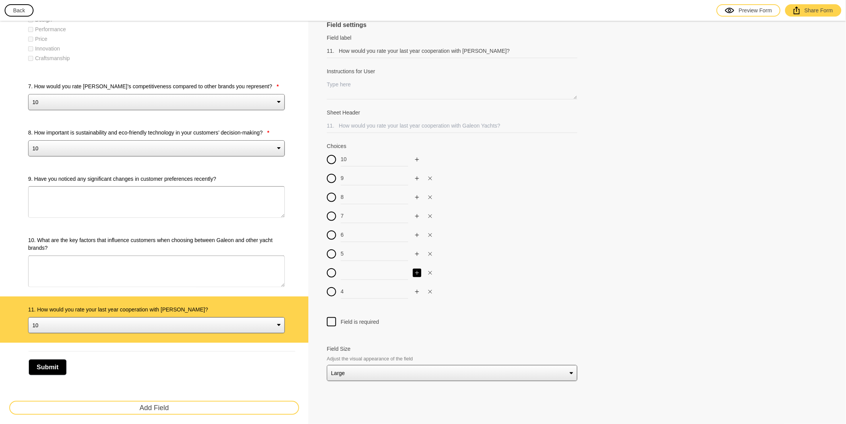
click at [417, 273] on icon "Add" at bounding box center [417, 273] width 5 height 5
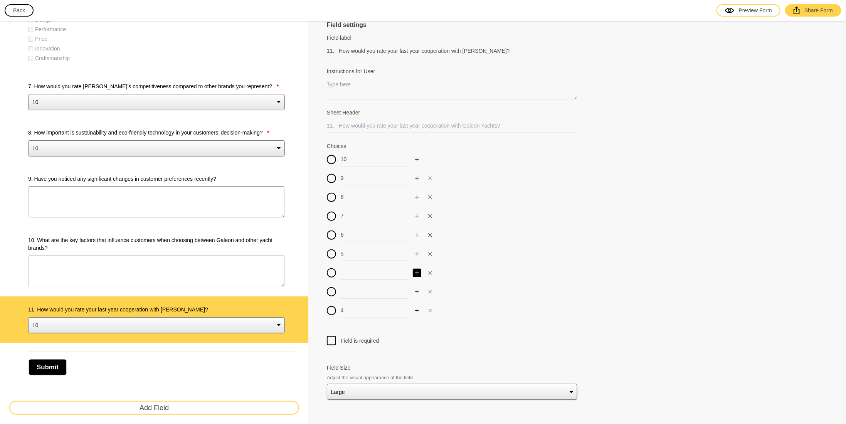
click at [417, 273] on icon "Add" at bounding box center [417, 273] width 5 height 5
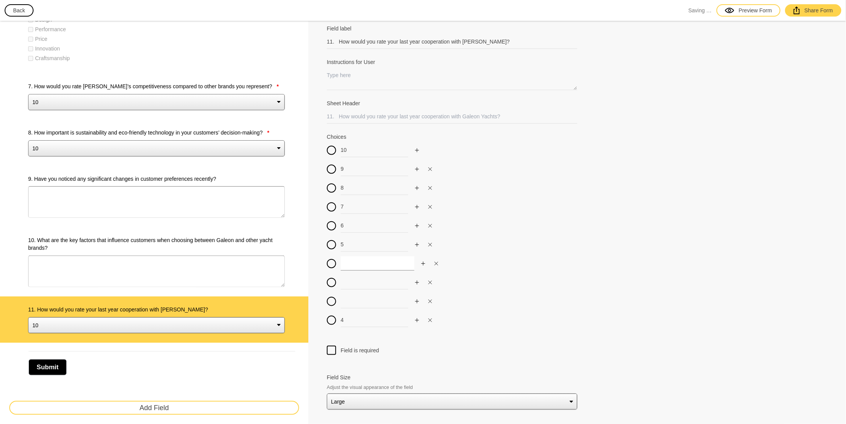
click at [350, 260] on input at bounding box center [378, 263] width 74 height 14
click at [353, 278] on input at bounding box center [378, 282] width 74 height 14
click at [360, 294] on input at bounding box center [378, 301] width 74 height 14
drag, startPoint x: 355, startPoint y: 314, endPoint x: 331, endPoint y: 314, distance: 23.9
click at [333, 315] on div "4" at bounding box center [452, 320] width 251 height 14
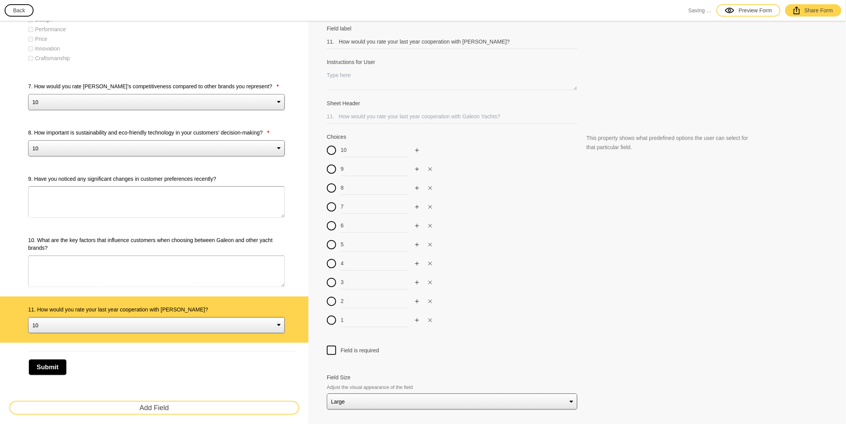
click at [330, 346] on div at bounding box center [331, 350] width 9 height 9
click at [332, 346] on input "Field is required" at bounding box center [332, 346] width 0 height 0
click at [191, 411] on button "Add Field" at bounding box center [154, 408] width 290 height 14
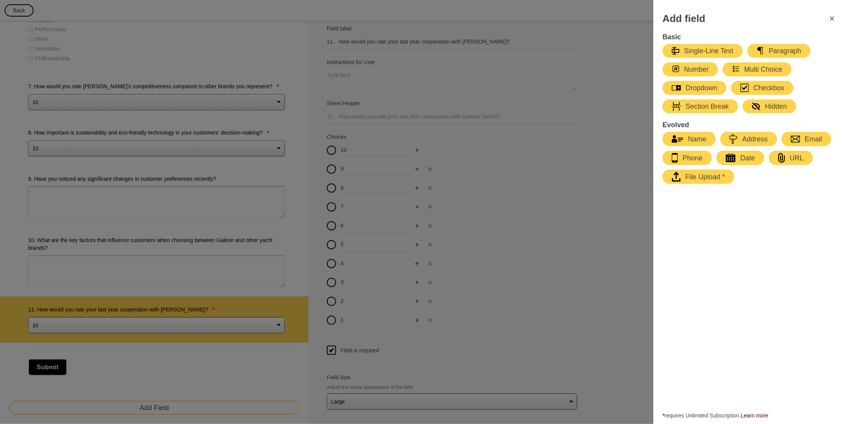
click at [775, 52] on div "Paragraph" at bounding box center [779, 50] width 45 height 9
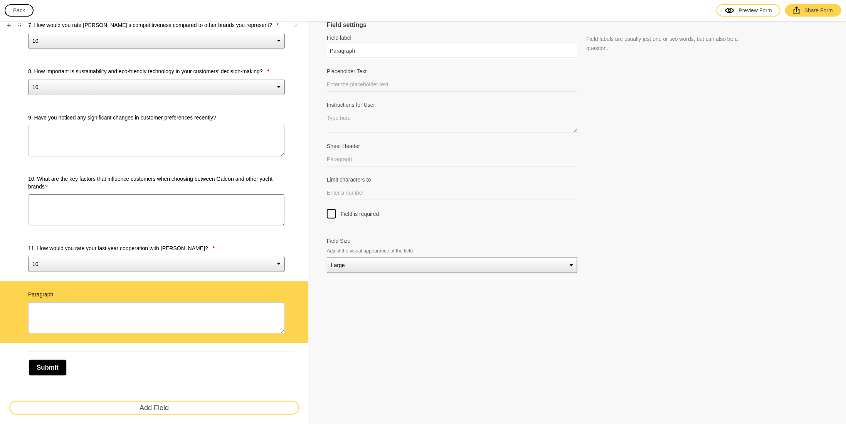
drag, startPoint x: 358, startPoint y: 49, endPoint x: 290, endPoint y: 50, distance: 67.9
paste input "12. Please name two most important factors when deciding to collaborate with Ga…"
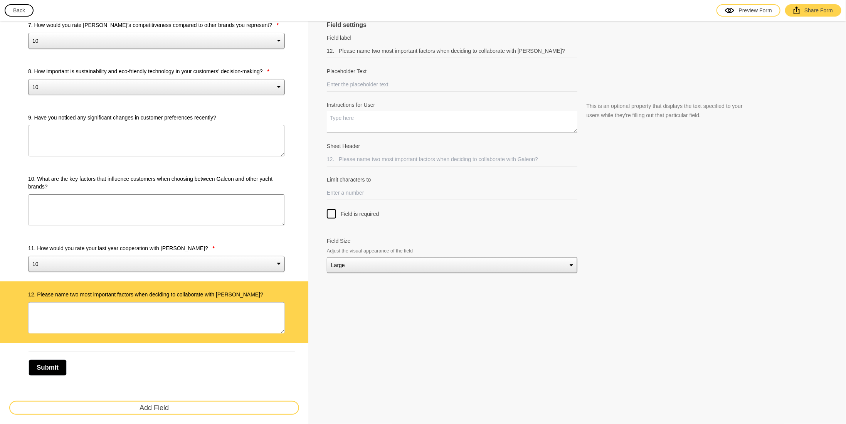
click at [359, 121] on textarea "Instructions for User" at bounding box center [452, 122] width 251 height 22
click at [368, 161] on input "Sheet Header" at bounding box center [452, 159] width 251 height 14
click at [156, 408] on button "Add Field" at bounding box center [154, 408] width 290 height 14
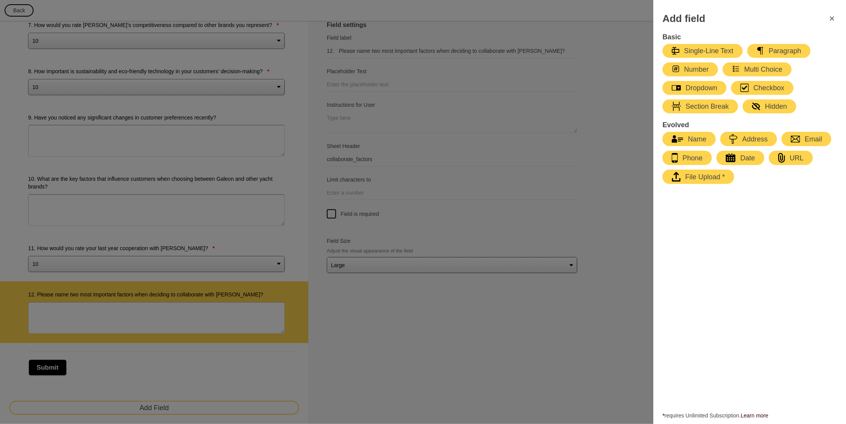
click at [699, 89] on div "Dropdown" at bounding box center [694, 87] width 45 height 9
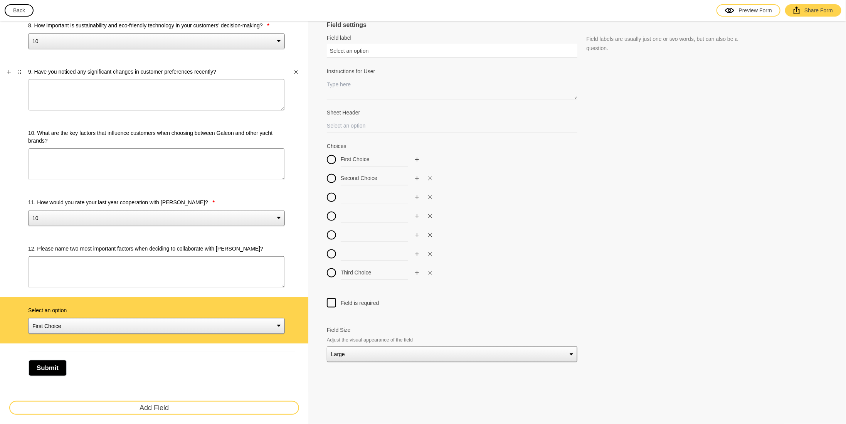
drag, startPoint x: 367, startPoint y: 53, endPoint x: 230, endPoint y: 71, distance: 138.5
paste input "13. How would you rate the quality of communication and the level of support of…"
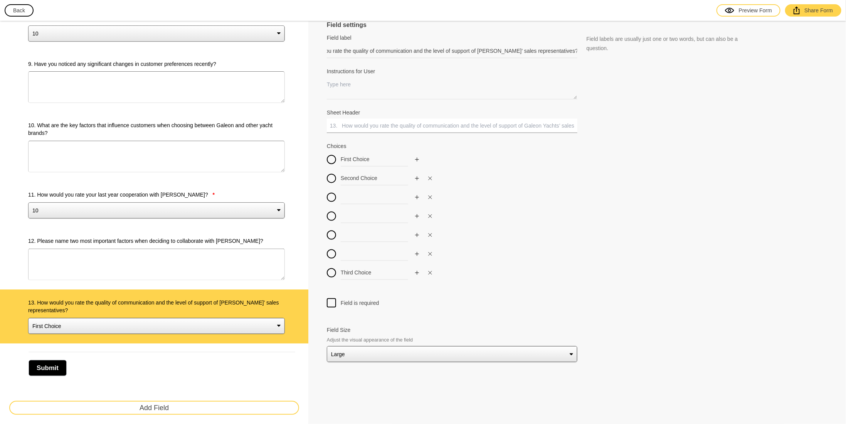
scroll to position [0, 0]
click at [355, 125] on input "Sheet Header" at bounding box center [452, 126] width 251 height 14
drag, startPoint x: 371, startPoint y: 160, endPoint x: 325, endPoint y: 167, distance: 47.1
click at [327, 167] on div "First Choice Second Choice Third Choice" at bounding box center [452, 218] width 251 height 132
drag, startPoint x: 320, startPoint y: 182, endPoint x: 307, endPoint y: 182, distance: 13.1
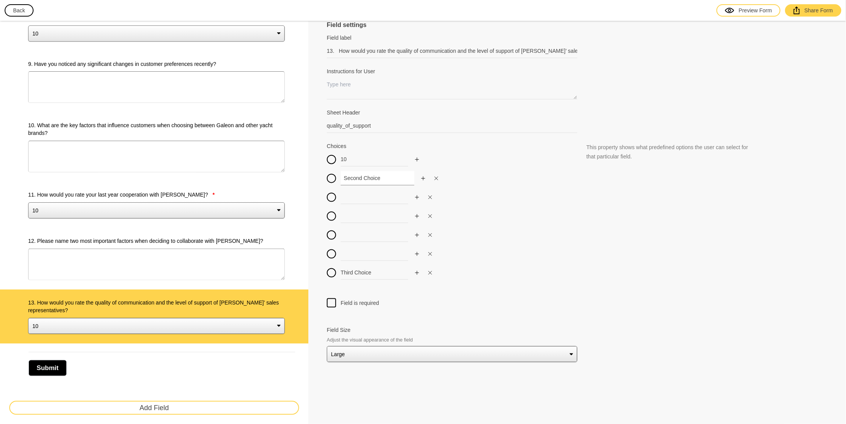
click at [369, 199] on input at bounding box center [378, 197] width 74 height 14
click at [356, 214] on input at bounding box center [378, 216] width 74 height 14
click at [374, 236] on input at bounding box center [378, 235] width 74 height 14
drag, startPoint x: 351, startPoint y: 255, endPoint x: 346, endPoint y: 256, distance: 5.2
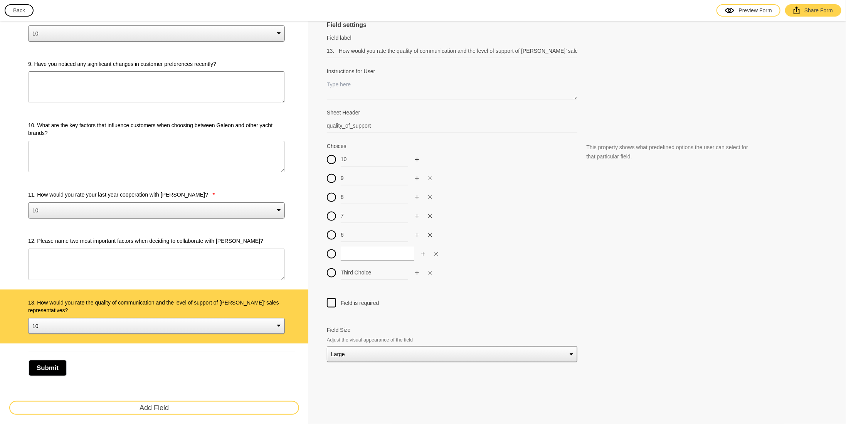
click at [352, 255] on input at bounding box center [378, 254] width 74 height 14
click at [415, 273] on icon "Add" at bounding box center [417, 273] width 5 height 5
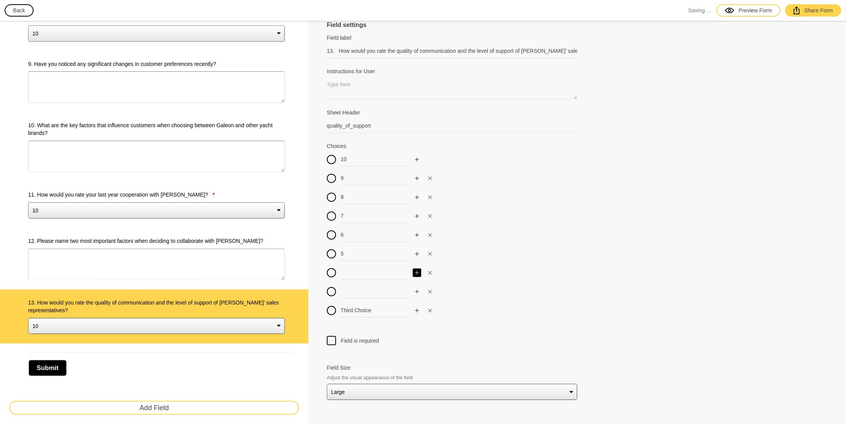
click at [415, 273] on icon "Add" at bounding box center [417, 273] width 5 height 5
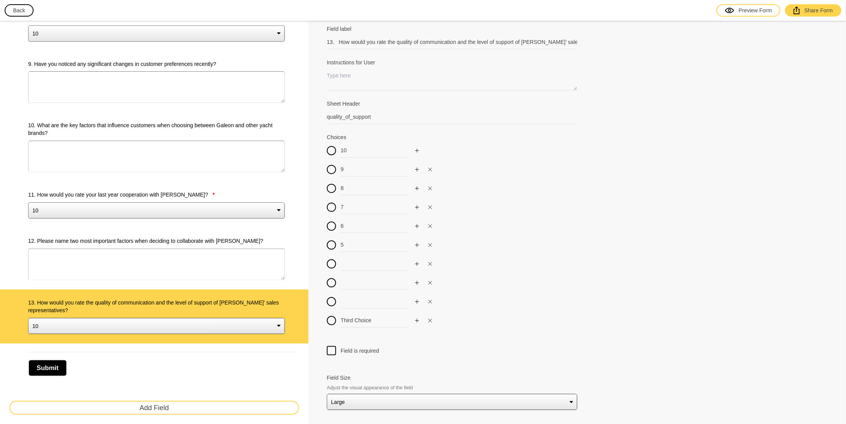
click at [359, 251] on div "10 9 8 7 6 5 Third Choice" at bounding box center [452, 238] width 251 height 189
click at [362, 257] on input at bounding box center [378, 264] width 74 height 14
click at [349, 286] on input at bounding box center [378, 283] width 74 height 14
click at [356, 298] on input at bounding box center [378, 302] width 74 height 14
drag, startPoint x: 366, startPoint y: 314, endPoint x: 311, endPoint y: 318, distance: 55.7
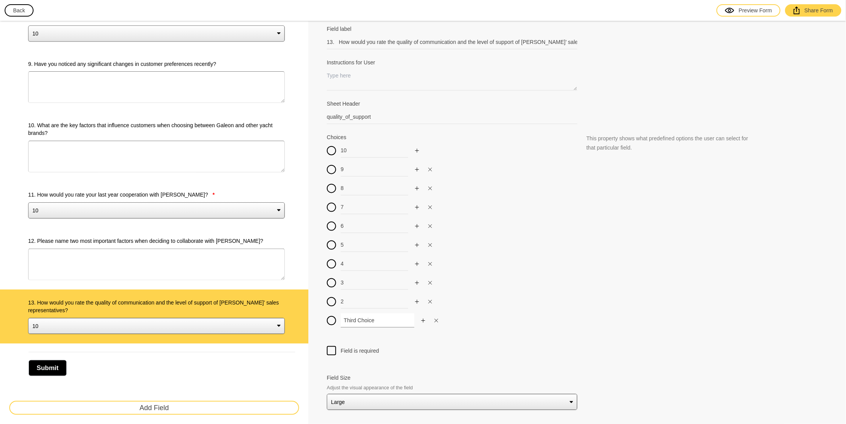
click at [330, 349] on div at bounding box center [331, 351] width 9 height 9
click at [332, 347] on input "Field is required" at bounding box center [332, 347] width 0 height 0
click at [141, 299] on label "13. How would you rate the quality of communication and the level of support of…" at bounding box center [156, 306] width 257 height 15
click at [141, 318] on select "10 9 8 7 6 5 4 3 2 1" at bounding box center [156, 326] width 257 height 16
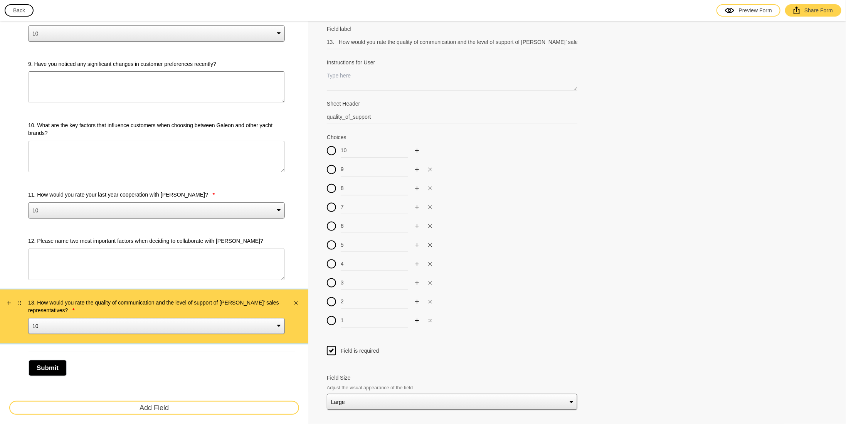
drag, startPoint x: 141, startPoint y: 298, endPoint x: 133, endPoint y: 302, distance: 8.6
click at [133, 302] on label "13. How would you rate the quality of communication and the level of support of…" at bounding box center [156, 306] width 257 height 15
click at [133, 318] on select "10 9 8 7 6 5 4 3 2 1" at bounding box center [156, 326] width 257 height 16
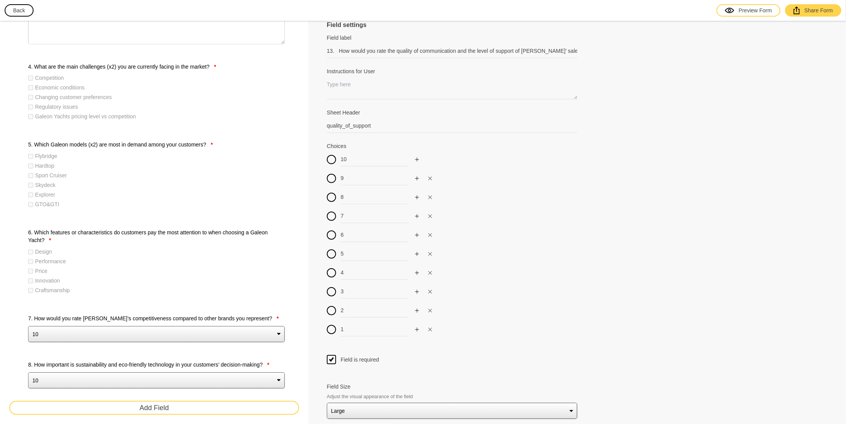
scroll to position [561, 0]
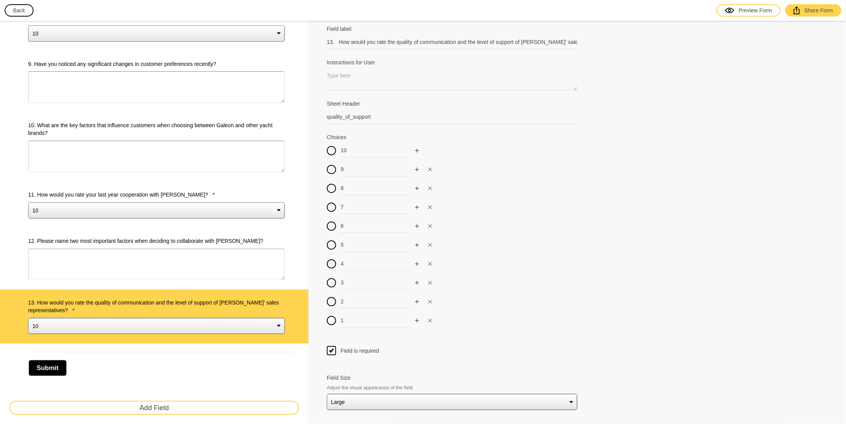
click at [147, 405] on button "Add Field" at bounding box center [154, 408] width 290 height 14
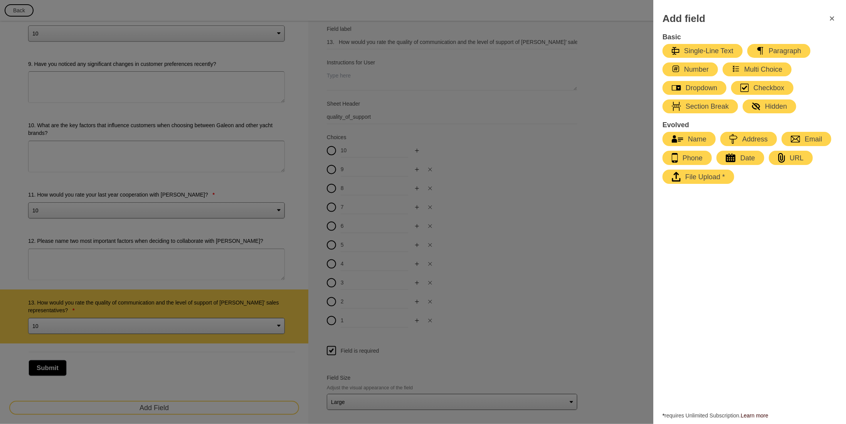
click at [697, 87] on div "Dropdown" at bounding box center [694, 87] width 45 height 9
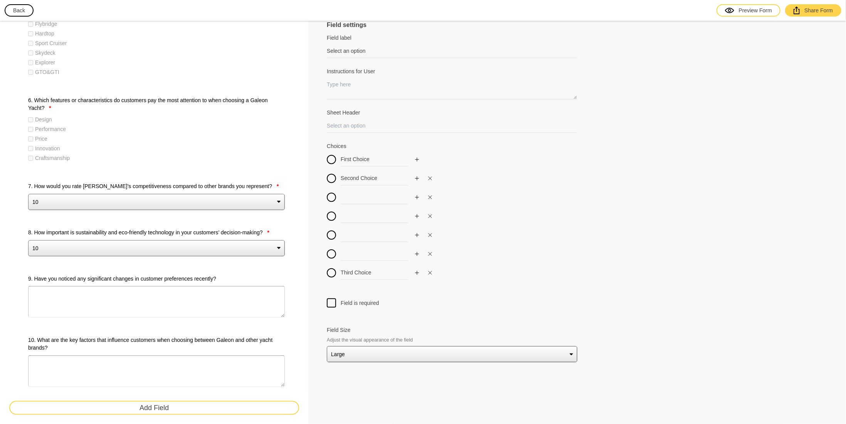
scroll to position [221, 0]
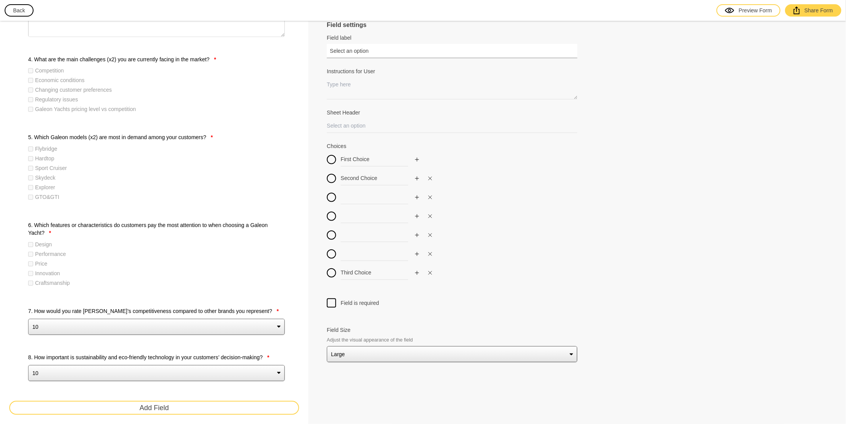
click at [372, 49] on input "Select an option" at bounding box center [452, 51] width 251 height 14
drag, startPoint x: 372, startPoint y: 49, endPoint x: 247, endPoint y: 58, distance: 125.6
click at [248, 58] on div "Survey 1. In which geographical region(s) do you operate? * Europe Middle East …" at bounding box center [423, 307] width 846 height 1015
paste input "14. How would you rate the quality of communication and the level of support of…"
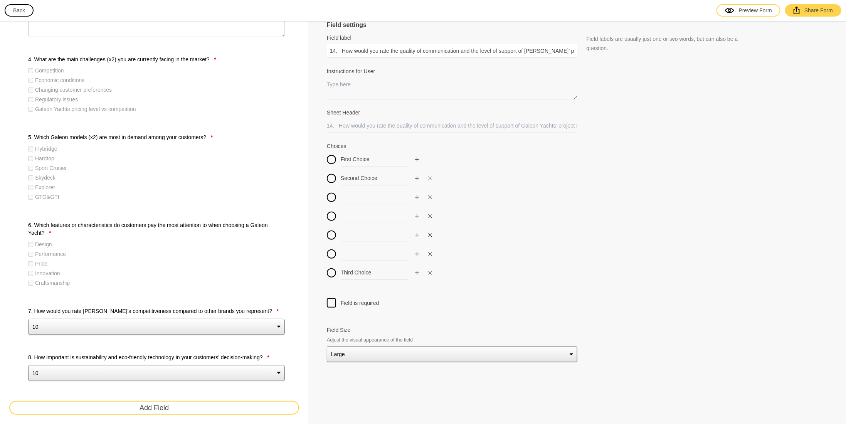
drag, startPoint x: 384, startPoint y: 52, endPoint x: 264, endPoint y: 64, distance: 120.1
click at [264, 64] on div "Survey 1. In which geographical region(s) do you operate? * Europe Middle East …" at bounding box center [423, 311] width 846 height 1023
click at [467, 51] on input "14. How would you rate the quality of communication and the level of support of…" at bounding box center [452, 51] width 251 height 14
drag, startPoint x: 510, startPoint y: 51, endPoint x: 621, endPoint y: 43, distance: 111.7
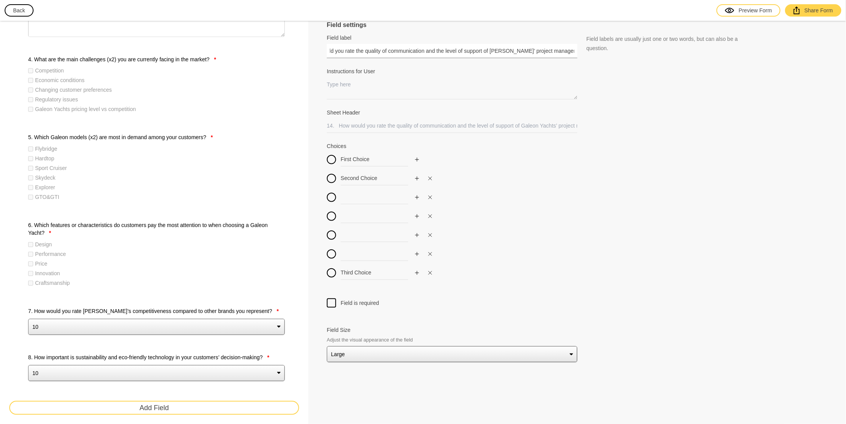
click at [621, 43] on div "Field label 14. How would you rate the quality of communication and the level o…" at bounding box center [577, 46] width 501 height 24
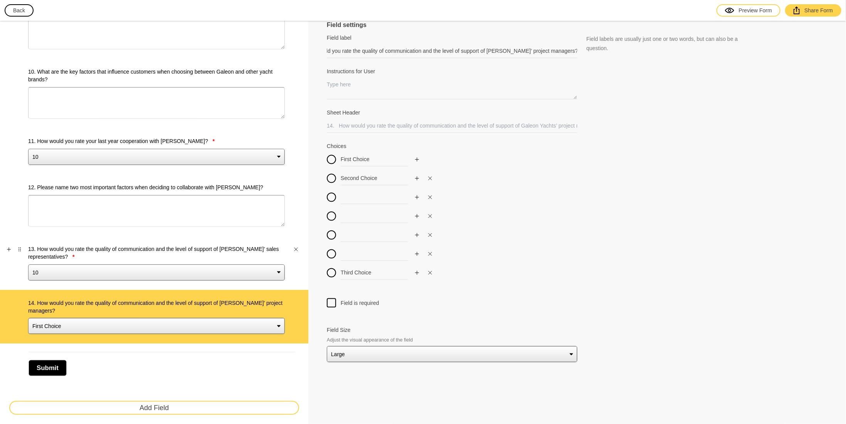
scroll to position [0, 0]
click at [239, 246] on label "13. How would you rate the quality of communication and the level of support of…" at bounding box center [156, 252] width 257 height 15
click at [239, 264] on select "10 9 8 7 6 5 4 3 2 1" at bounding box center [156, 272] width 257 height 16
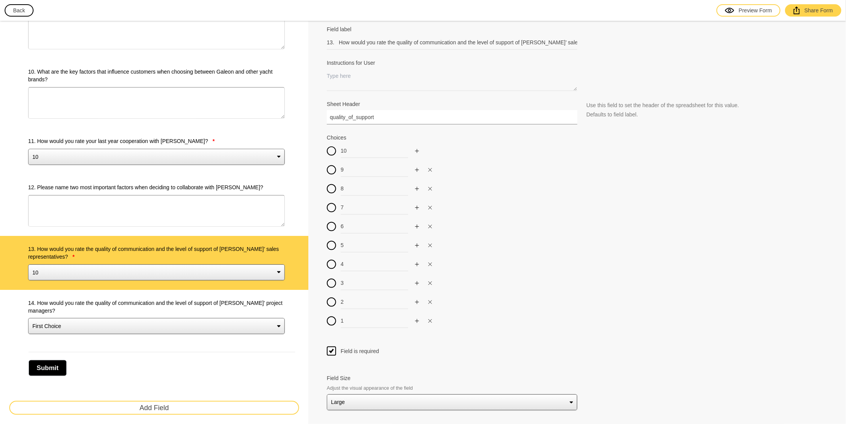
click at [402, 114] on input "quality_of_support" at bounding box center [452, 117] width 251 height 14
drag, startPoint x: 437, startPoint y: 116, endPoint x: 197, endPoint y: 121, distance: 239.9
click at [204, 299] on label "14. How would you rate the quality of communication and the level of support of…" at bounding box center [156, 306] width 257 height 15
click at [204, 318] on select "First Choice Second Choice Third Choice" at bounding box center [156, 326] width 257 height 16
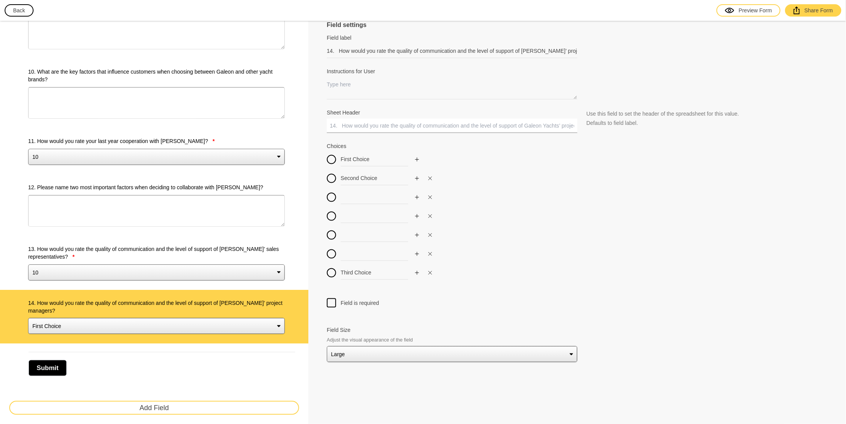
click at [359, 122] on input "Sheet Header" at bounding box center [452, 126] width 251 height 14
paste input "quality_of_support_sales_representatives"
drag, startPoint x: 378, startPoint y: 125, endPoint x: 481, endPoint y: 130, distance: 103.0
click at [481, 129] on input "quality_of_support_sales_representatives" at bounding box center [452, 126] width 251 height 14
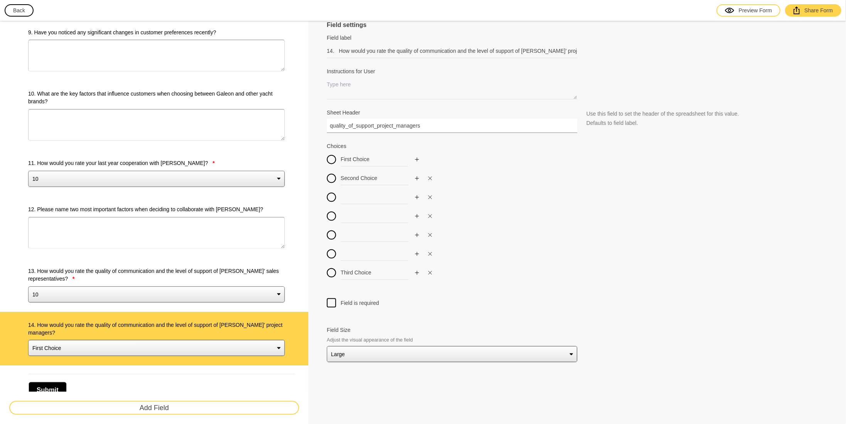
scroll to position [615, 0]
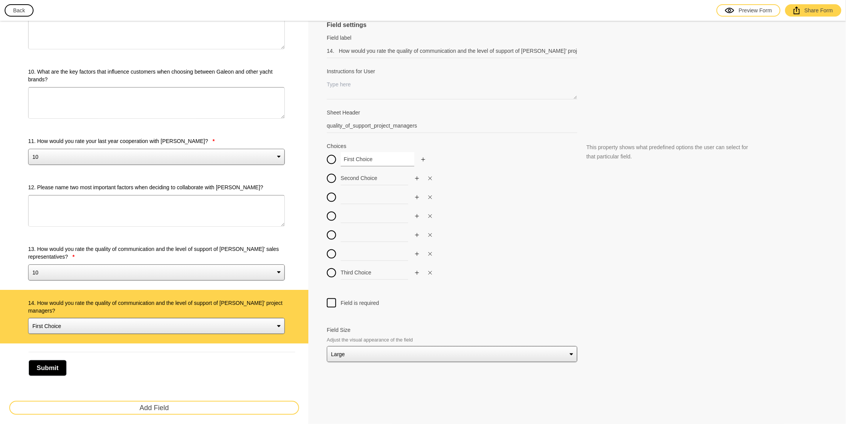
drag, startPoint x: 376, startPoint y: 160, endPoint x: 268, endPoint y: 165, distance: 108.0
drag, startPoint x: 384, startPoint y: 175, endPoint x: 286, endPoint y: 185, distance: 99.2
click at [367, 192] on input at bounding box center [378, 197] width 74 height 14
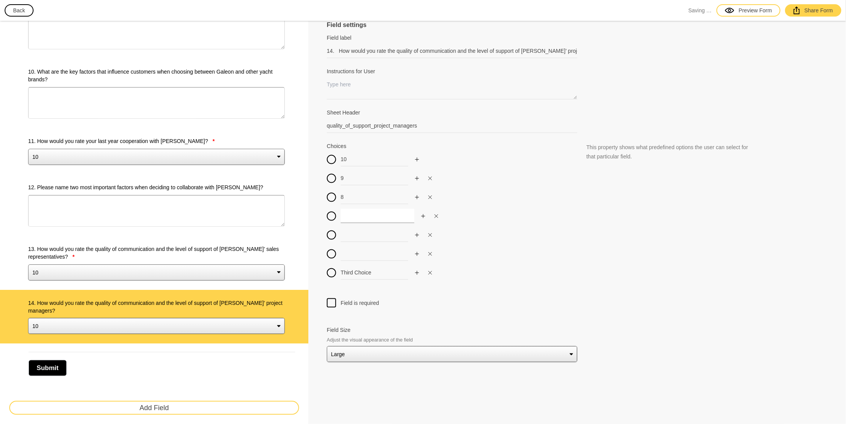
click at [358, 217] on input at bounding box center [378, 216] width 74 height 14
click at [364, 233] on input at bounding box center [378, 235] width 74 height 14
click at [369, 251] on input at bounding box center [378, 254] width 74 height 14
click at [370, 267] on input "Third Choice" at bounding box center [378, 273] width 74 height 14
drag, startPoint x: 381, startPoint y: 269, endPoint x: 315, endPoint y: 267, distance: 66.0
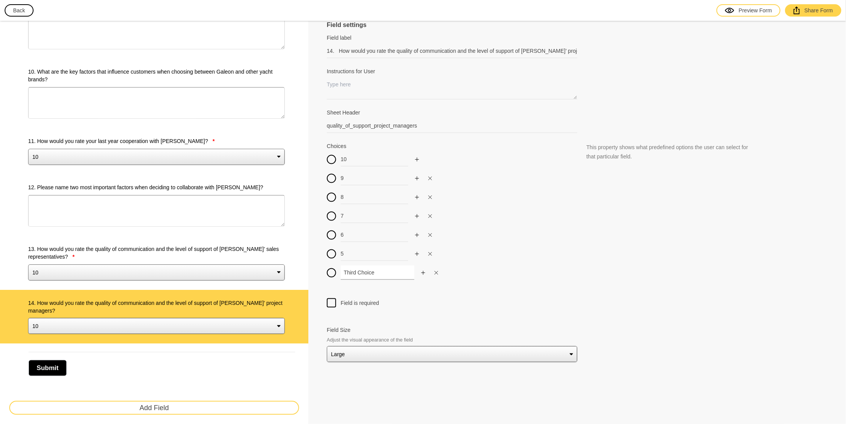
click at [420, 274] on button "button" at bounding box center [417, 273] width 8 height 8
click at [420, 274] on div at bounding box center [452, 273] width 251 height 14
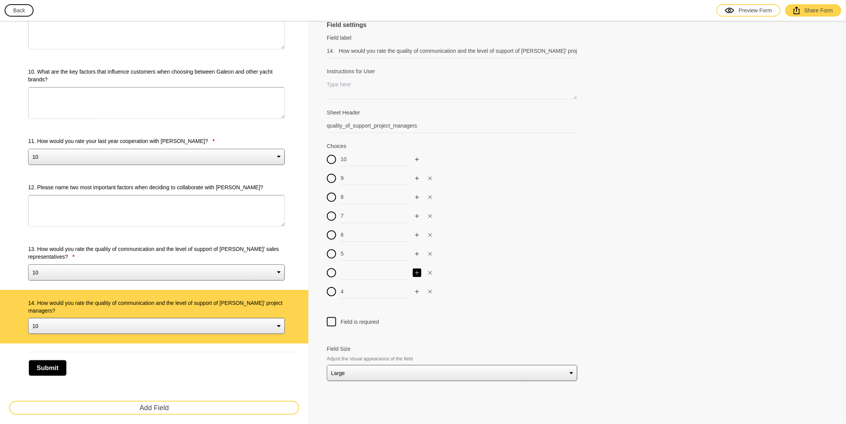
click at [417, 272] on icon "Add" at bounding box center [417, 273] width 5 height 5
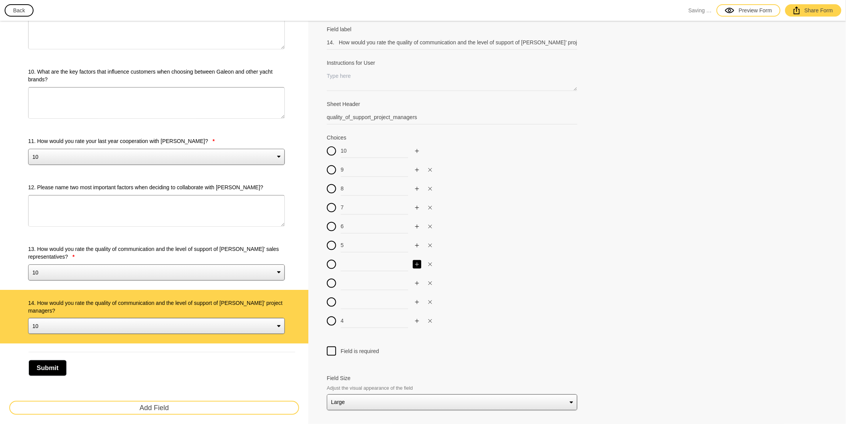
click at [417, 276] on div at bounding box center [452, 283] width 251 height 14
click at [361, 257] on input at bounding box center [378, 264] width 74 height 14
click at [362, 281] on input at bounding box center [378, 283] width 74 height 14
click at [365, 295] on input at bounding box center [378, 302] width 74 height 14
drag, startPoint x: 356, startPoint y: 315, endPoint x: 319, endPoint y: 314, distance: 37.0
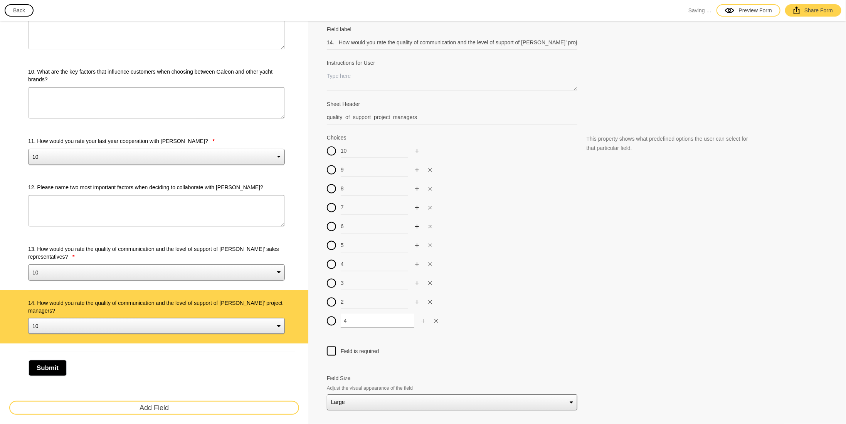
click at [333, 316] on div "4" at bounding box center [452, 321] width 251 height 14
click at [333, 348] on div at bounding box center [331, 351] width 9 height 9
click at [332, 347] on input "Field is required" at bounding box center [332, 347] width 0 height 0
click at [167, 405] on button "Add Field" at bounding box center [154, 408] width 290 height 14
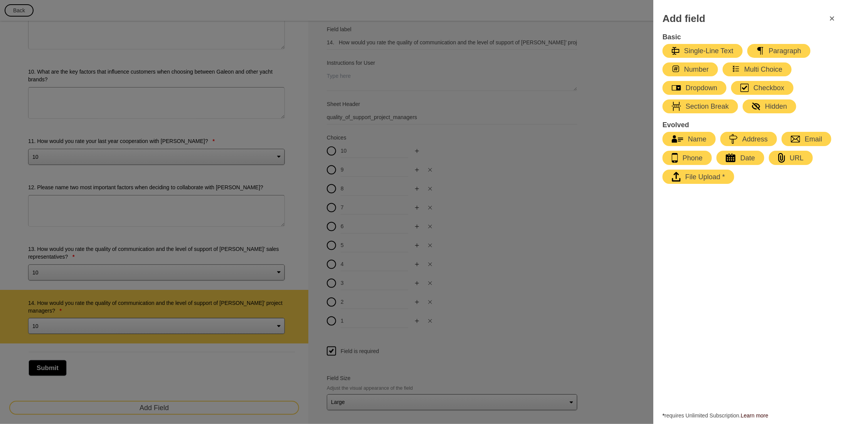
click at [696, 88] on div "Dropdown" at bounding box center [694, 87] width 45 height 9
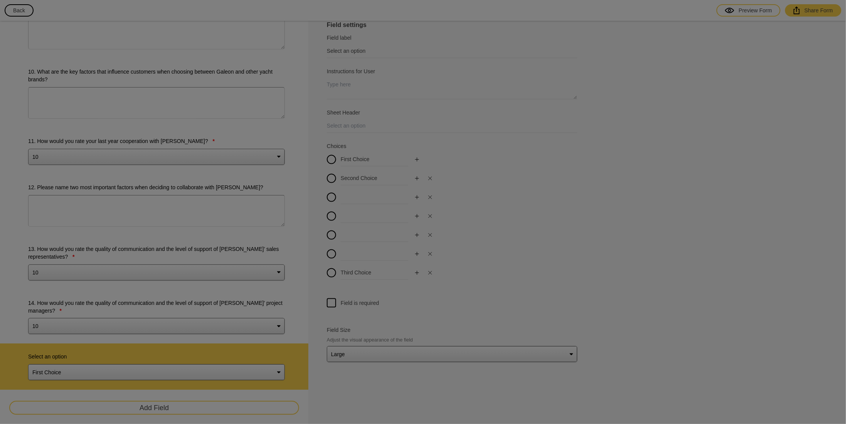
scroll to position [660, 0]
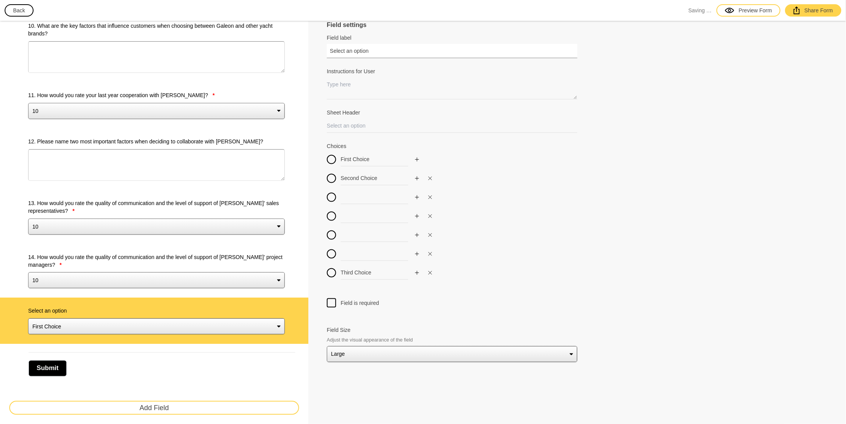
click at [379, 47] on input "Select an option" at bounding box center [452, 51] width 251 height 14
drag, startPoint x: 382, startPoint y: 50, endPoint x: 298, endPoint y: 54, distance: 84.9
paste input "15. How would you rate the quality of communication and the level of support of…"
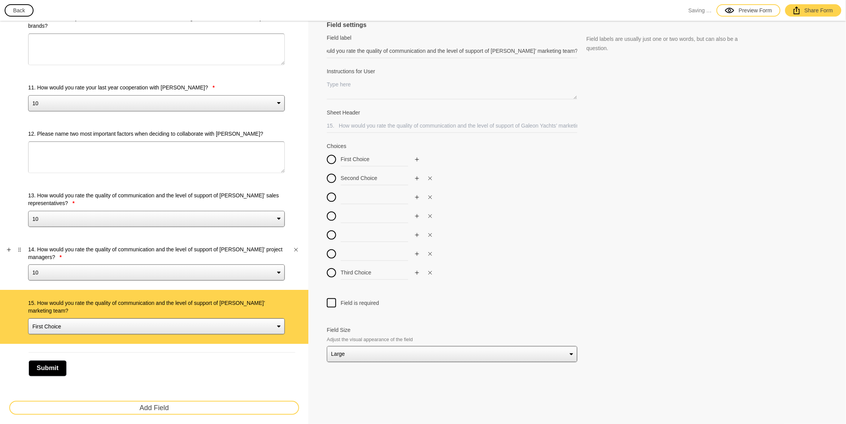
scroll to position [0, 0]
click at [207, 248] on label "14. How would you rate the quality of communication and the level of support of…" at bounding box center [156, 253] width 257 height 15
click at [207, 264] on select "10 9 8 7 6 5 4 3 2 1" at bounding box center [156, 272] width 257 height 16
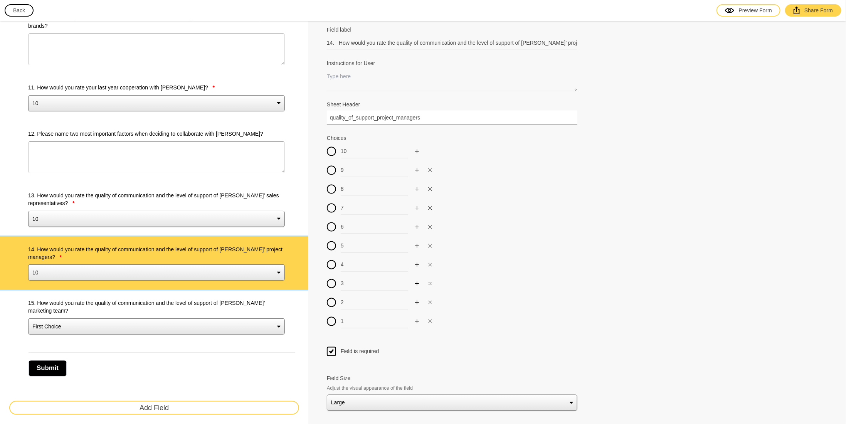
drag, startPoint x: 423, startPoint y: 113, endPoint x: 259, endPoint y: 117, distance: 164.3
click at [190, 299] on label "15. How would you rate the quality of communication and the level of support of…" at bounding box center [156, 306] width 257 height 15
click at [190, 318] on select "First Choice Second Choice Third Choice" at bounding box center [156, 326] width 257 height 16
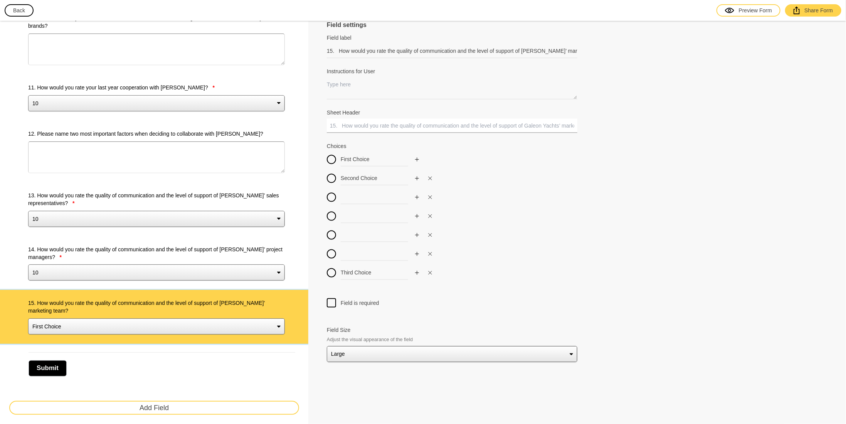
click at [365, 124] on input "Sheet Header" at bounding box center [452, 126] width 251 height 14
paste input "quality_of_support_project_managers"
drag, startPoint x: 377, startPoint y: 124, endPoint x: 474, endPoint y: 135, distance: 97.3
click at [455, 128] on input "quality_of_support_project_managers" at bounding box center [452, 126] width 251 height 14
click at [415, 271] on icon "Add" at bounding box center [417, 273] width 5 height 5
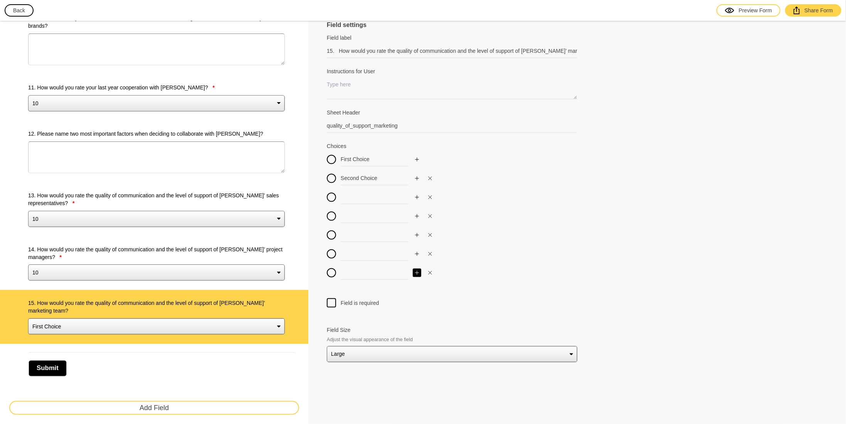
click at [415, 271] on icon "Add" at bounding box center [417, 273] width 5 height 5
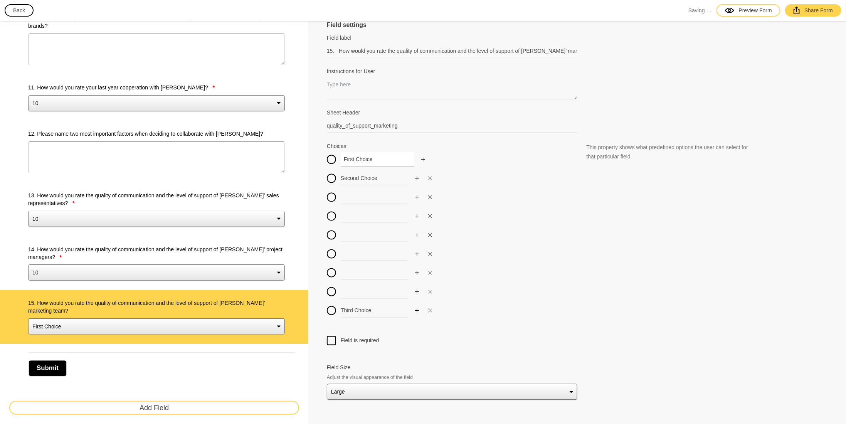
drag, startPoint x: 381, startPoint y: 181, endPoint x: 283, endPoint y: 179, distance: 97.9
click at [358, 196] on input at bounding box center [378, 197] width 74 height 14
click at [357, 215] on input at bounding box center [378, 216] width 74 height 14
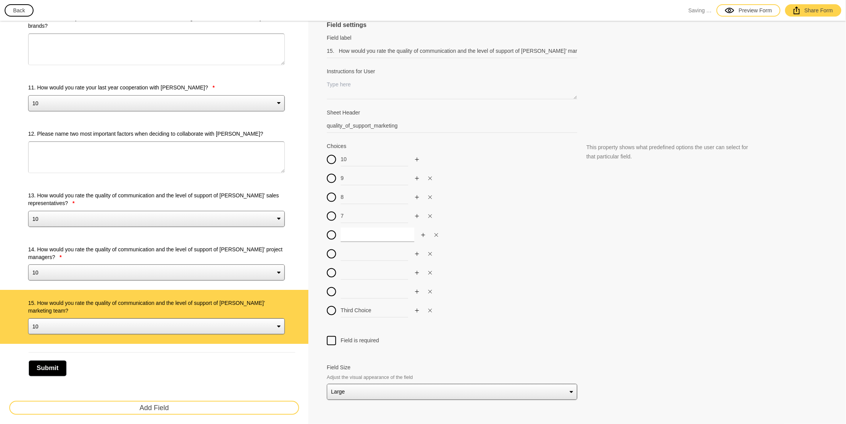
click at [358, 228] on input at bounding box center [378, 235] width 74 height 14
click at [364, 258] on input at bounding box center [378, 254] width 74 height 14
click at [358, 269] on input at bounding box center [378, 273] width 74 height 14
click at [362, 288] on input at bounding box center [378, 292] width 74 height 14
click at [415, 308] on icon "Add" at bounding box center [417, 310] width 5 height 5
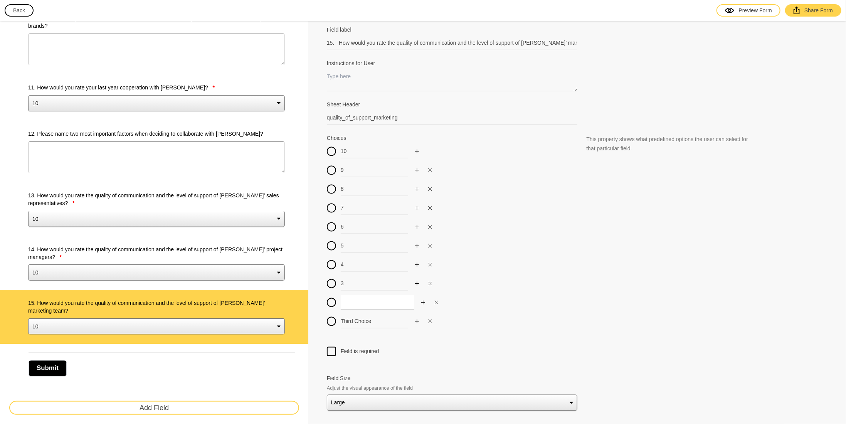
click at [355, 295] on input at bounding box center [378, 302] width 74 height 14
drag, startPoint x: 378, startPoint y: 321, endPoint x: 298, endPoint y: 317, distance: 80.3
click at [333, 348] on div at bounding box center [331, 351] width 9 height 9
click at [332, 347] on input "Field is required" at bounding box center [332, 347] width 0 height 0
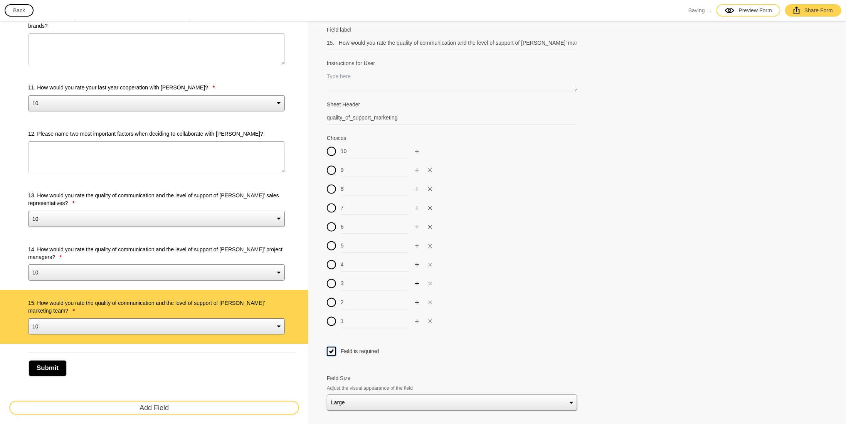
click at [405, 348] on div "Field is required" at bounding box center [577, 351] width 501 height 9
click at [168, 404] on button "Add Field" at bounding box center [154, 408] width 290 height 14
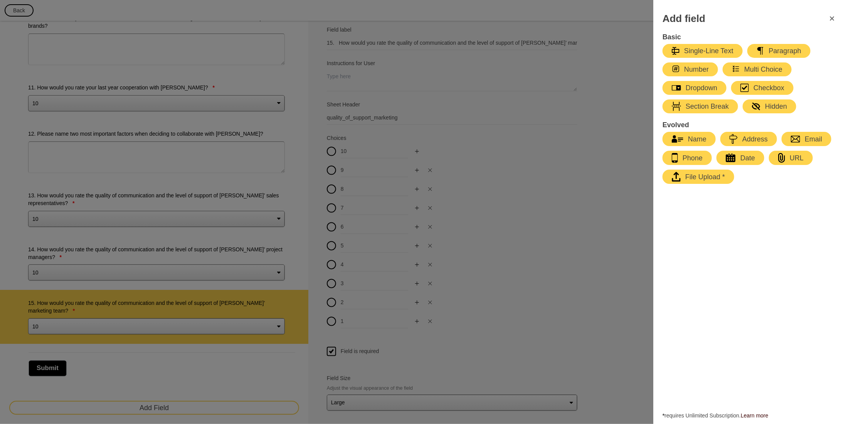
click at [707, 91] on div "Dropdown" at bounding box center [694, 87] width 45 height 9
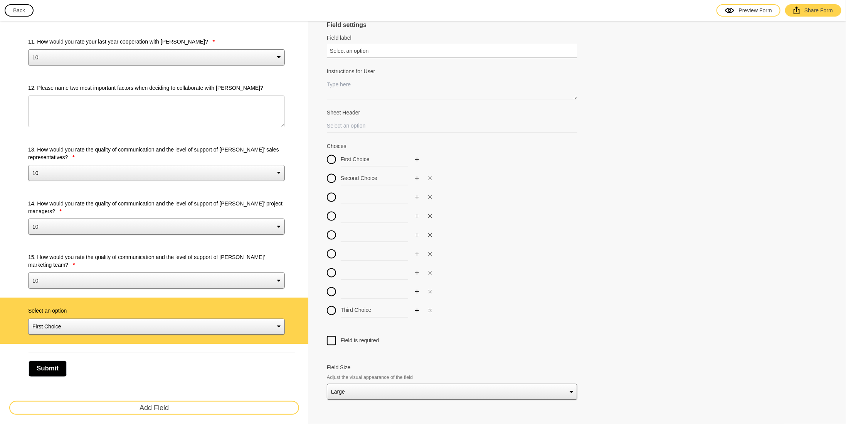
click at [373, 51] on input "Select an option" at bounding box center [452, 51] width 251 height 14
drag, startPoint x: 379, startPoint y: 51, endPoint x: 233, endPoint y: 59, distance: 146.0
paste input "16. How would you rate the quality of after-sales service offered by Galeon Yac…"
click at [361, 126] on input "Sheet Header" at bounding box center [452, 126] width 251 height 14
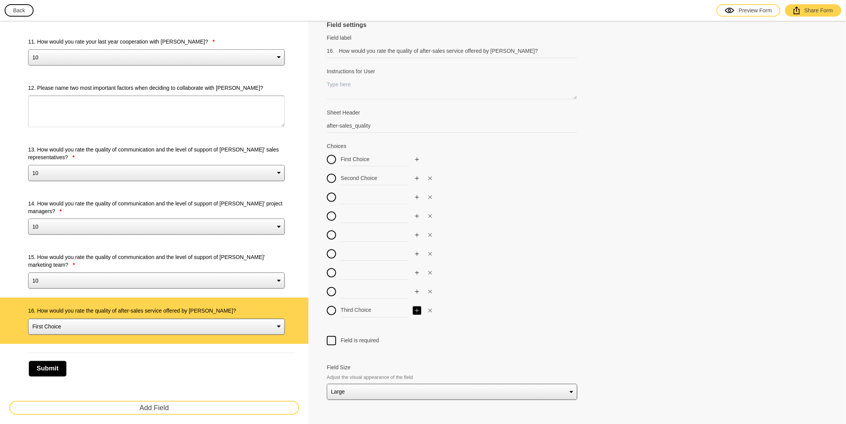
click at [416, 311] on button "button" at bounding box center [417, 311] width 8 height 8
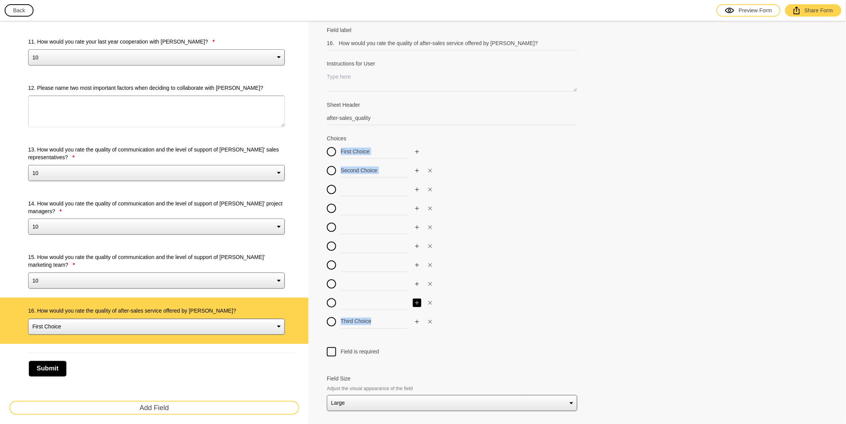
click at [416, 315] on div "Third Choice" at bounding box center [452, 322] width 251 height 14
click at [418, 320] on button "button" at bounding box center [417, 321] width 8 height 8
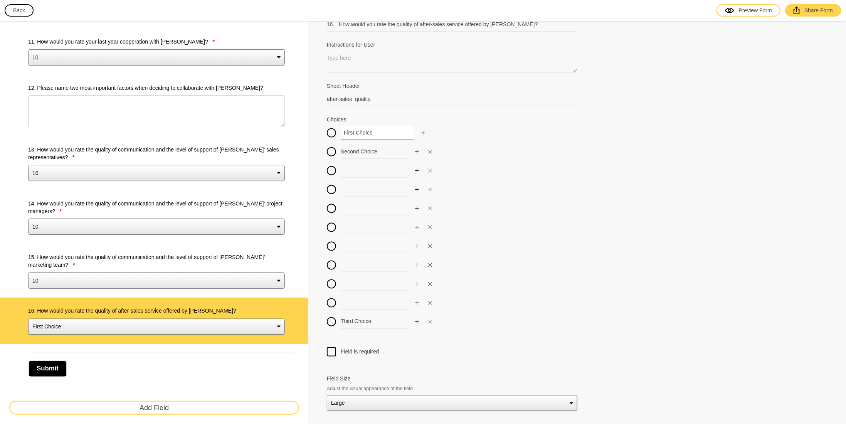
click at [374, 131] on input "First Choice" at bounding box center [378, 133] width 74 height 14
drag, startPoint x: 377, startPoint y: 130, endPoint x: 292, endPoint y: 139, distance: 85.7
drag, startPoint x: 380, startPoint y: 148, endPoint x: 268, endPoint y: 152, distance: 111.9
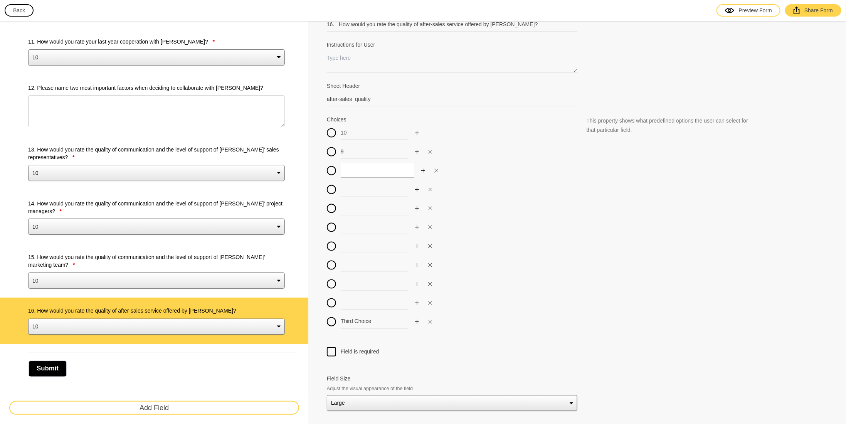
click at [350, 164] on input at bounding box center [378, 170] width 74 height 14
click at [360, 187] on input at bounding box center [378, 189] width 74 height 14
click at [358, 205] on input at bounding box center [378, 208] width 74 height 14
click at [364, 224] on input at bounding box center [378, 227] width 74 height 14
click at [363, 241] on input at bounding box center [378, 246] width 74 height 14
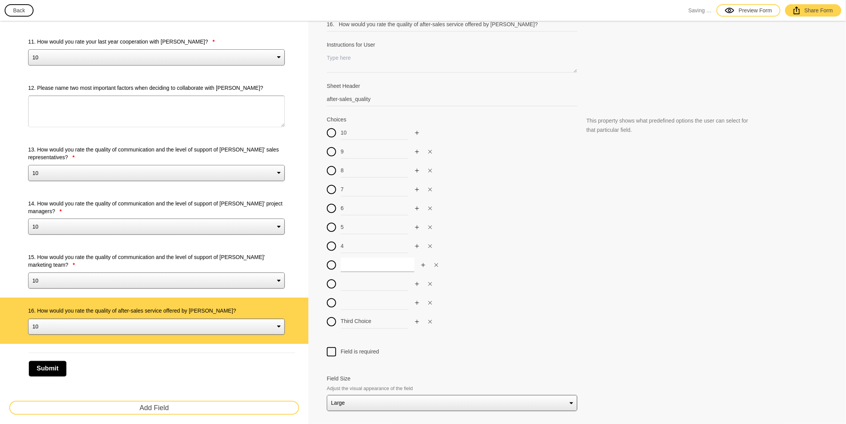
click at [359, 263] on input at bounding box center [378, 265] width 74 height 14
click at [352, 280] on input at bounding box center [378, 284] width 74 height 14
click at [357, 296] on input at bounding box center [378, 303] width 74 height 14
click at [429, 320] on icon "Close" at bounding box center [430, 321] width 3 height 3
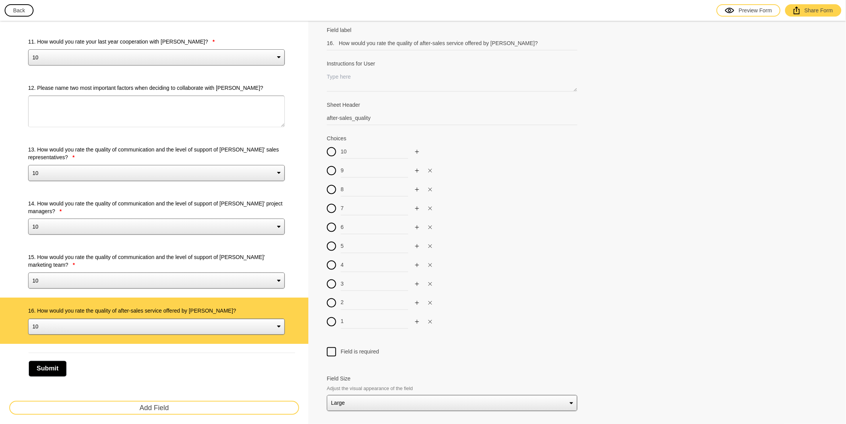
click at [330, 347] on div at bounding box center [331, 351] width 9 height 9
click at [332, 347] on input "Field is required" at bounding box center [332, 347] width 0 height 0
click at [202, 277] on select "10 9 8 7 6 5 4 3 2 1" at bounding box center [156, 281] width 257 height 16
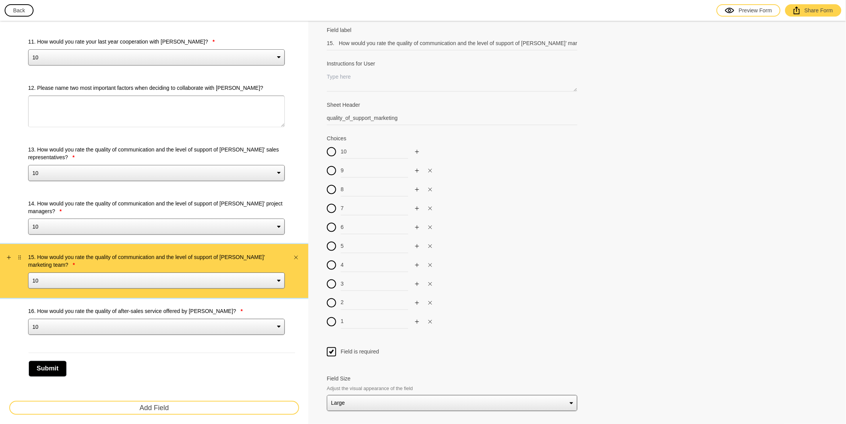
click at [202, 277] on select "10 9 8 7 6 5 4 3 2 1" at bounding box center [156, 281] width 257 height 16
click at [236, 310] on label "16. How would you rate the quality of after-sales service offered by Galeon Yac…" at bounding box center [156, 311] width 257 height 8
click at [236, 319] on select "10 9 8 7 6 5 4 3 2 1" at bounding box center [156, 327] width 257 height 16
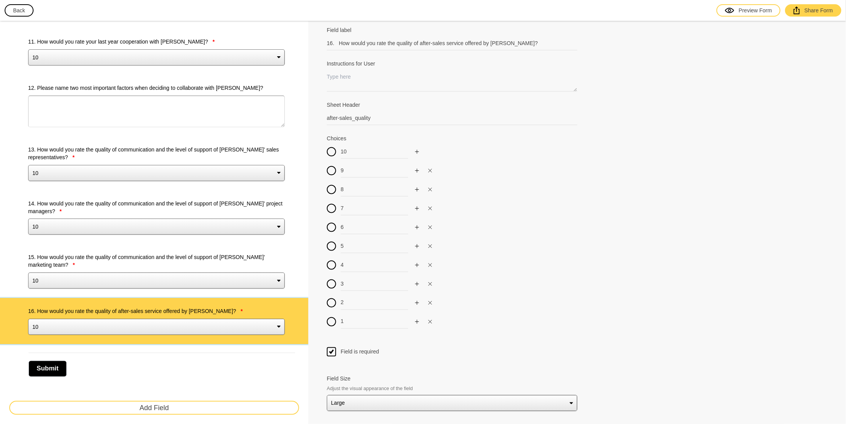
click at [173, 408] on button "Add Field" at bounding box center [154, 408] width 290 height 14
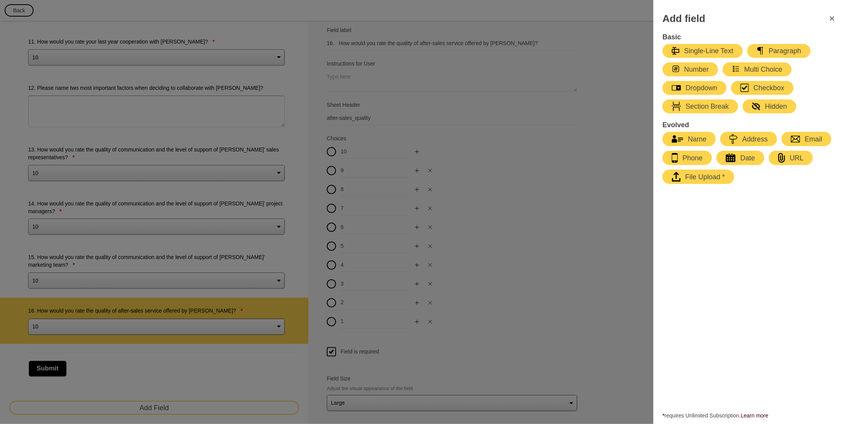
click at [704, 86] on div "Dropdown" at bounding box center [694, 87] width 45 height 9
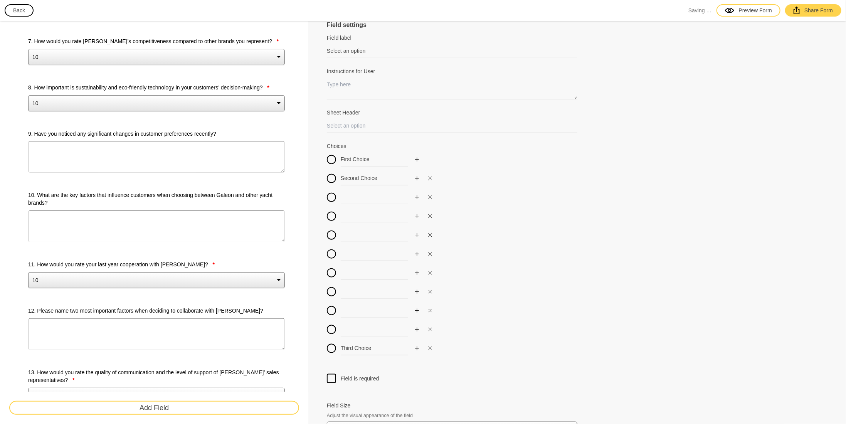
scroll to position [490, 0]
drag, startPoint x: 372, startPoint y: 51, endPoint x: 271, endPoint y: 58, distance: 100.5
click at [275, 57] on div "Survey 1. In which geographical region(s) do you operate? * Europe Middle East …" at bounding box center [423, 115] width 846 height 1169
paste input "17. How do you evaluate Galeon’s standard response time regarding technical sup…"
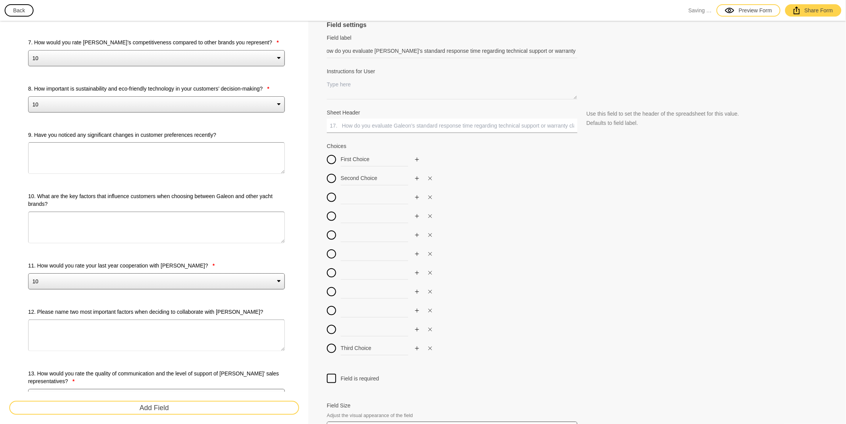
click at [357, 125] on input "Sheet Header" at bounding box center [452, 126] width 251 height 14
drag, startPoint x: 375, startPoint y: 159, endPoint x: 309, endPoint y: 163, distance: 66.0
click at [310, 163] on div "Field settings Field label 17. How do you evaluate Galeon’s standard response t…" at bounding box center [577, 119] width 538 height 1177
click at [378, 175] on input "Second Choice" at bounding box center [378, 178] width 74 height 14
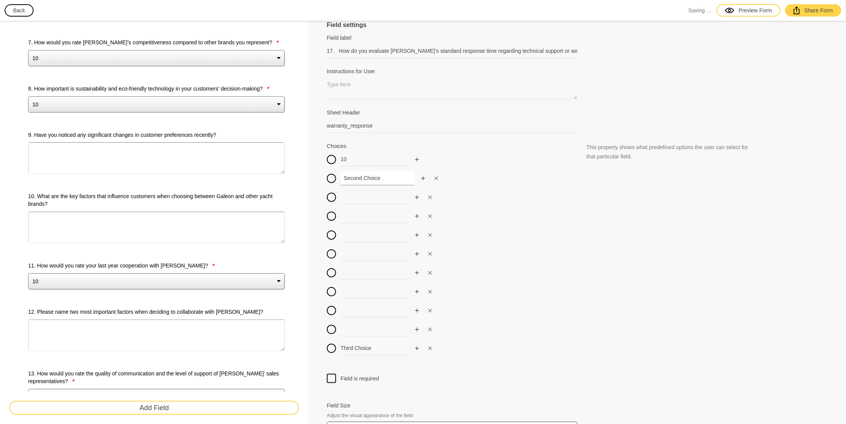
drag, startPoint x: 386, startPoint y: 175, endPoint x: 308, endPoint y: 184, distance: 78.4
click at [310, 184] on div "Field settings Field label 17. How do you evaluate Galeon’s standard response t…" at bounding box center [577, 119] width 538 height 1177
drag, startPoint x: 353, startPoint y: 190, endPoint x: 357, endPoint y: 202, distance: 12.6
click at [353, 191] on input at bounding box center [378, 197] width 74 height 14
click at [359, 219] on input at bounding box center [378, 216] width 74 height 14
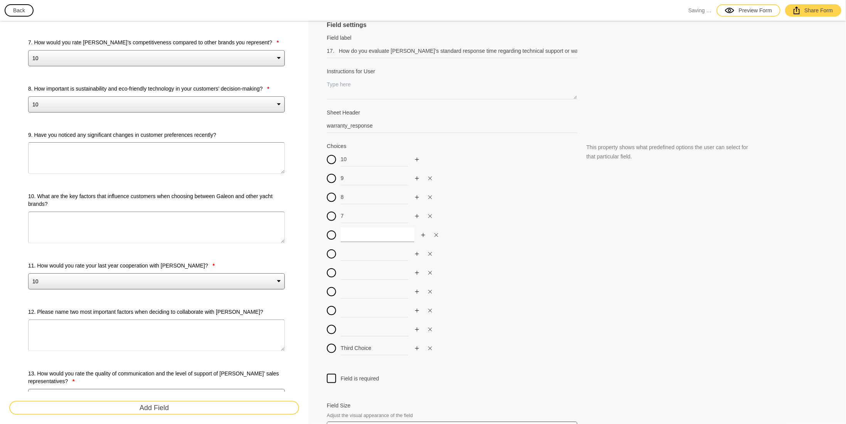
click at [359, 236] on input at bounding box center [378, 235] width 74 height 14
click at [358, 255] on input at bounding box center [378, 254] width 74 height 14
click at [358, 270] on input at bounding box center [378, 273] width 74 height 14
drag, startPoint x: 357, startPoint y: 300, endPoint x: 357, endPoint y: 294, distance: 6.6
click at [357, 300] on div "10 9 8 7 6 5 4 Third Choice" at bounding box center [452, 256] width 251 height 208
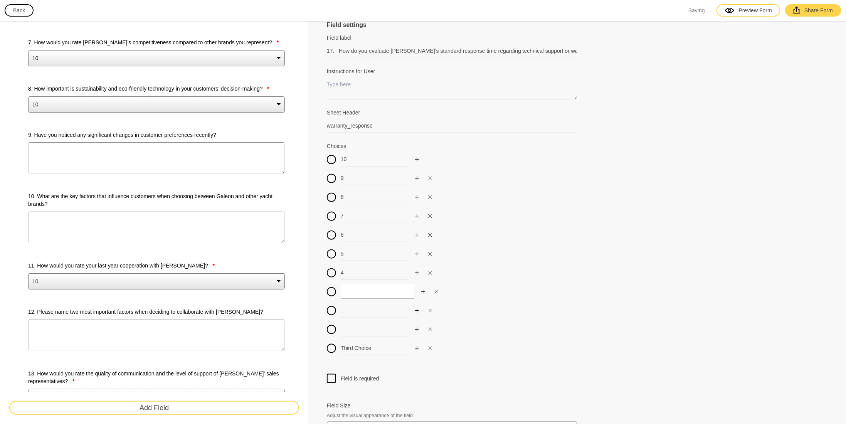
click at [357, 291] on input at bounding box center [378, 292] width 74 height 14
click at [359, 307] on input at bounding box center [378, 310] width 74 height 14
click at [358, 329] on input at bounding box center [378, 329] width 74 height 14
click at [428, 346] on icon "Close" at bounding box center [430, 348] width 5 height 5
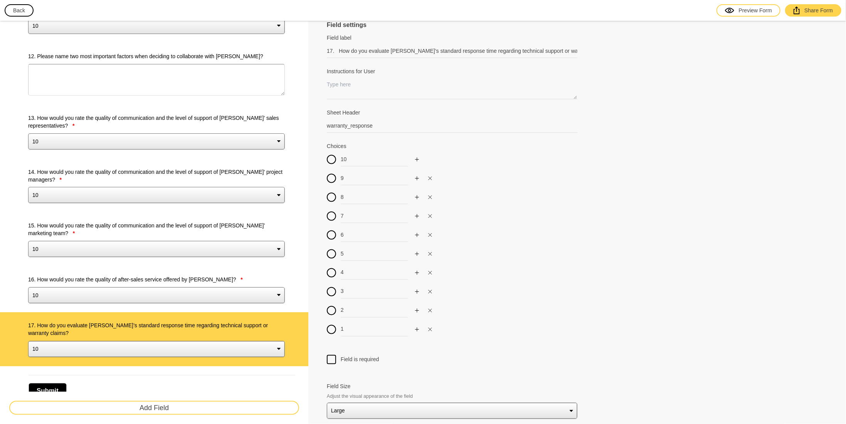
scroll to position [768, 0]
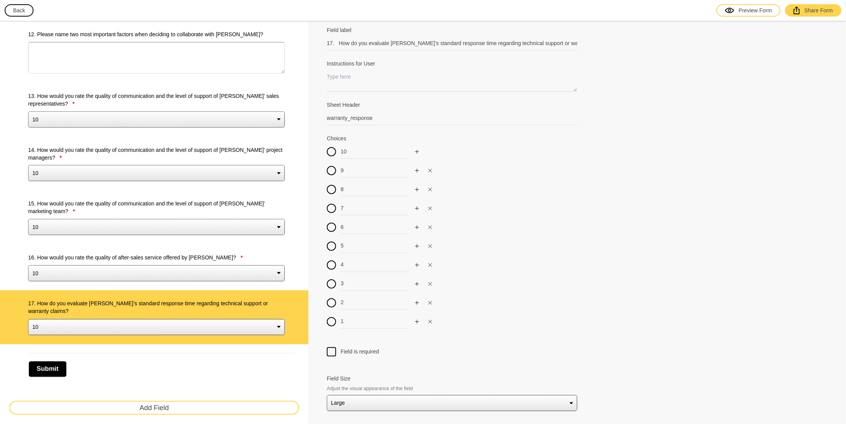
click at [332, 348] on div at bounding box center [331, 352] width 9 height 9
click at [332, 348] on input "Field is required" at bounding box center [332, 348] width 0 height 0
click at [143, 409] on button "Add Field" at bounding box center [154, 408] width 290 height 14
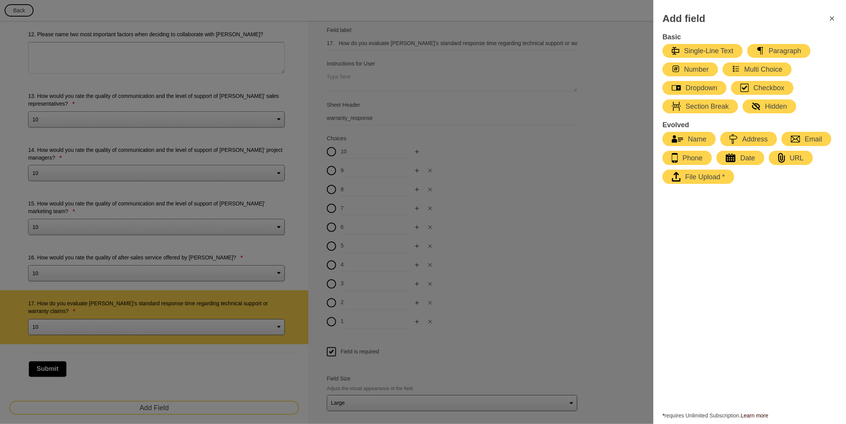
click at [706, 86] on div "Dropdown" at bounding box center [694, 87] width 45 height 9
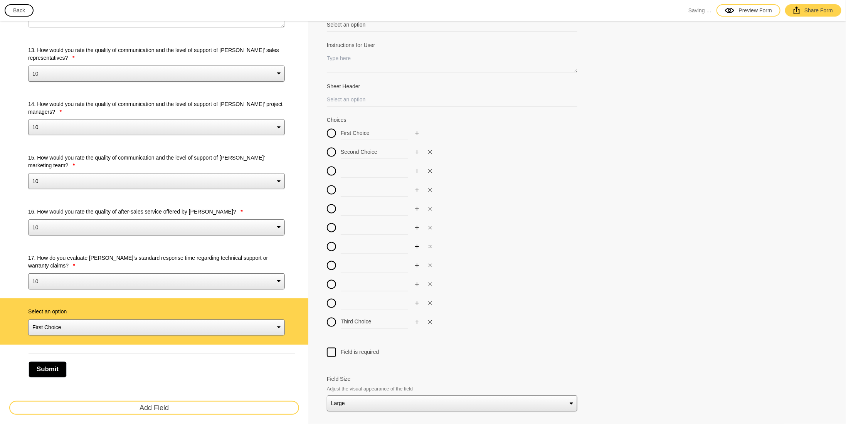
scroll to position [659, 0]
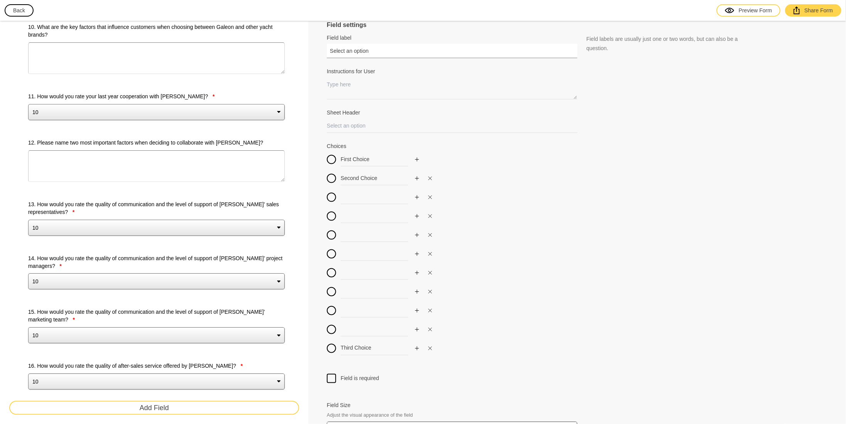
paste input "18. How satisfied are you with the delivery time of warranty and commercial par…"
click at [364, 127] on input "Sheet Header" at bounding box center [452, 126] width 251 height 14
drag, startPoint x: 375, startPoint y: 158, endPoint x: 307, endPoint y: 156, distance: 67.9
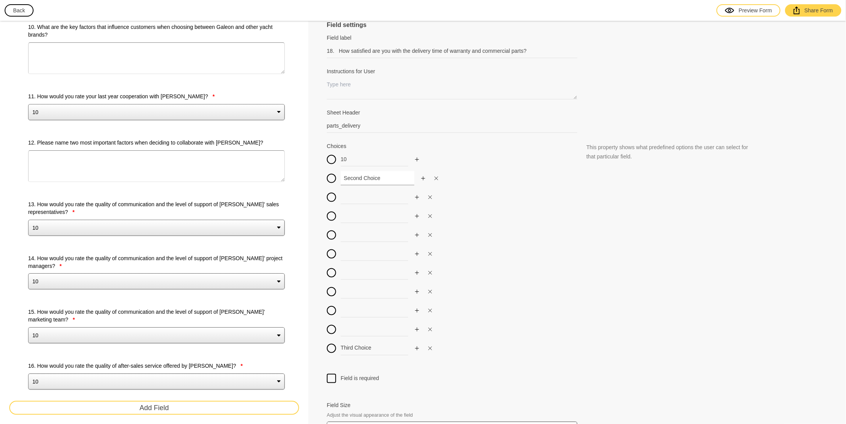
drag, startPoint x: 378, startPoint y: 179, endPoint x: 306, endPoint y: 179, distance: 72.1
click at [369, 195] on input at bounding box center [378, 197] width 74 height 14
click at [366, 219] on input at bounding box center [378, 216] width 74 height 14
click at [358, 236] on input at bounding box center [378, 235] width 74 height 14
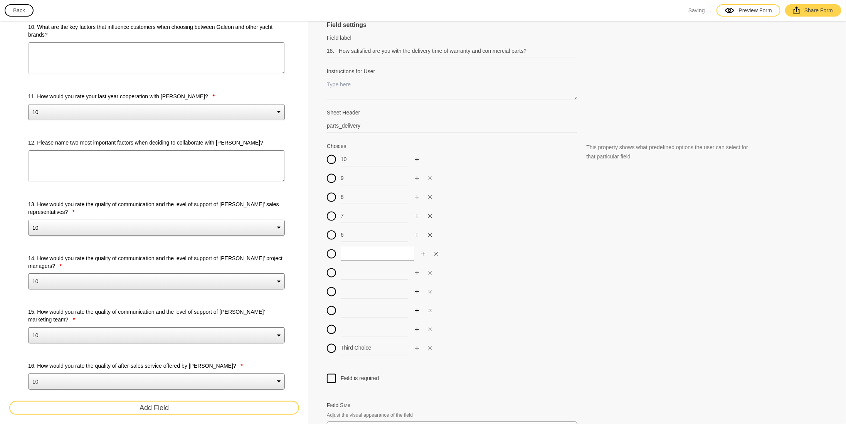
click at [359, 250] on input at bounding box center [378, 254] width 74 height 14
click at [361, 273] on input at bounding box center [378, 273] width 74 height 14
click at [359, 290] on input at bounding box center [378, 292] width 74 height 14
click at [364, 308] on input at bounding box center [378, 310] width 74 height 14
click at [358, 328] on input at bounding box center [378, 329] width 74 height 14
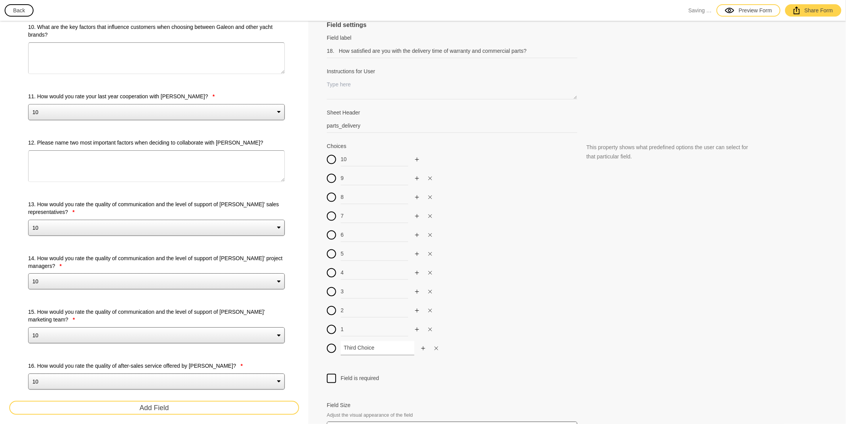
click at [382, 349] on input "Third Choice" at bounding box center [378, 348] width 74 height 14
click at [433, 347] on icon "Close" at bounding box center [430, 348] width 5 height 5
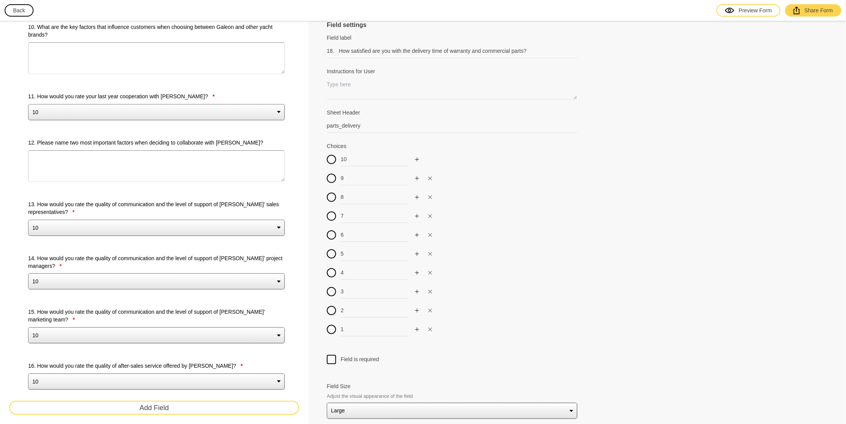
click at [329, 352] on div at bounding box center [577, 350] width 501 height 9
click at [333, 356] on div at bounding box center [331, 359] width 9 height 9
click at [332, 355] on input "Field is required" at bounding box center [332, 355] width 0 height 0
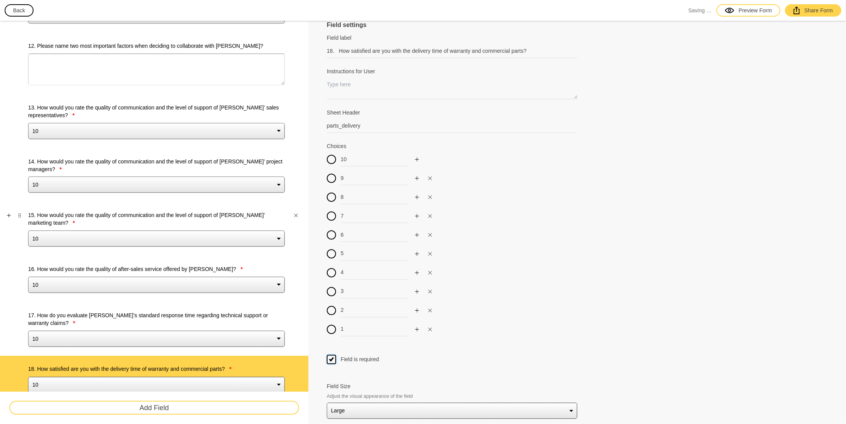
scroll to position [814, 0]
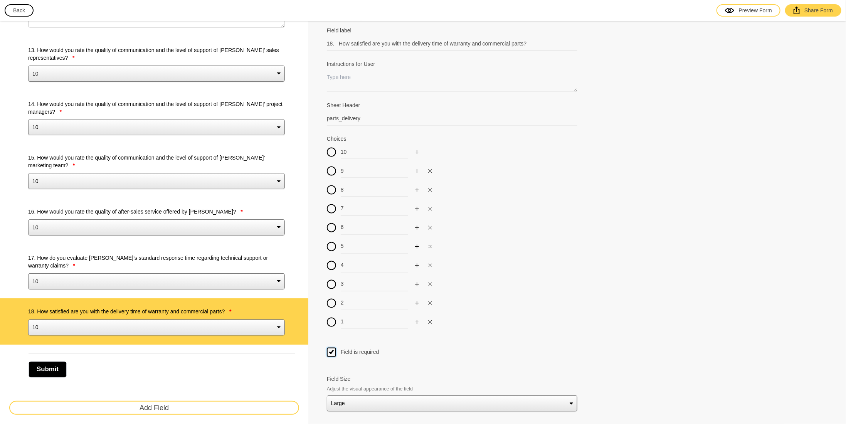
click at [179, 411] on button "Add Field" at bounding box center [154, 408] width 290 height 14
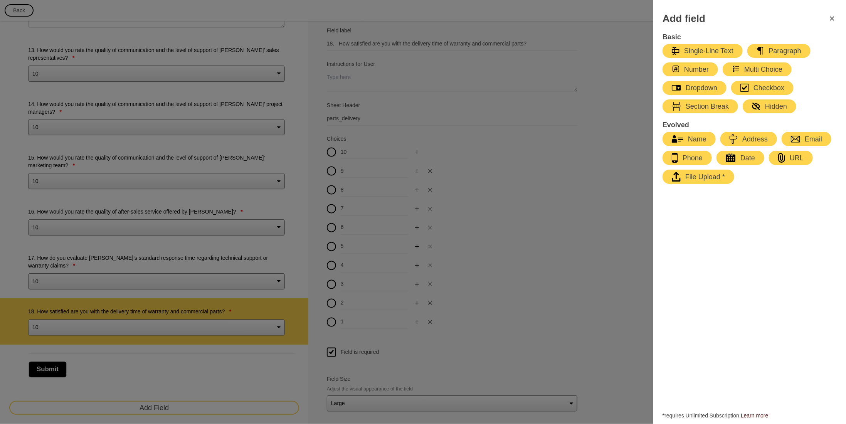
click at [775, 49] on div "Paragraph" at bounding box center [779, 50] width 45 height 9
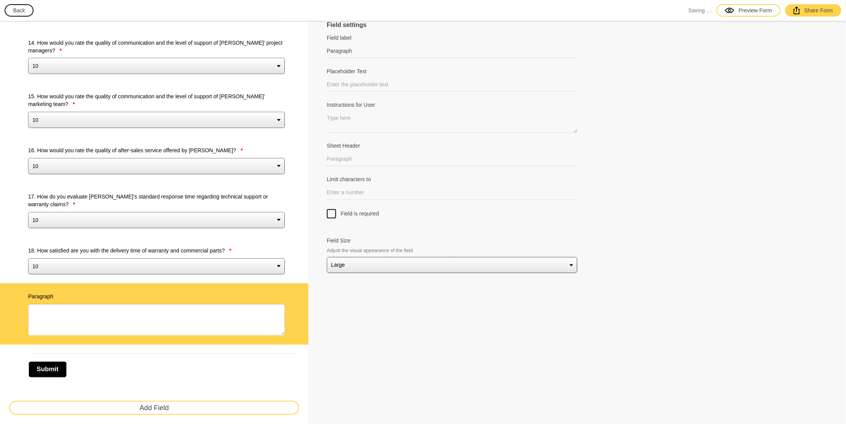
scroll to position [721, 0]
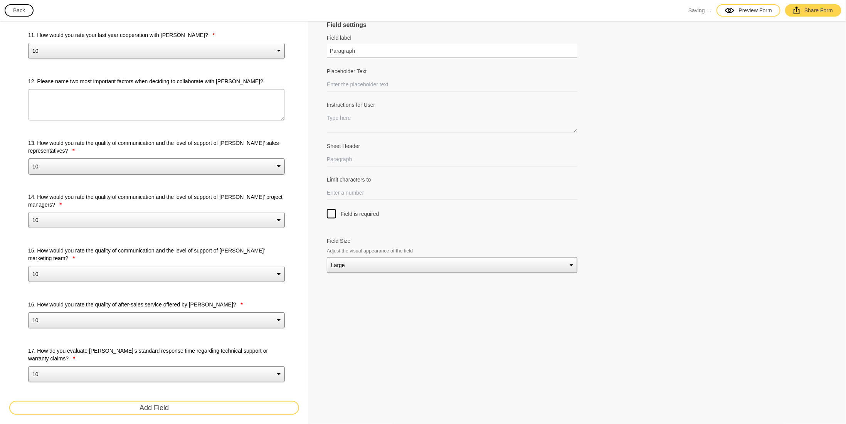
click at [355, 50] on input "Paragraph" at bounding box center [452, 51] width 251 height 14
drag, startPoint x: 369, startPoint y: 51, endPoint x: 271, endPoint y: 51, distance: 98.3
paste input "19. What are your expectations of Galeon Yachts regarding marketing support?"
click at [365, 158] on input "Sheet Header" at bounding box center [452, 159] width 251 height 14
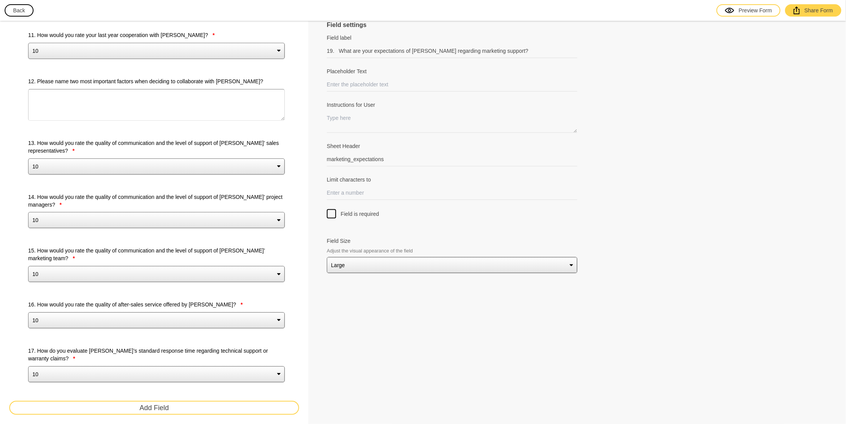
click at [330, 211] on div at bounding box center [331, 213] width 9 height 9
click at [332, 209] on input "Field is required" at bounding box center [332, 209] width 0 height 0
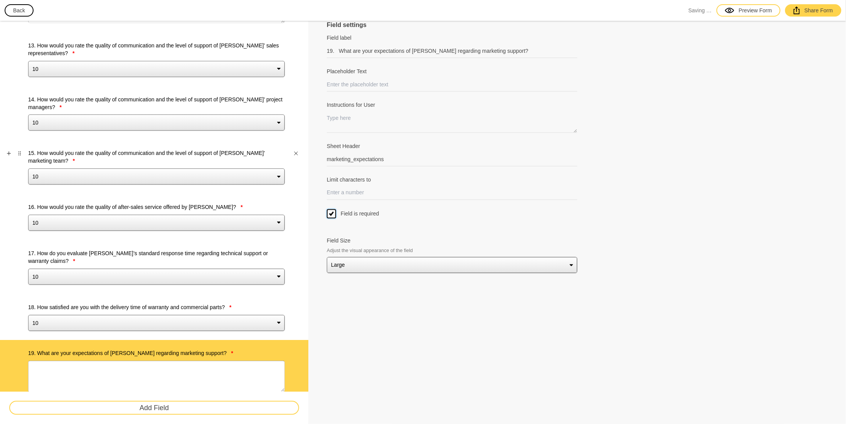
scroll to position [875, 0]
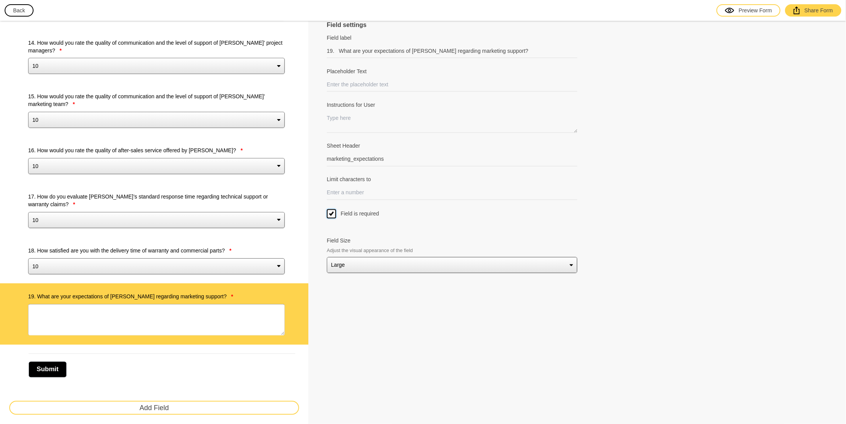
click at [178, 405] on button "Add Field" at bounding box center [154, 408] width 290 height 14
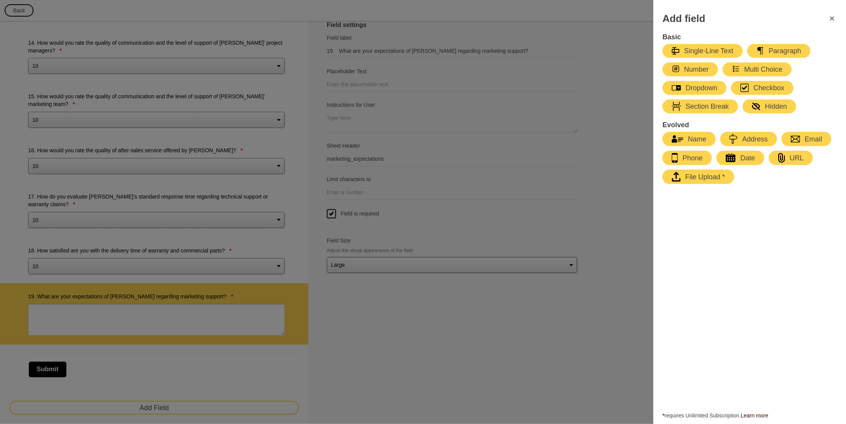
click at [776, 50] on div "Paragraph" at bounding box center [779, 50] width 45 height 9
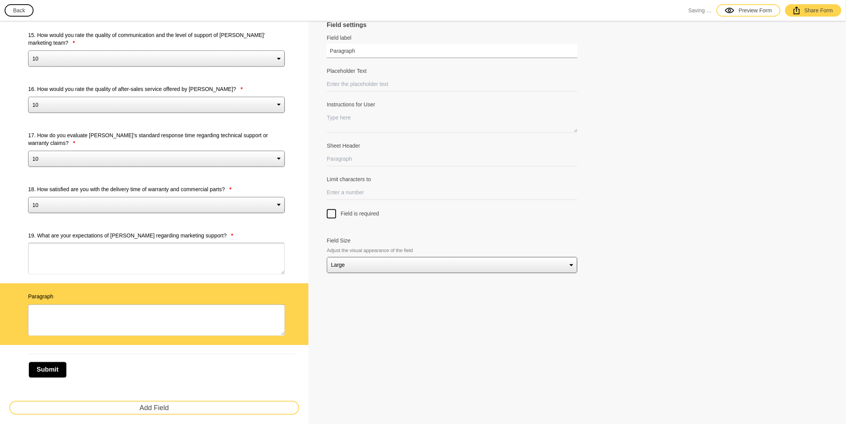
drag, startPoint x: 358, startPoint y: 52, endPoint x: 232, endPoint y: 58, distance: 126.6
paste input "20. What kind of marketing materials (videos, photos, digital content, events) …"
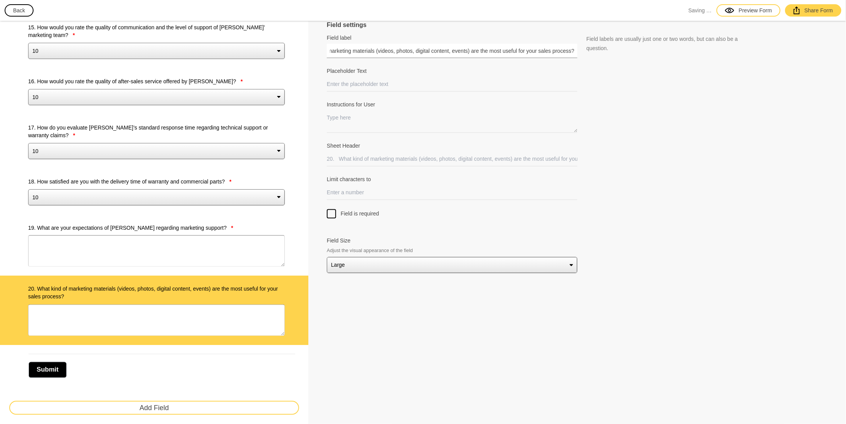
click at [480, 49] on input "20. What kind of marketing materials (videos, photos, digital content, events) …" at bounding box center [452, 51] width 251 height 14
drag, startPoint x: 475, startPoint y: 52, endPoint x: 164, endPoint y: 78, distance: 311.9
click at [354, 117] on textarea "Instructions for User" at bounding box center [452, 122] width 251 height 22
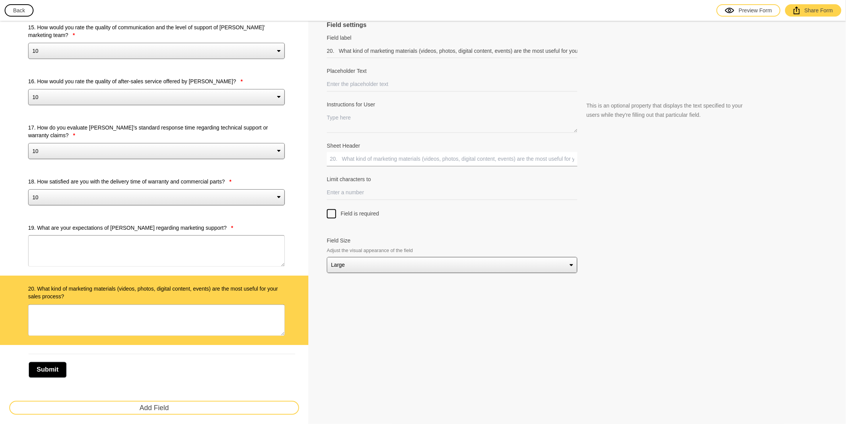
click at [364, 156] on input "Sheet Header" at bounding box center [452, 159] width 251 height 14
click at [170, 413] on button "Add Field" at bounding box center [154, 408] width 290 height 14
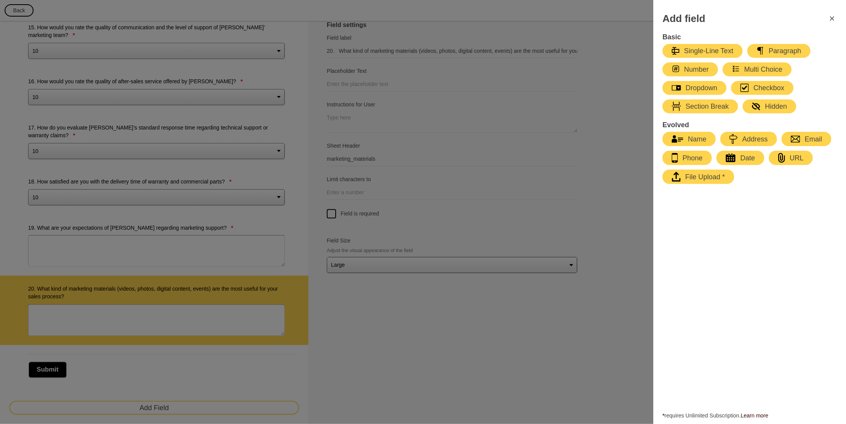
click at [778, 49] on div "Paragraph" at bounding box center [779, 50] width 45 height 9
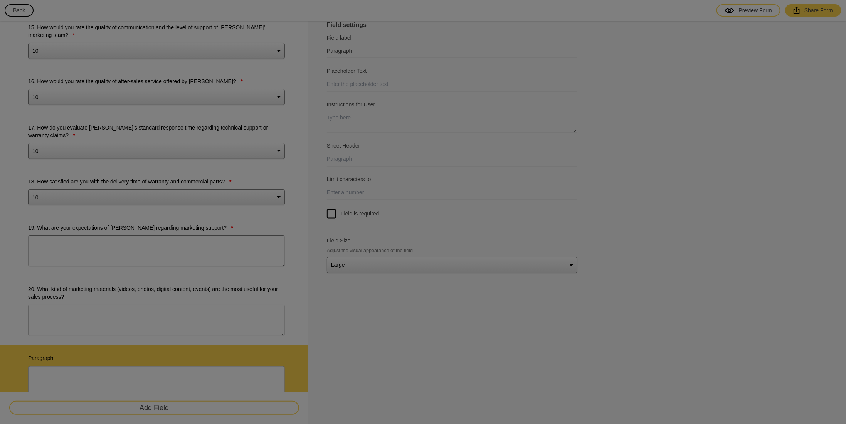
scroll to position [1005, 0]
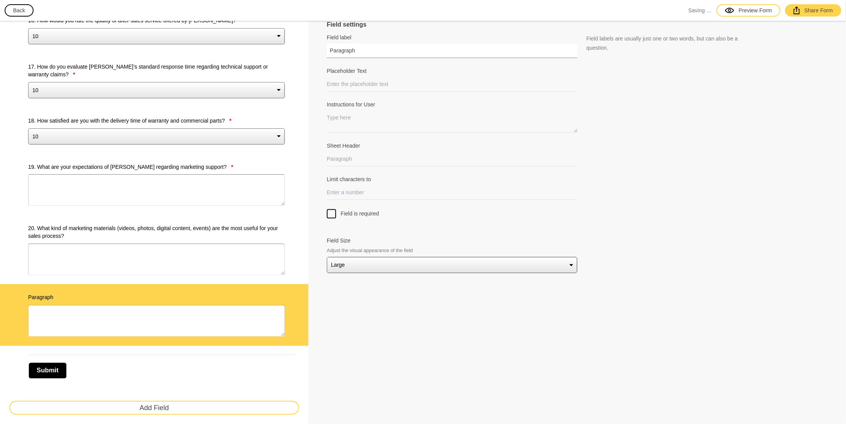
drag, startPoint x: 362, startPoint y: 52, endPoint x: 227, endPoint y: 56, distance: 135.4
paste input "21. Have you got any suggestions for improving your cooperation with Galeon Yac…"
click at [365, 162] on input "Sheet Header" at bounding box center [452, 159] width 251 height 14
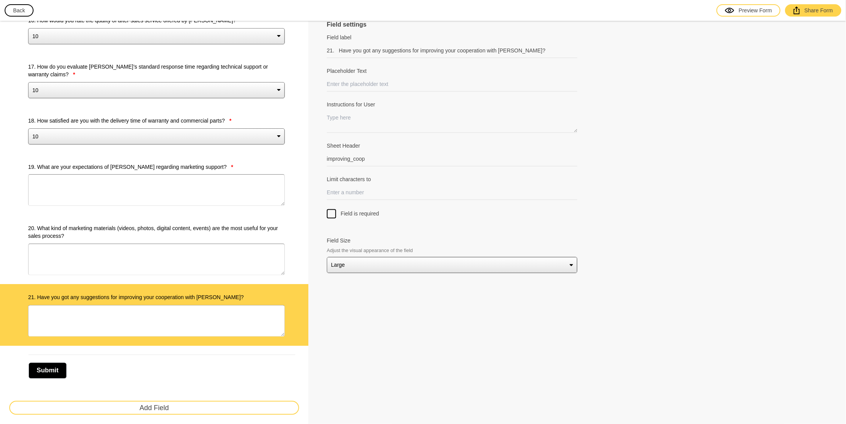
click at [165, 404] on button "Add Field" at bounding box center [154, 408] width 290 height 14
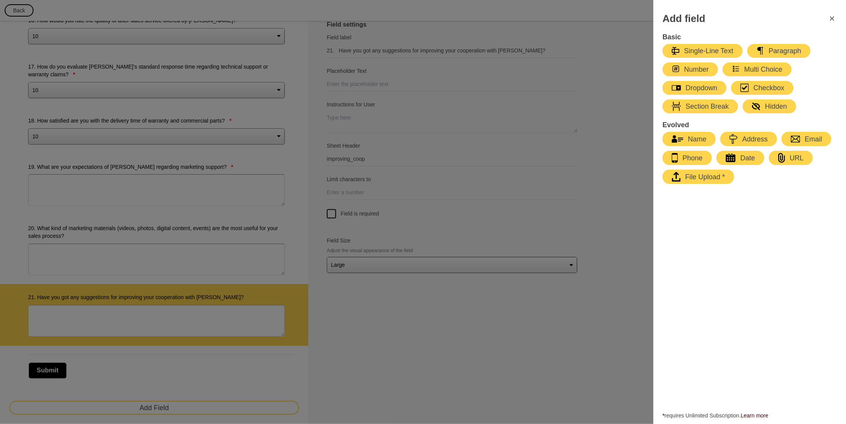
click at [790, 51] on div "Paragraph" at bounding box center [779, 50] width 45 height 9
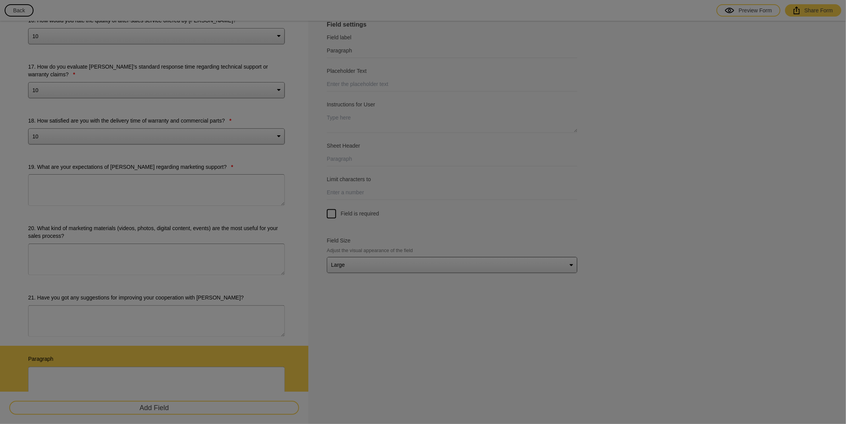
scroll to position [1066, 0]
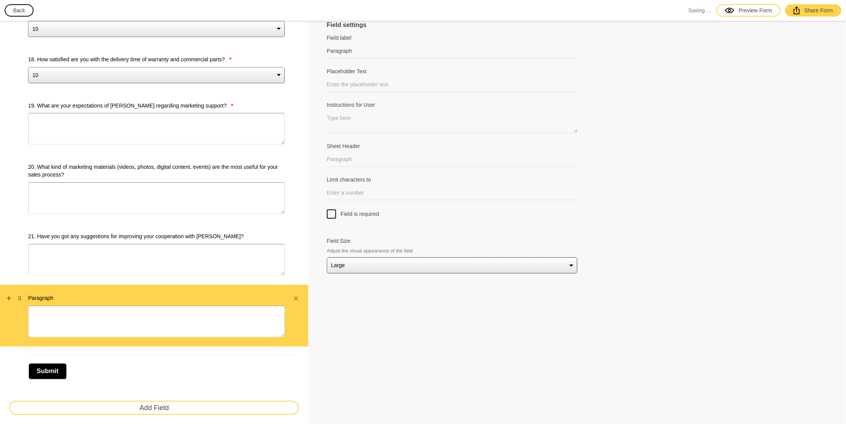
click at [48, 294] on label "Paragraph" at bounding box center [156, 298] width 257 height 8
drag, startPoint x: 358, startPoint y: 49, endPoint x: 213, endPoint y: 72, distance: 146.4
paste input "22. Are there specific areas where you would like to receive more support from …"
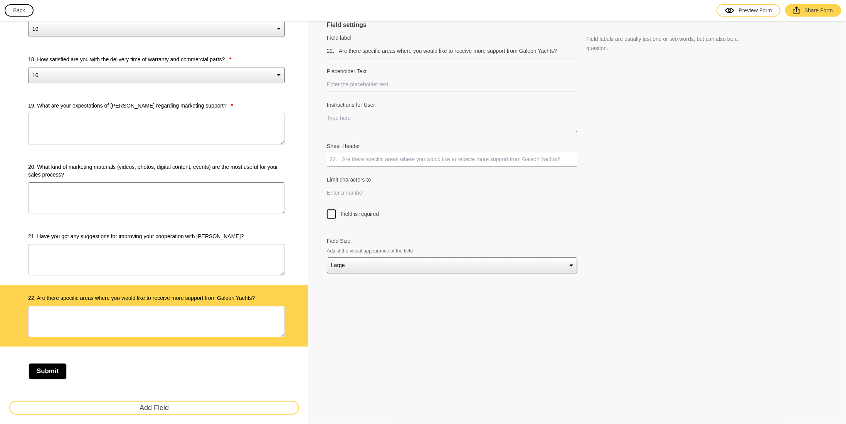
click at [363, 162] on input "Sheet Header" at bounding box center [452, 159] width 251 height 14
click at [761, 9] on div "Preview Form" at bounding box center [748, 11] width 47 height 8
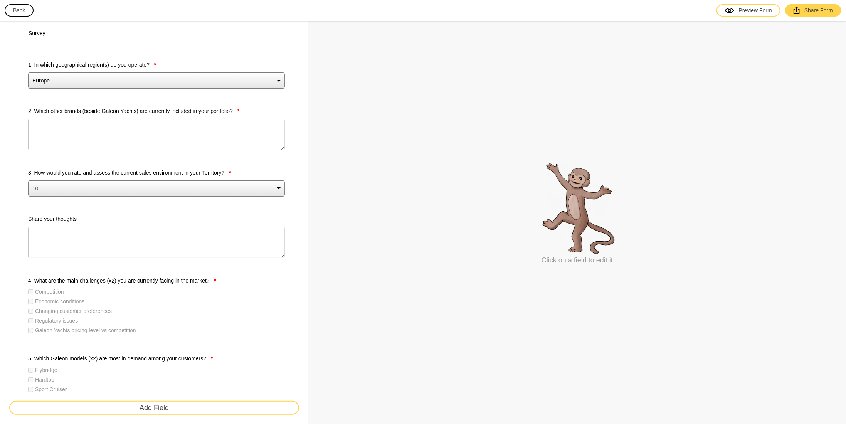
click at [810, 13] on div "Share Form" at bounding box center [813, 11] width 39 height 8
